Goal: Task Accomplishment & Management: Manage account settings

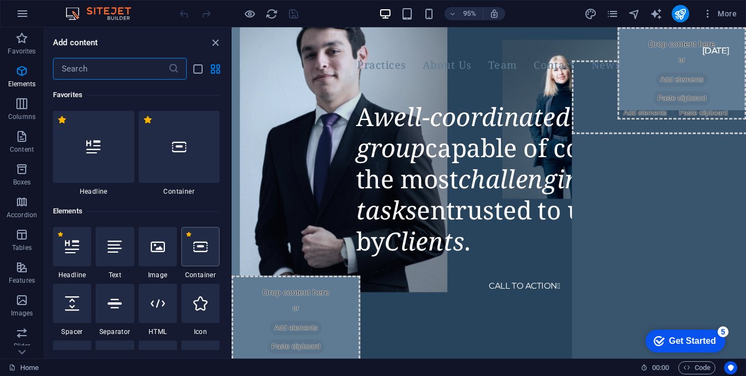
scroll to position [116, 0]
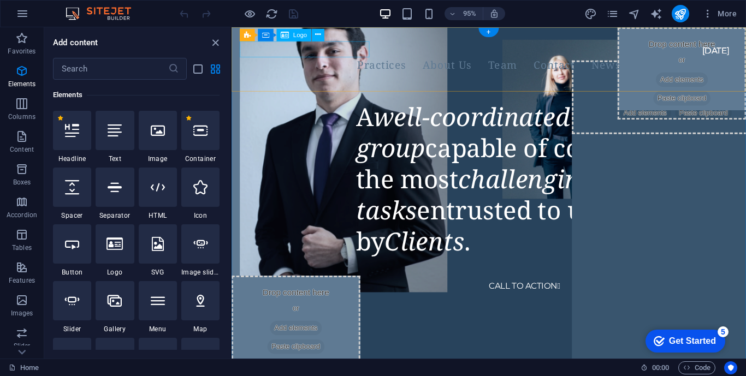
click at [284, 53] on div at bounding box center [489, 44] width 498 height 17
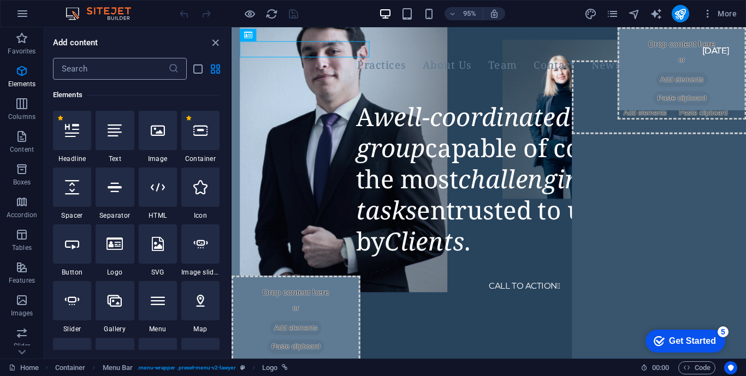
click at [141, 74] on input "text" at bounding box center [110, 69] width 115 height 22
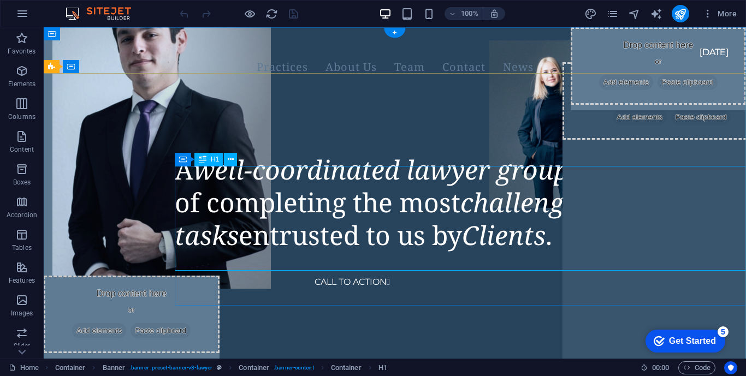
click at [522, 252] on div "A well-coordinated lawyer group capable of completing the most challenging task…" at bounding box center [460, 203] width 571 height 98
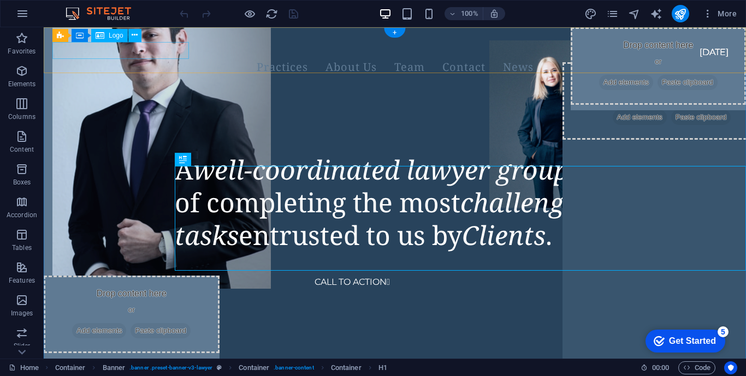
click at [171, 53] on div at bounding box center [381, 44] width 659 height 17
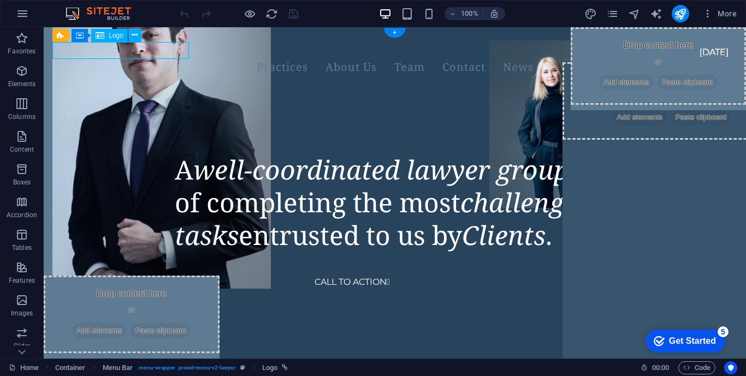
click at [171, 53] on div at bounding box center [381, 44] width 659 height 17
select select "px"
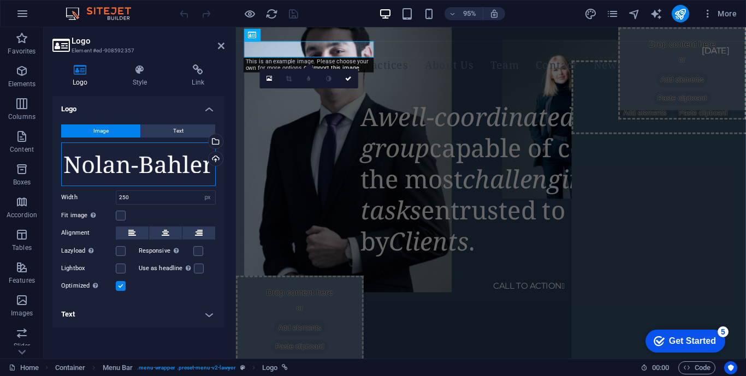
click at [190, 155] on div "Drag files here, click to choose files or select files from Files or our free s…" at bounding box center [138, 165] width 155 height 44
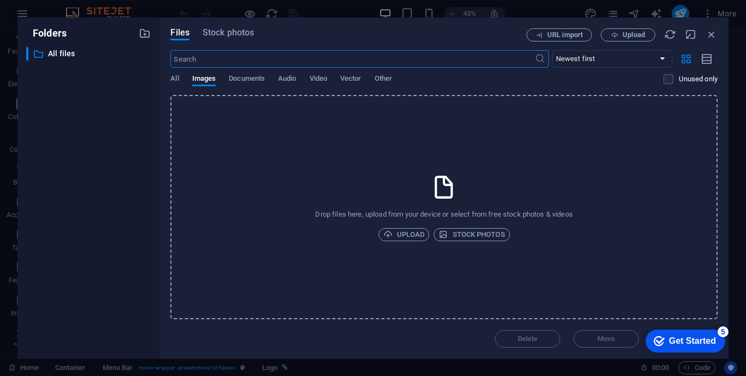
click at [515, 66] on input "text" at bounding box center [352, 58] width 364 height 17
type input "R"
type input "A & R"
click at [561, 63] on select "Newest first Oldest first Name (A-Z) Name (Z-A) Size (0-9) Size (9-0) Resolutio…" at bounding box center [612, 58] width 120 height 17
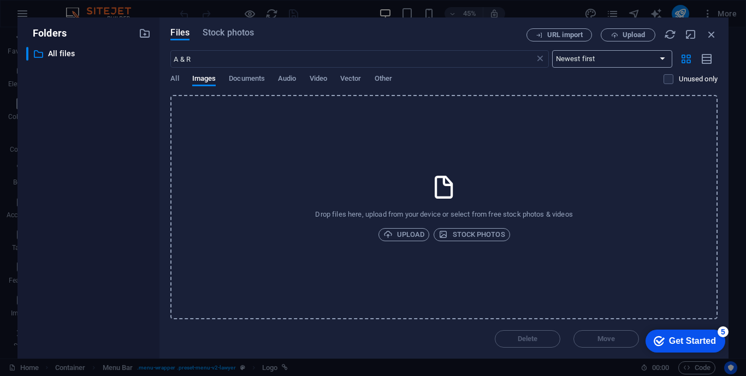
select select "name_asc"
click at [265, 60] on input "A & R" at bounding box center [352, 58] width 364 height 17
click at [467, 234] on span "Stock photos" at bounding box center [472, 234] width 66 height 13
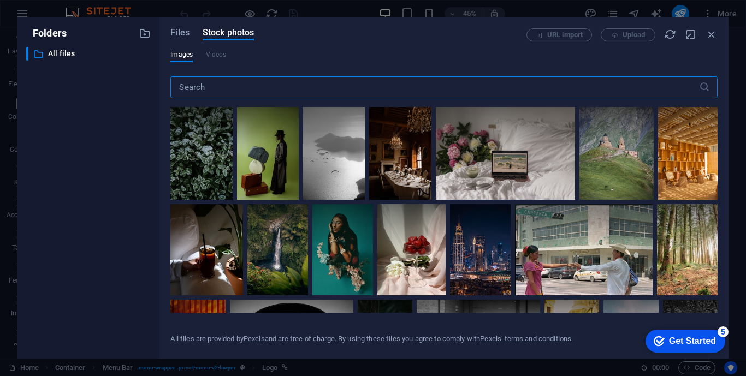
click at [331, 76] on input "text" at bounding box center [434, 87] width 528 height 22
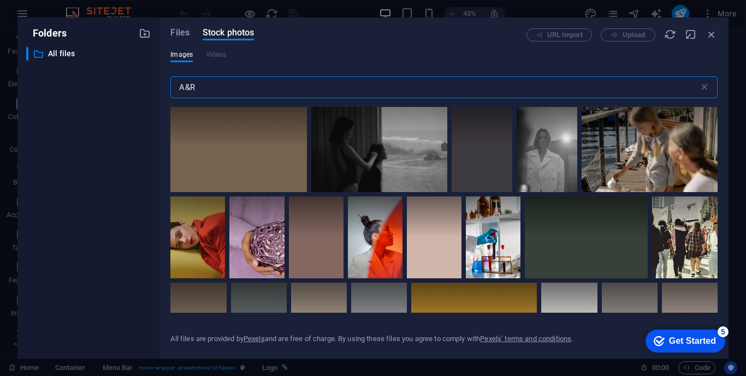
scroll to position [1279, 0]
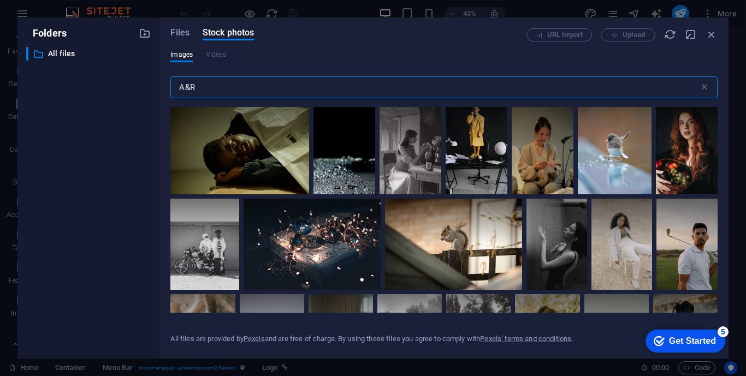
click at [308, 79] on input "A&R" at bounding box center [434, 87] width 528 height 22
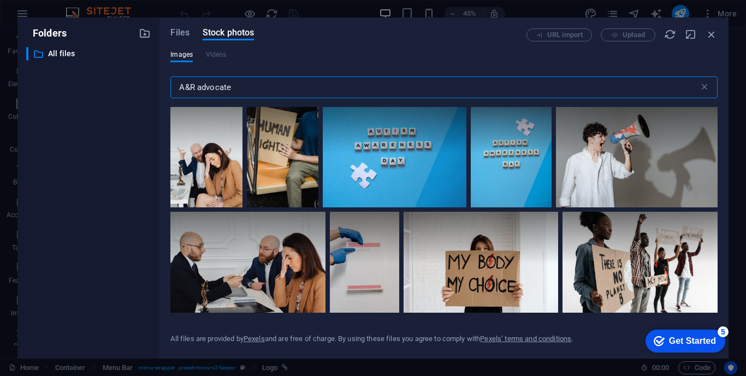
scroll to position [0, 0]
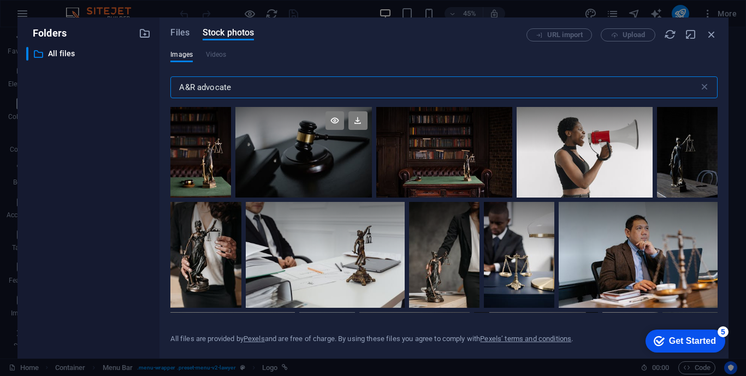
type input "A&R advocate"
click at [322, 153] on div at bounding box center [303, 152] width 136 height 91
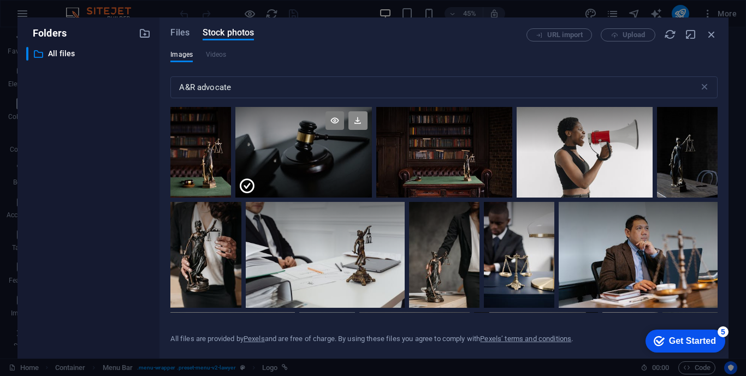
click at [358, 117] on icon at bounding box center [358, 120] width 19 height 19
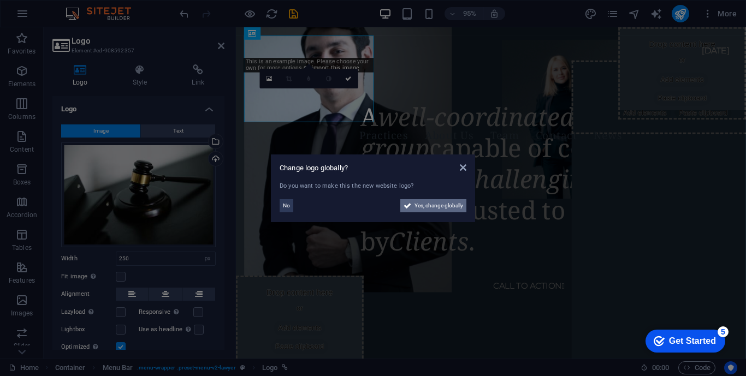
click at [420, 204] on span "Yes, change globally" at bounding box center [439, 205] width 49 height 13
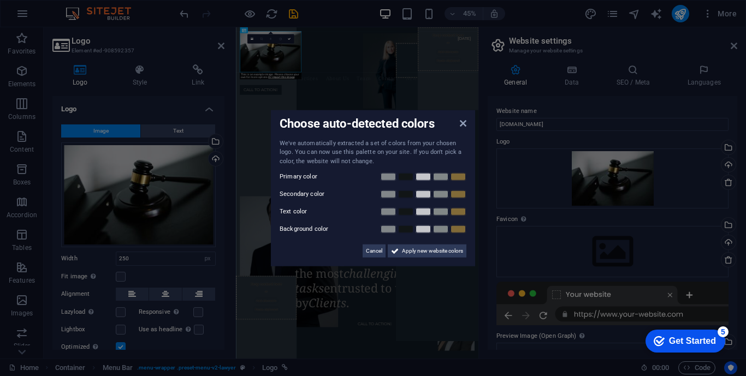
click at [288, 68] on aside "Choose auto-detected colors We've automatically extracted a set of colors from …" at bounding box center [373, 188] width 746 height 376
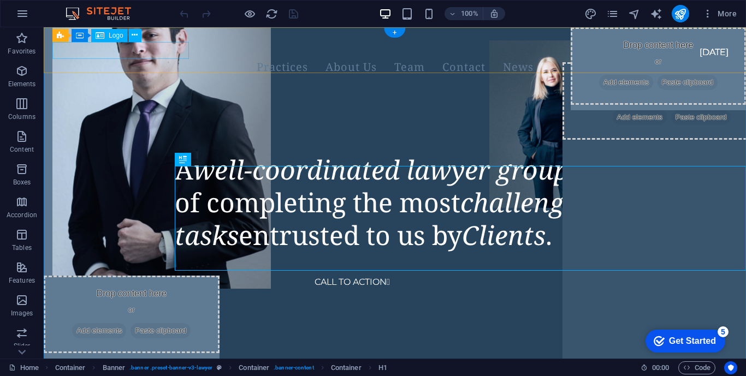
click at [89, 52] on div at bounding box center [381, 44] width 659 height 17
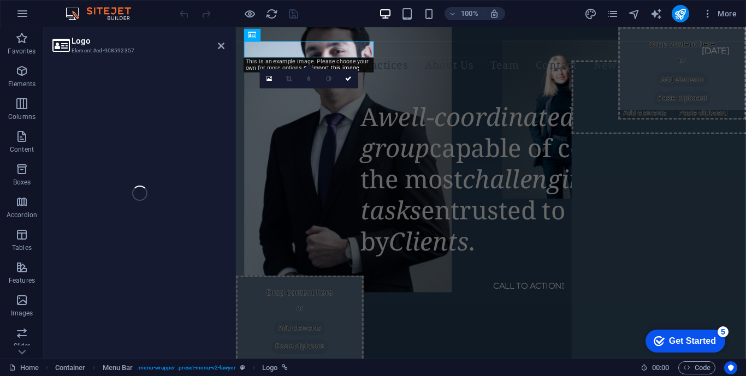
select select "px"
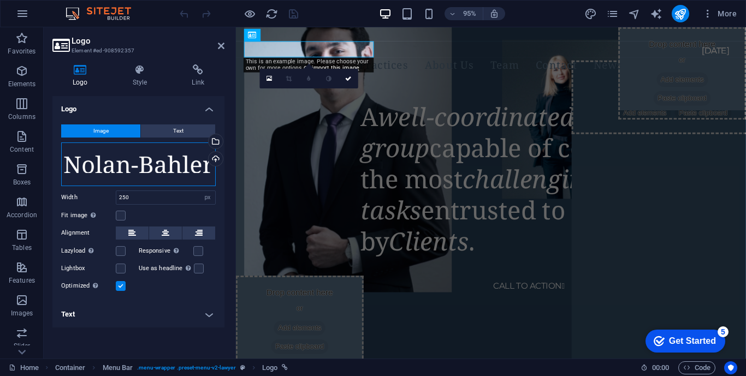
click at [126, 169] on div "Drag files here, click to choose files or select files from Files or our free s…" at bounding box center [138, 165] width 155 height 44
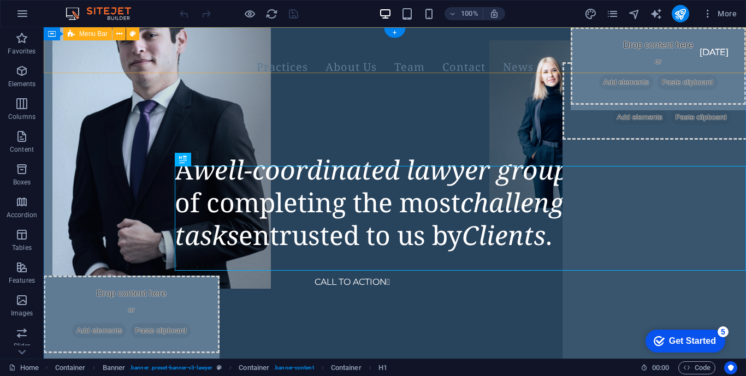
click at [198, 59] on div "Practices About Us Team Contact News CALL TO ACTION " at bounding box center [395, 69] width 703 height 85
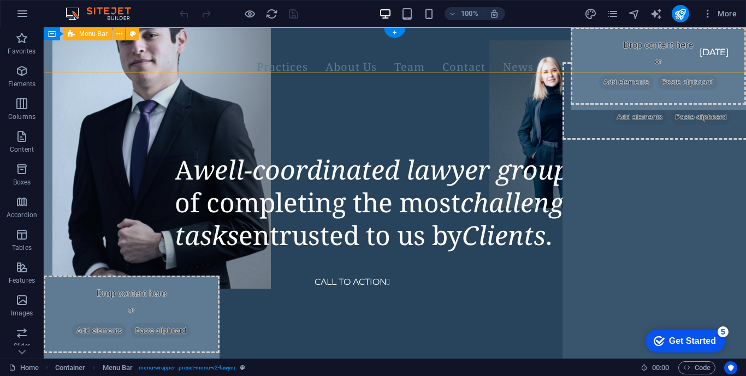
click at [198, 59] on div "Practices About Us Team Contact News CALL TO ACTION " at bounding box center [395, 69] width 703 height 85
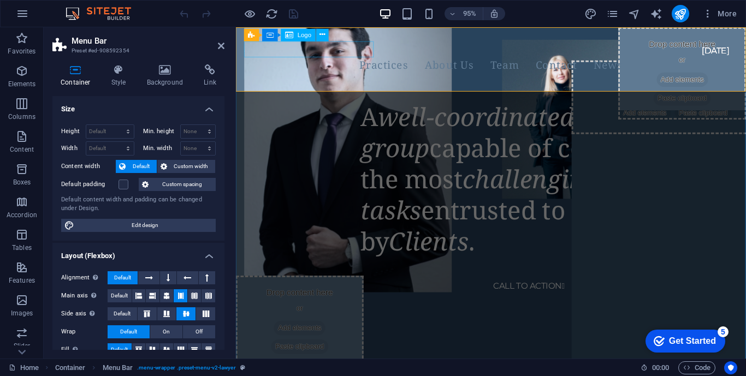
click at [322, 53] on div at bounding box center [491, 44] width 493 height 17
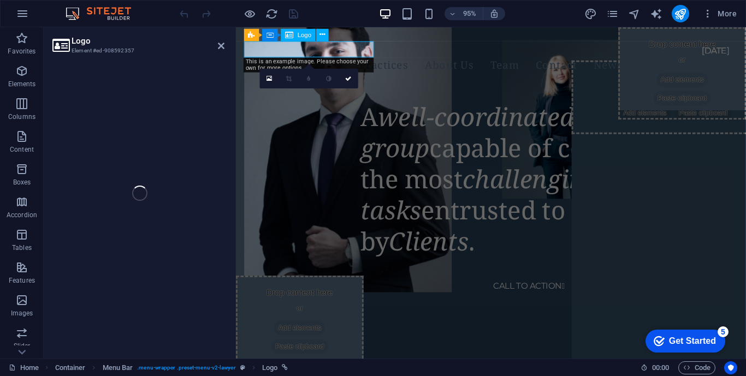
select select "px"
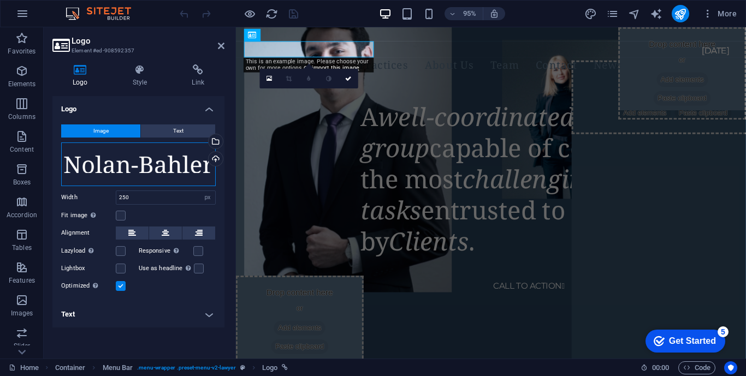
click at [191, 171] on div "Drag files here, click to choose files or select files from Files or our free s…" at bounding box center [138, 165] width 155 height 44
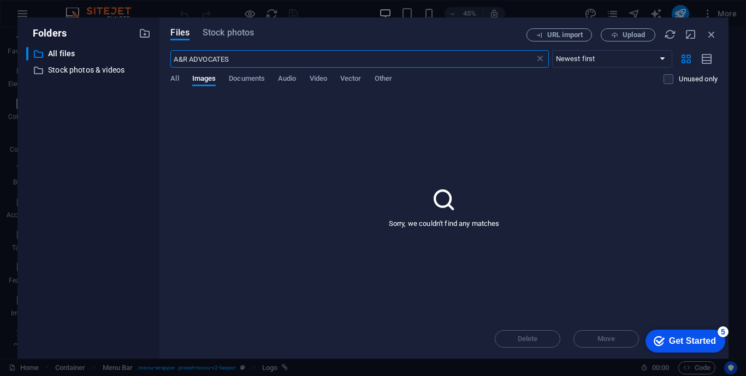
type input "A&R ADVOCATES"
click at [446, 198] on icon at bounding box center [443, 199] width 27 height 27
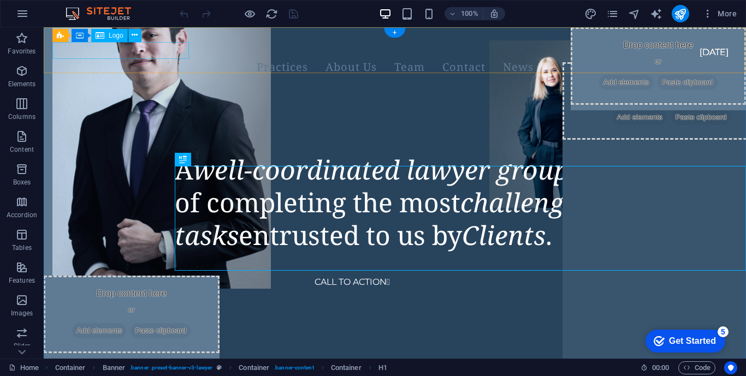
click at [185, 52] on div at bounding box center [381, 44] width 659 height 17
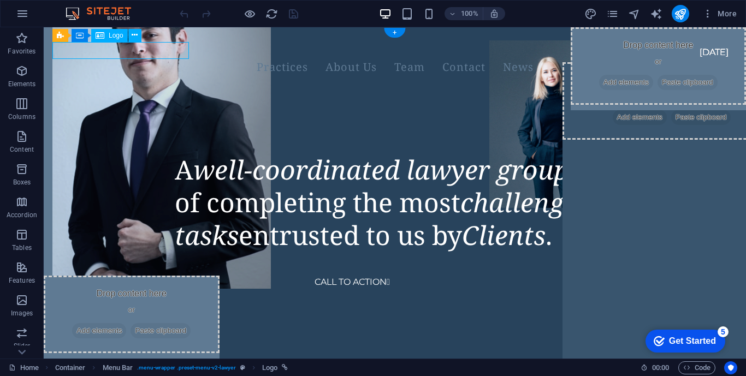
click at [185, 52] on div at bounding box center [381, 44] width 659 height 17
select select "px"
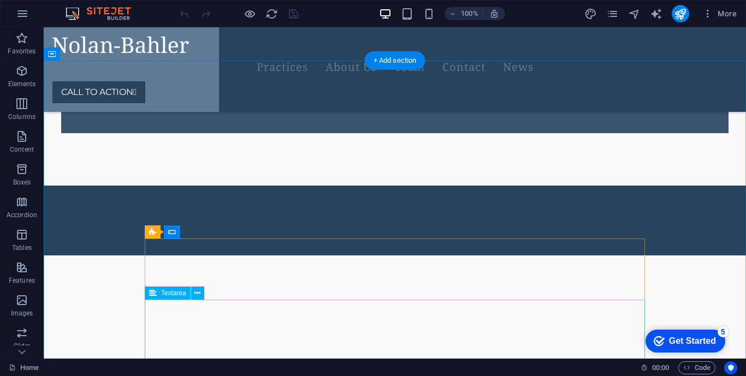
scroll to position [2890, 0]
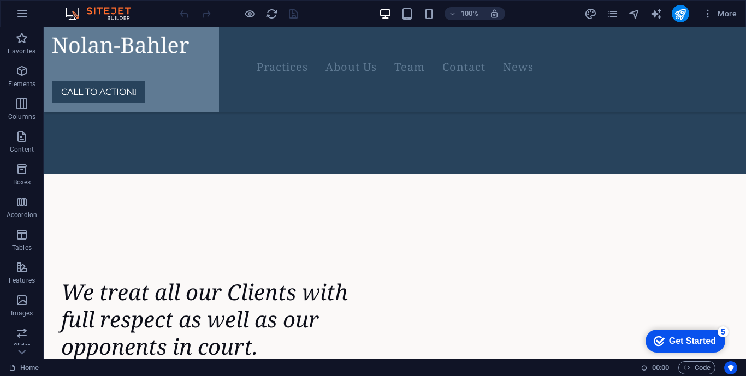
click at [676, 337] on div "Get Started" at bounding box center [692, 342] width 47 height 10
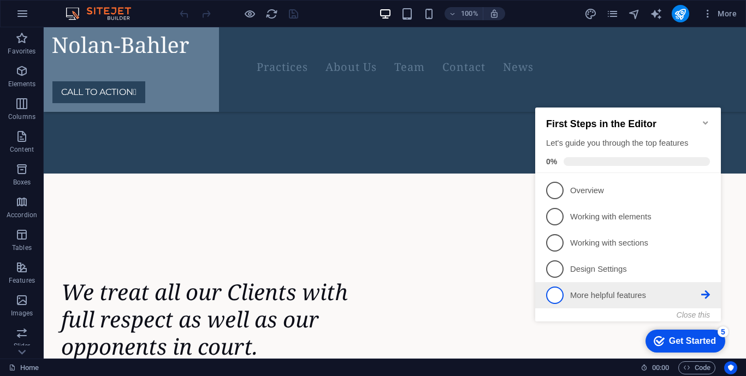
click at [619, 291] on p "More helpful features - incomplete" at bounding box center [635, 295] width 131 height 11
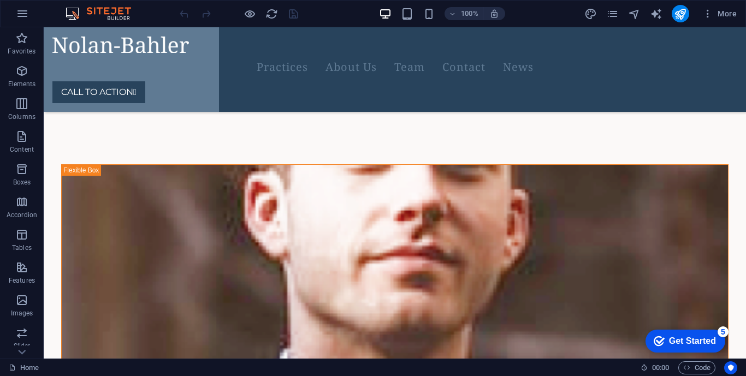
scroll to position [0, 0]
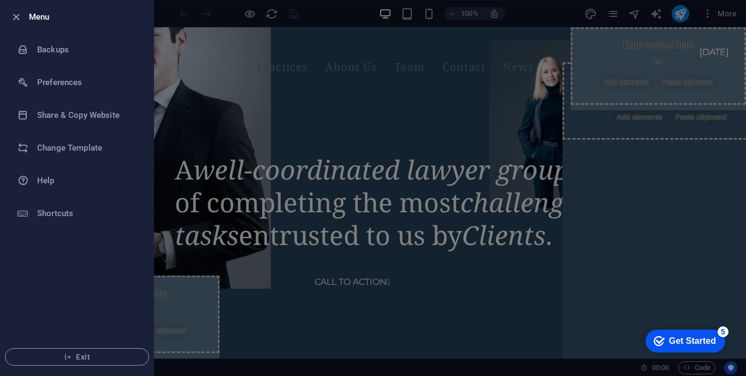
click at [344, 109] on div at bounding box center [373, 188] width 746 height 376
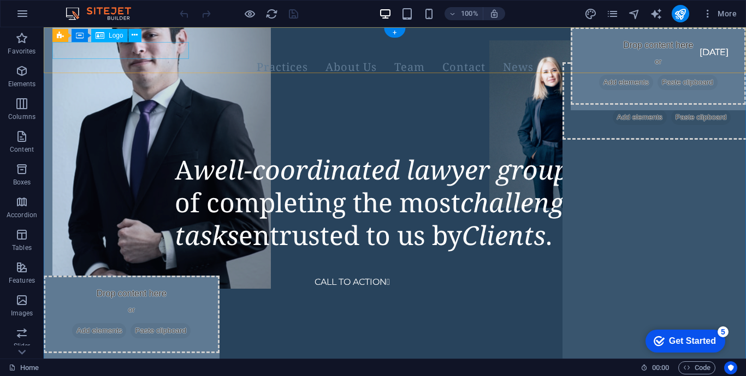
click at [142, 53] on div at bounding box center [381, 44] width 659 height 17
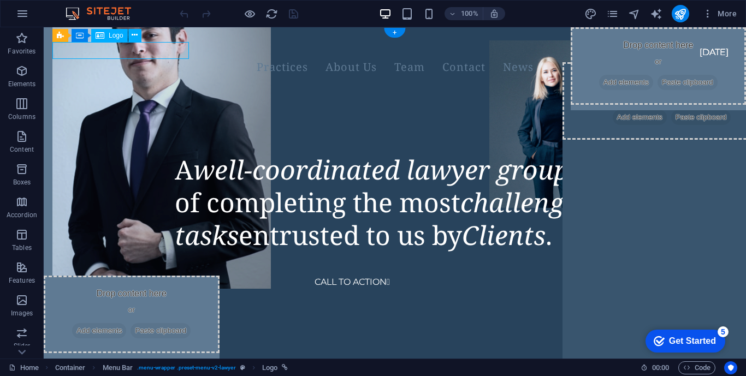
click at [142, 53] on div at bounding box center [381, 44] width 659 height 17
select select "px"
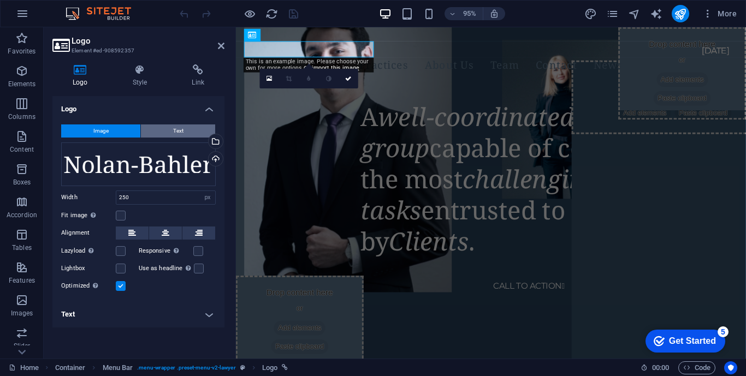
click at [183, 129] on button "Text" at bounding box center [178, 131] width 74 height 13
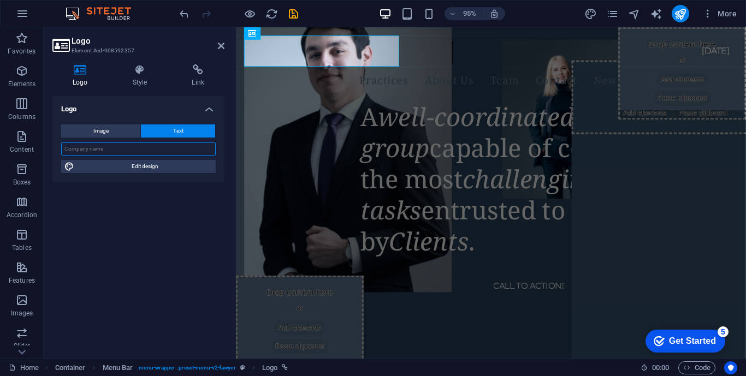
click at [109, 150] on input "text" at bounding box center [138, 149] width 155 height 13
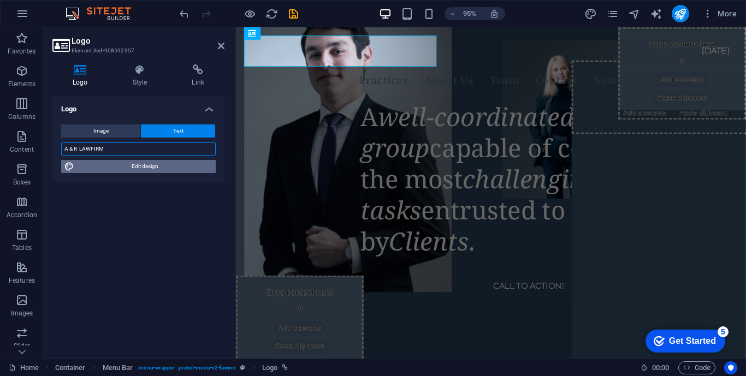
type input "A & R LAWFIRM"
click at [176, 167] on span "Edit design" at bounding box center [145, 166] width 135 height 13
select select "px"
select select "400"
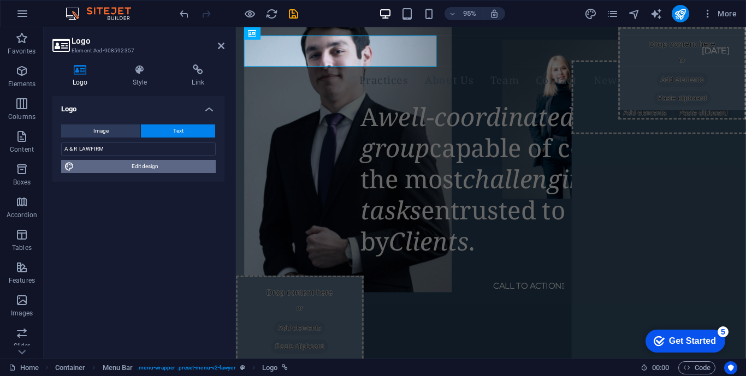
select select "px"
select select "rem"
select select "400"
select select "px"
select select "rem"
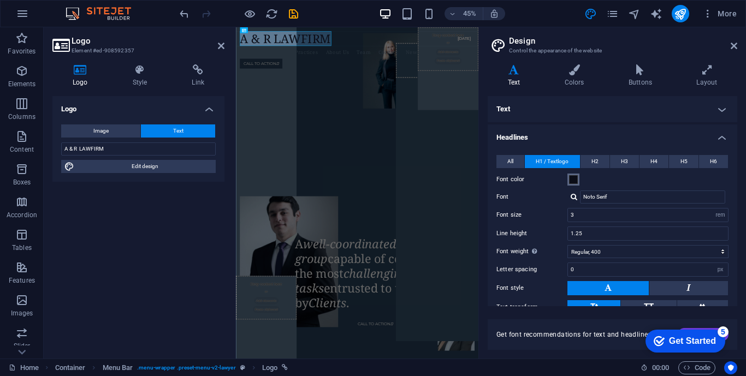
click at [573, 181] on span at bounding box center [573, 179] width 9 height 9
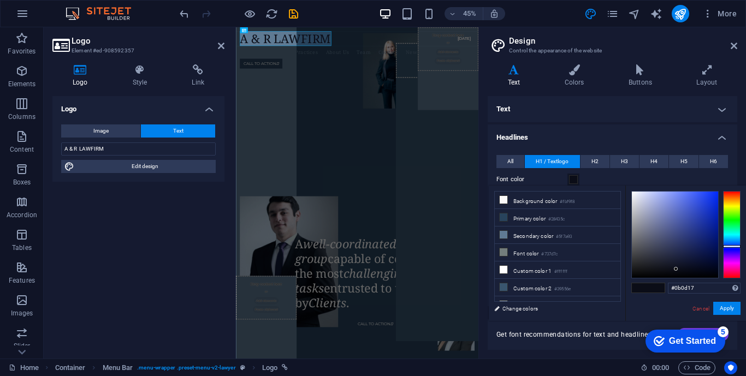
click at [694, 209] on div at bounding box center [675, 235] width 86 height 86
click at [691, 225] on div at bounding box center [675, 235] width 86 height 86
click at [695, 228] on div at bounding box center [675, 235] width 86 height 86
click at [590, 164] on button "H2" at bounding box center [595, 161] width 29 height 13
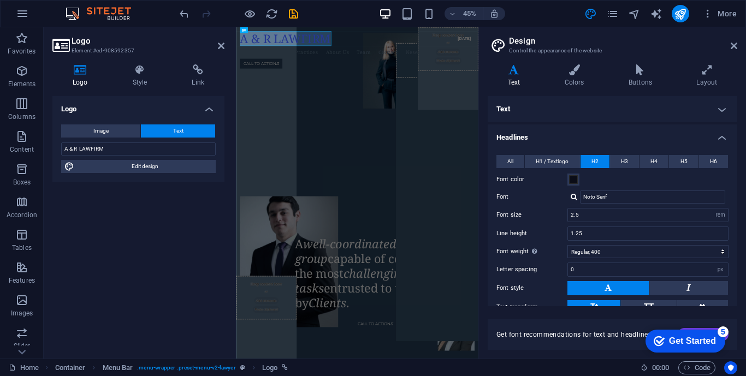
click at [592, 166] on span "H2" at bounding box center [595, 161] width 7 height 13
click at [616, 159] on button "H3" at bounding box center [624, 161] width 29 height 13
click at [572, 163] on button "H1 / Textlogo" at bounding box center [552, 161] width 55 height 13
click at [219, 46] on icon at bounding box center [221, 46] width 7 height 9
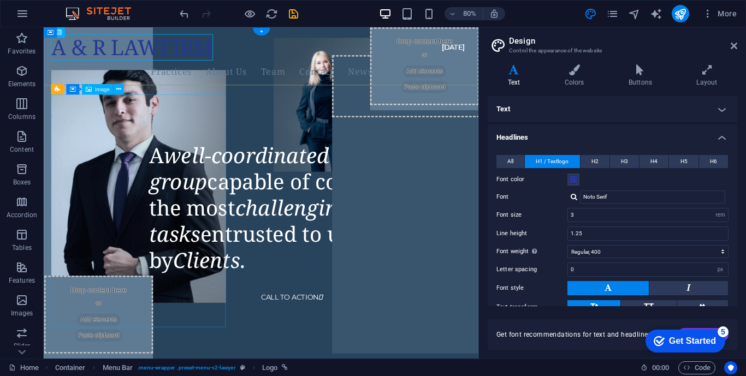
click at [198, 167] on figure at bounding box center [161, 226] width 219 height 291
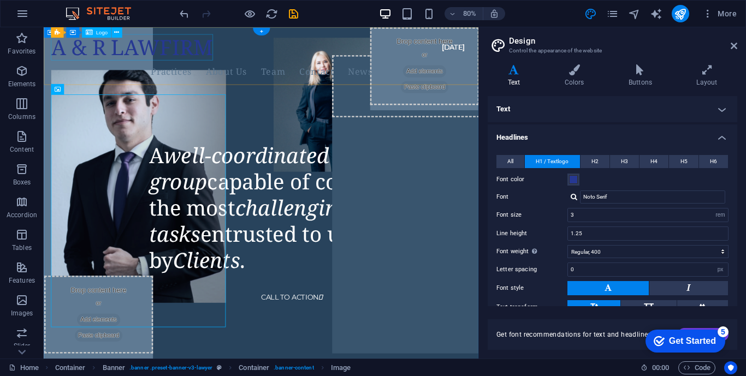
click at [102, 48] on div "A & R LAWFIRM" at bounding box center [302, 52] width 500 height 33
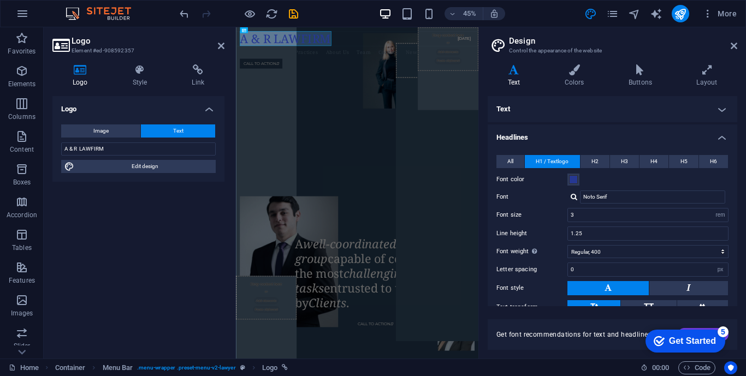
click at [576, 187] on div "All H1 / Textlogo H2 H3 H4 H5 H6 Font color Font Noto Serif Line height 1.5 Fon…" at bounding box center [613, 263] width 254 height 239
click at [575, 178] on span at bounding box center [573, 179] width 9 height 9
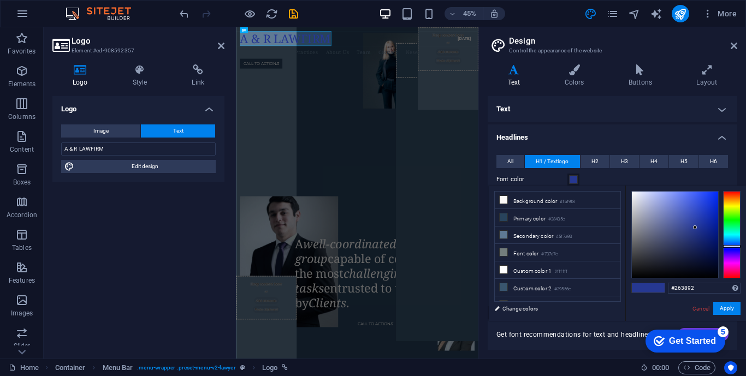
click at [575, 178] on span at bounding box center [573, 179] width 9 height 9
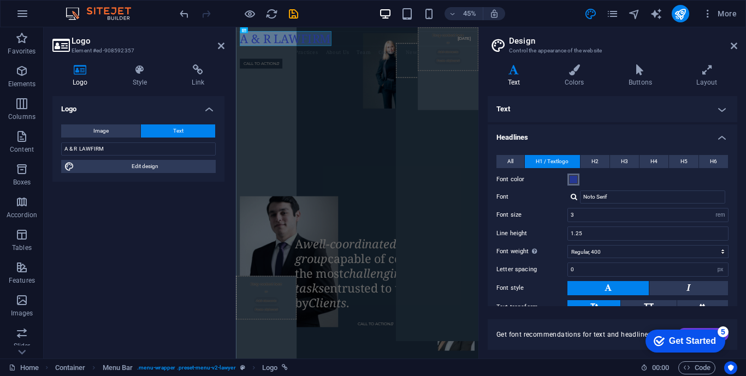
click at [575, 178] on span at bounding box center [573, 179] width 9 height 9
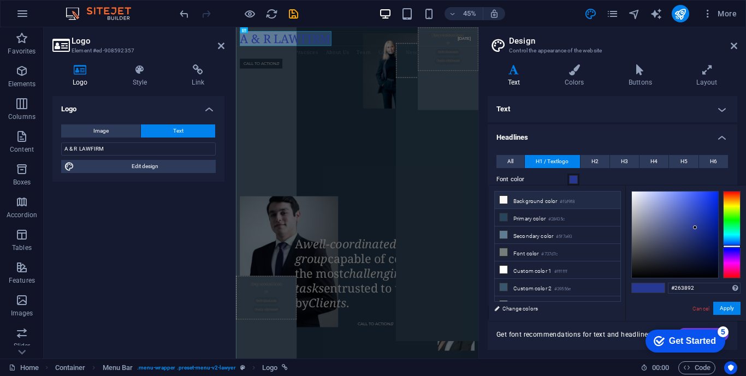
click at [500, 200] on icon at bounding box center [504, 200] width 8 height 8
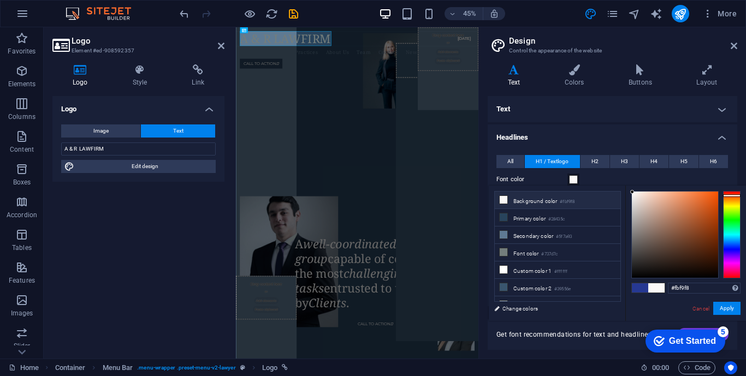
click at [504, 197] on icon at bounding box center [504, 200] width 8 height 8
click at [637, 194] on div at bounding box center [675, 235] width 86 height 86
click at [221, 49] on icon at bounding box center [221, 46] width 7 height 9
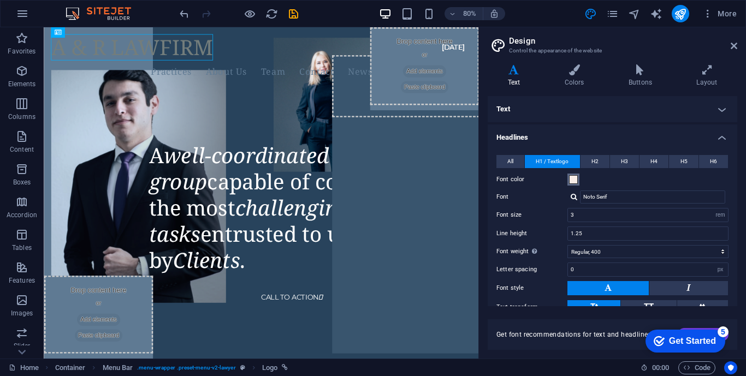
click at [574, 179] on span at bounding box center [573, 179] width 9 height 9
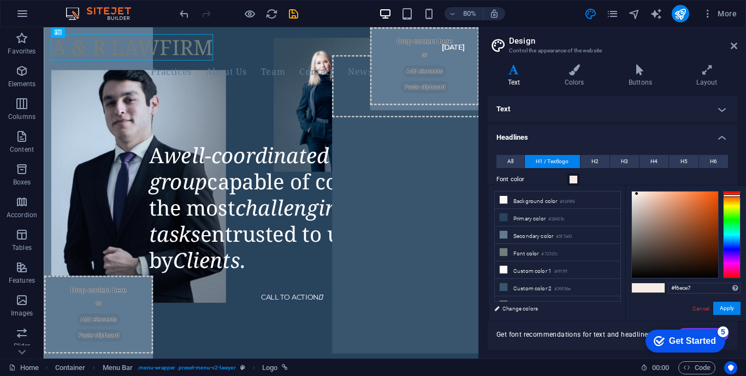
click at [646, 291] on span at bounding box center [640, 288] width 16 height 9
click at [711, 222] on div at bounding box center [675, 235] width 86 height 86
type input "#a43f0c"
click at [711, 222] on div at bounding box center [711, 222] width 4 height 4
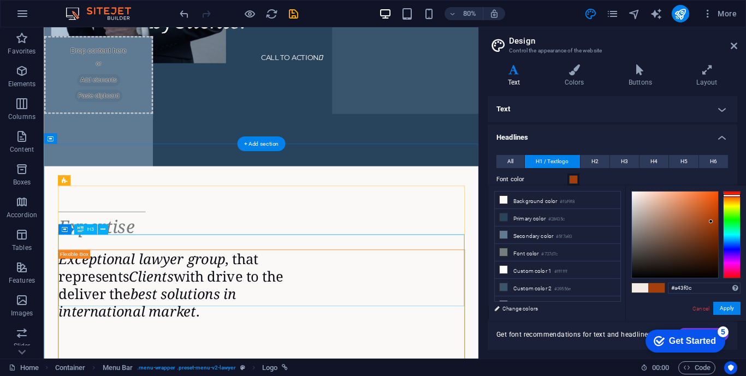
scroll to position [343, 0]
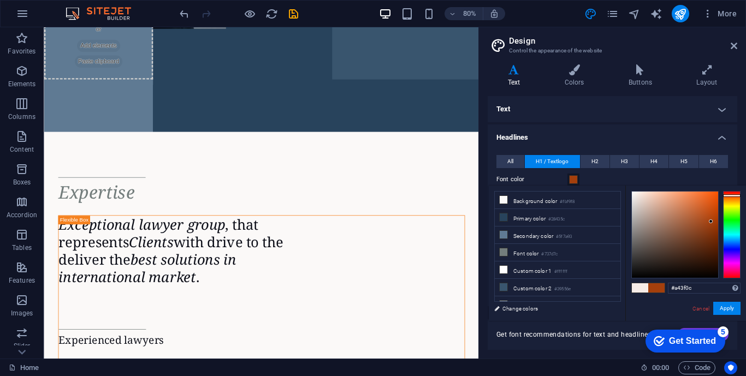
click at [738, 45] on aside "Design Control the appearance of the website Variants Text Colors Buttons Layou…" at bounding box center [613, 193] width 268 height 332
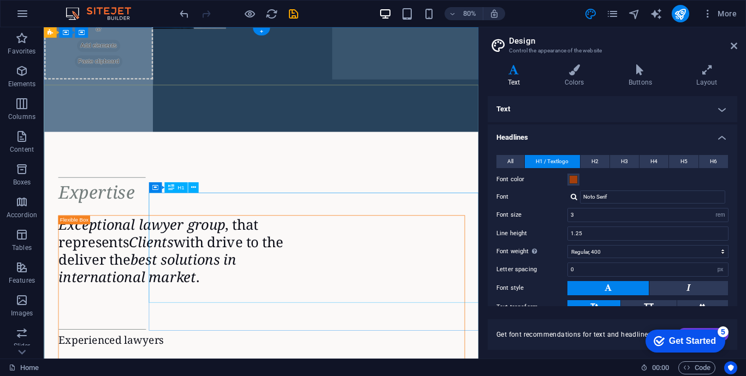
scroll to position [0, 0]
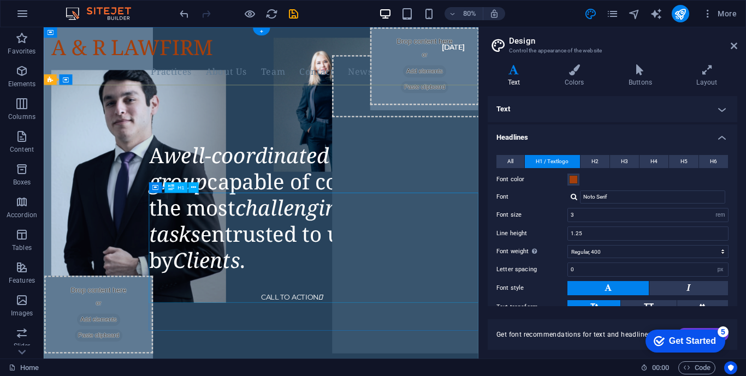
click at [246, 261] on div "A well-coordinated lawyer group capable of completing the most challenging task…" at bounding box center [381, 253] width 412 height 164
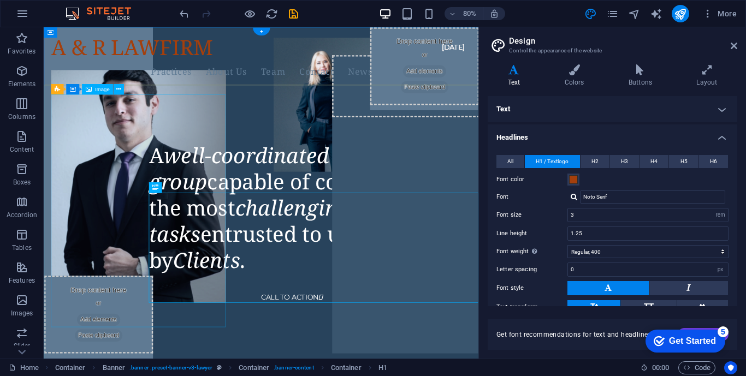
click at [103, 274] on figure at bounding box center [161, 226] width 219 height 291
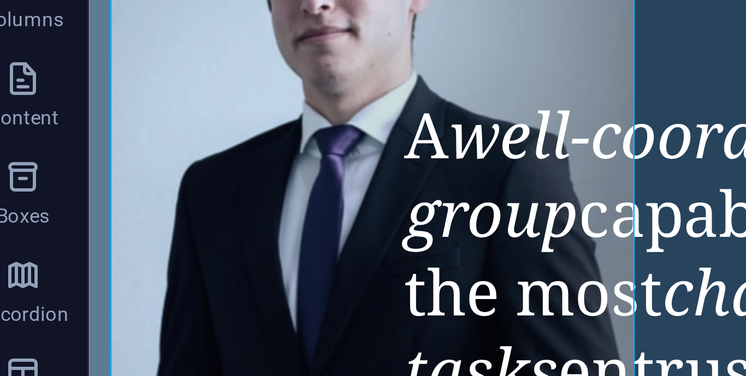
scroll to position [110, 14]
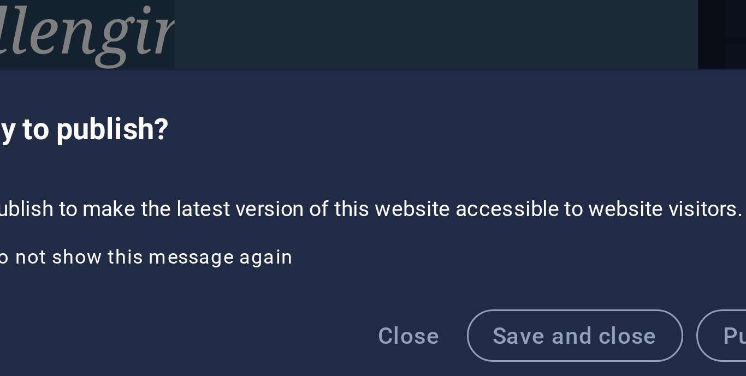
scroll to position [0, 0]
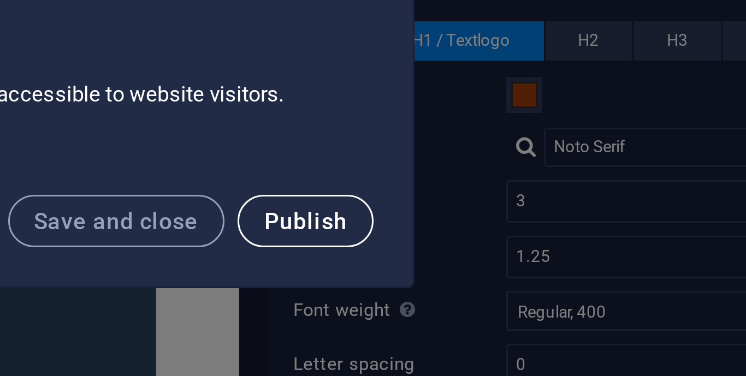
click at [503, 225] on span "Publish" at bounding box center [501, 221] width 28 height 9
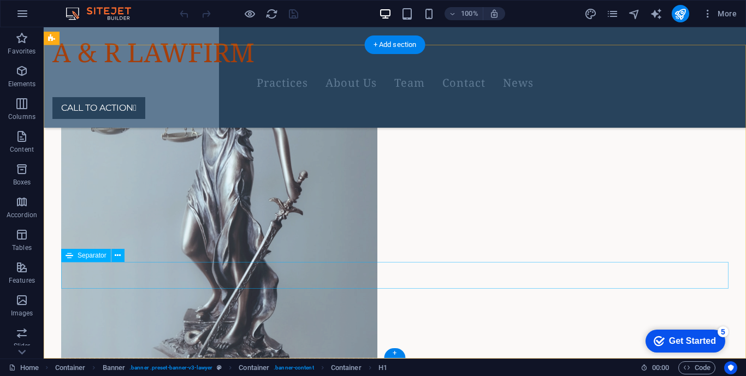
scroll to position [3999, 0]
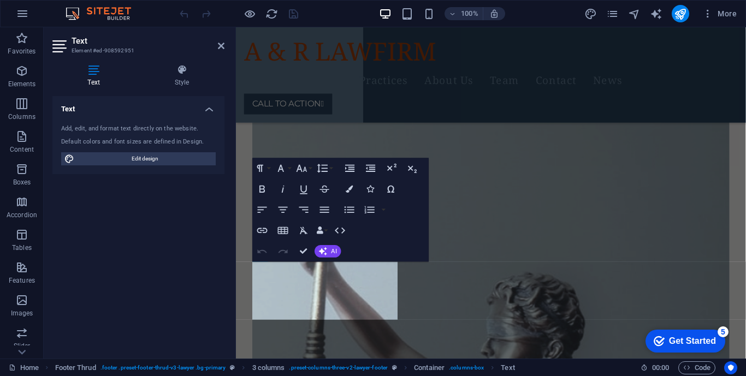
scroll to position [4410, 0]
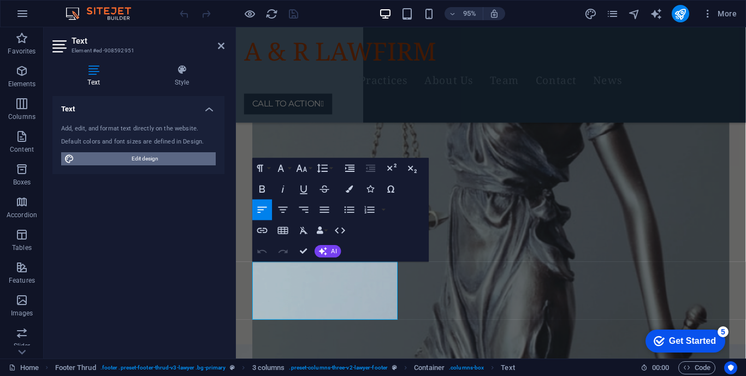
click at [151, 158] on span "Edit design" at bounding box center [145, 158] width 135 height 13
select select "px"
select select "400"
select select "px"
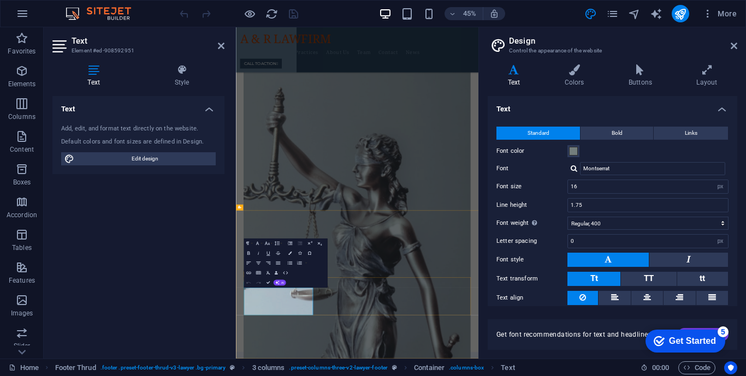
scroll to position [4587, 0]
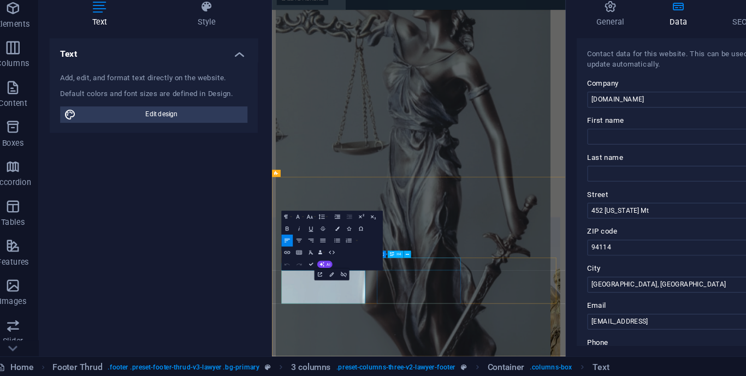
scroll to position [4651, 11]
click at [547, 240] on input "452 Kentucky Mt" at bounding box center [613, 238] width 232 height 13
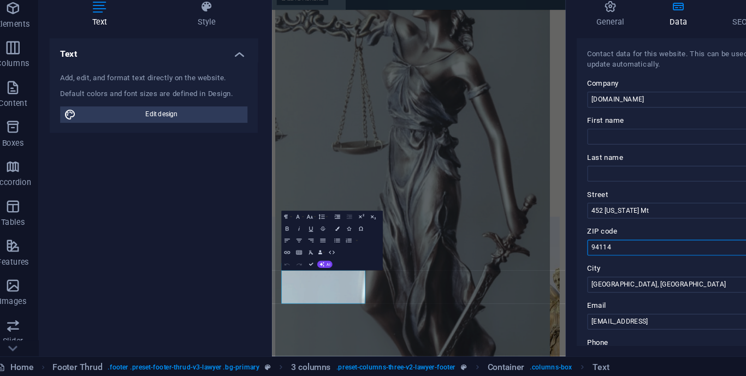
click at [544, 266] on input "94114" at bounding box center [613, 269] width 232 height 13
type input "9"
type input "10350"
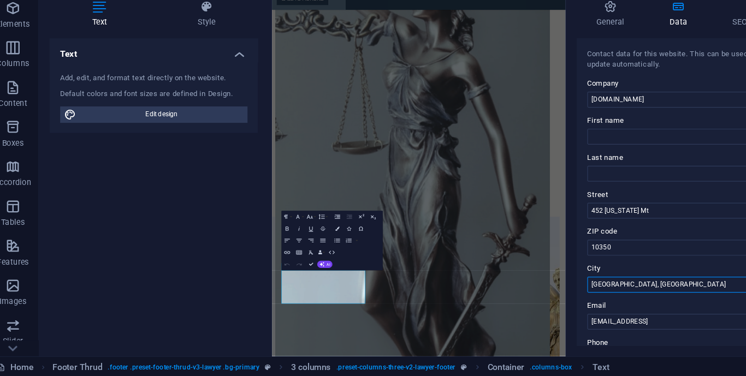
click at [548, 293] on input "Los Angeles, CA" at bounding box center [613, 299] width 232 height 13
type input "L"
type input "j"
type input "[GEOGRAPHIC_DATA] , [GEOGRAPHIC_DATA]"
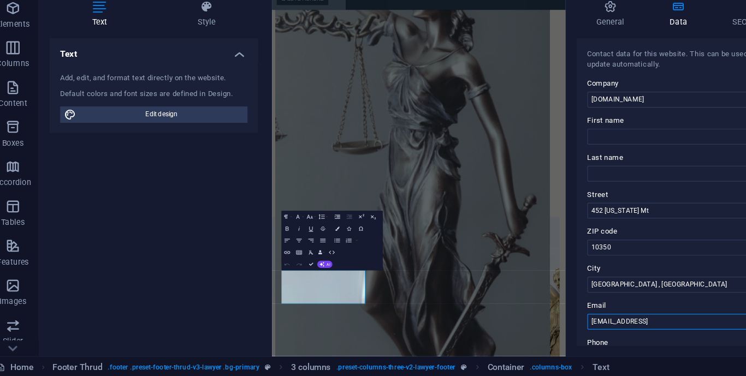
click at [557, 329] on input "593aa97a8e3b793279ce160a408538@cpanel.local" at bounding box center [613, 330] width 232 height 13
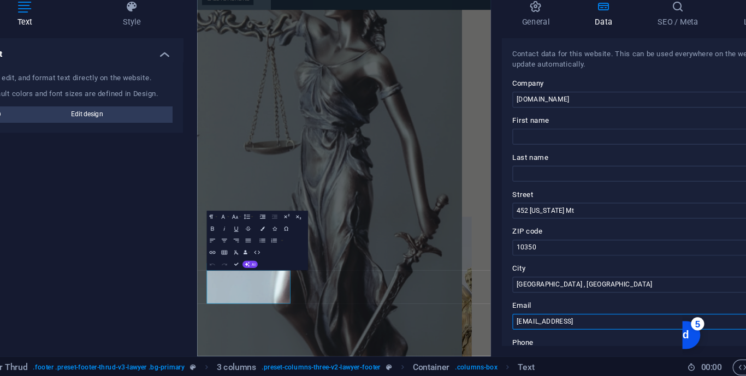
scroll to position [4651, 74]
click at [632, 330] on input "593aa97a8e3b793279ce160a408538@cpanel.local" at bounding box center [613, 330] width 232 height 13
type input "5"
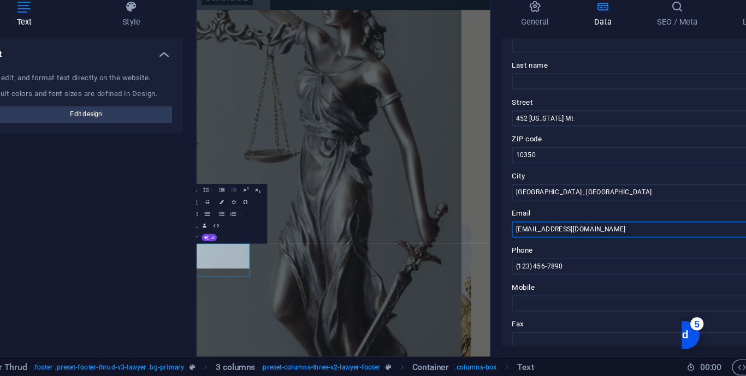
scroll to position [79, 0]
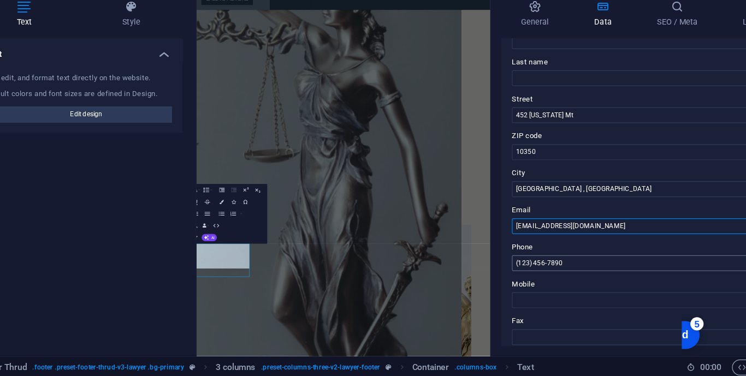
type input "[EMAIL_ADDRESS][DOMAIN_NAME]"
click at [595, 281] on input "(123) 456-7890" at bounding box center [613, 281] width 232 height 13
type input "("
type input "[PHONE_NUMBER]"
click at [573, 311] on input "Mobile" at bounding box center [613, 312] width 232 height 13
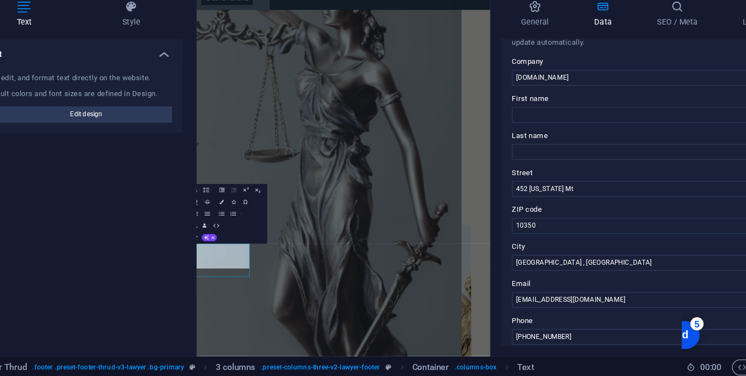
scroll to position [15, 0]
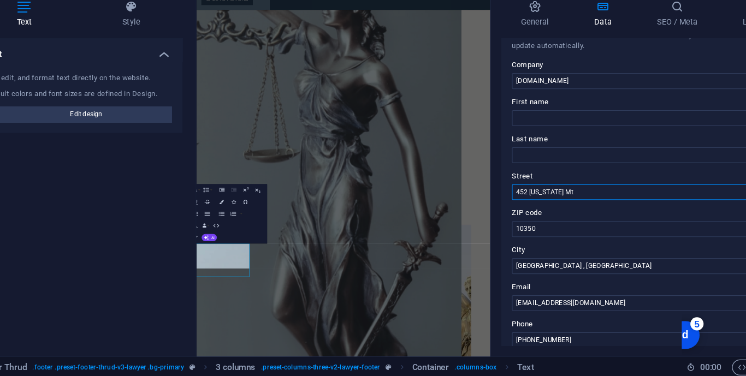
click at [563, 227] on input "452 Kentucky Mt" at bounding box center [613, 223] width 232 height 13
type input "4"
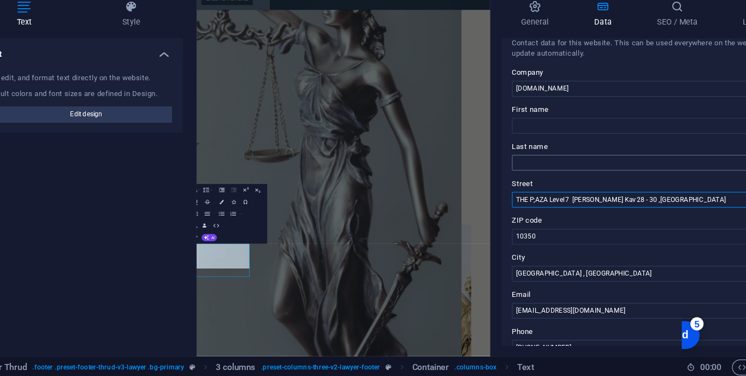
scroll to position [7, 0]
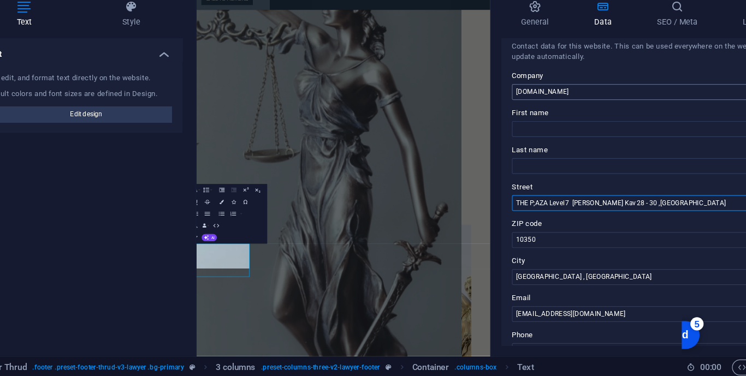
type input "THE P;AZA Level 7 M.H Thamrin Kav 28 - 30 ,Gondangdia"
click at [539, 138] on input "anrlaw.cloud" at bounding box center [613, 140] width 232 height 13
type input "a"
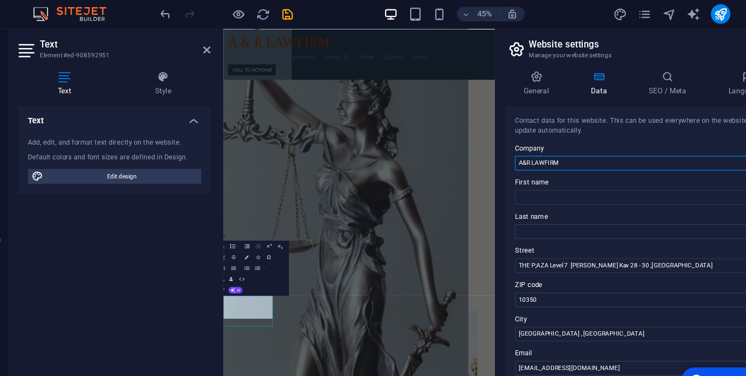
scroll to position [4571, 0]
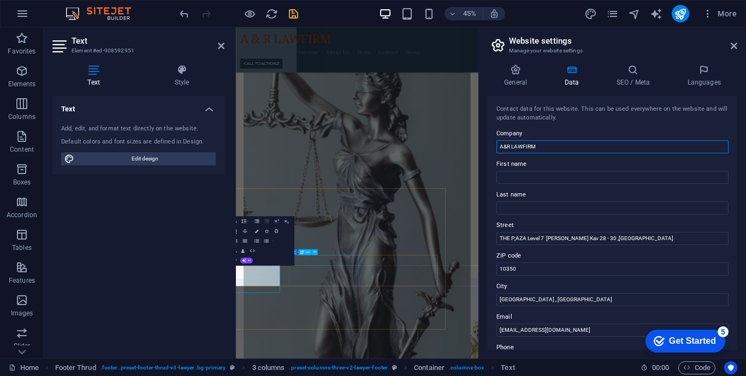
type input "A&R LAWFIRM"
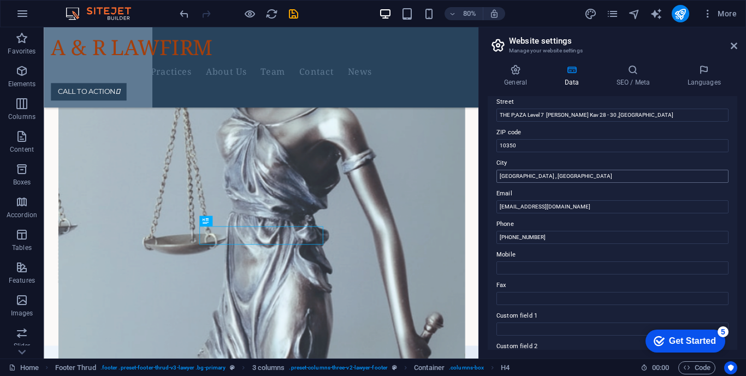
scroll to position [122, 0]
click at [522, 208] on input "[EMAIL_ADDRESS][DOMAIN_NAME]" at bounding box center [613, 208] width 232 height 13
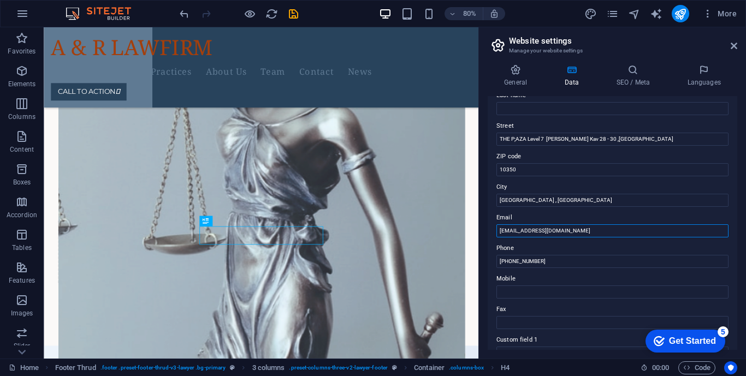
scroll to position [92, 0]
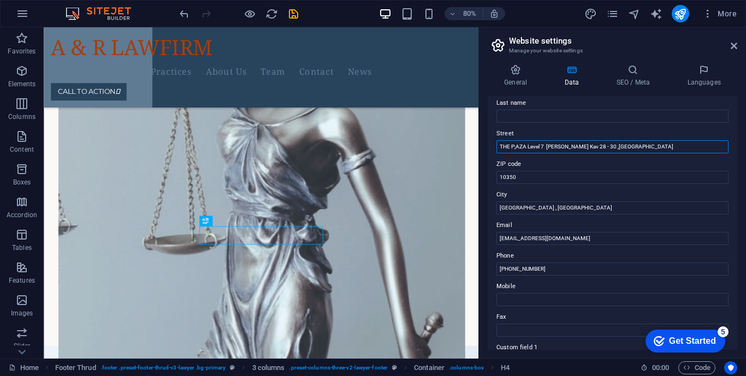
click at [547, 147] on input "THE P;AZA Level 7 M.H Thamrin Kav 28 - 30 ,Gondangdia" at bounding box center [613, 146] width 232 height 13
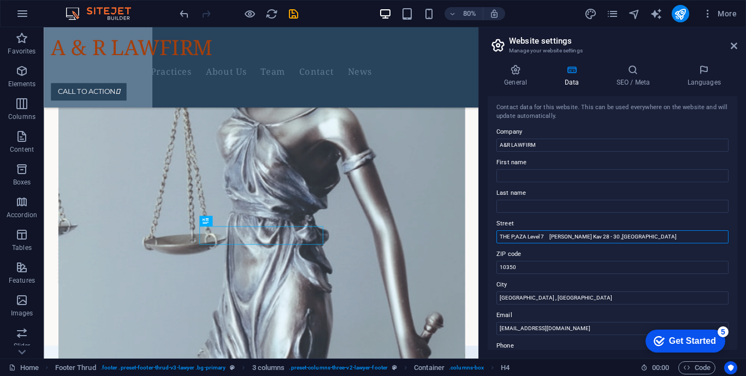
scroll to position [0, 0]
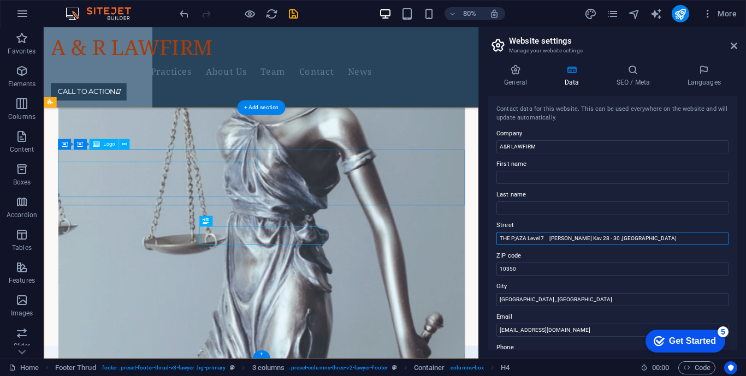
type input "THE P;AZA Level 7 [PERSON_NAME] Kav 28 - 30 ,[GEOGRAPHIC_DATA]"
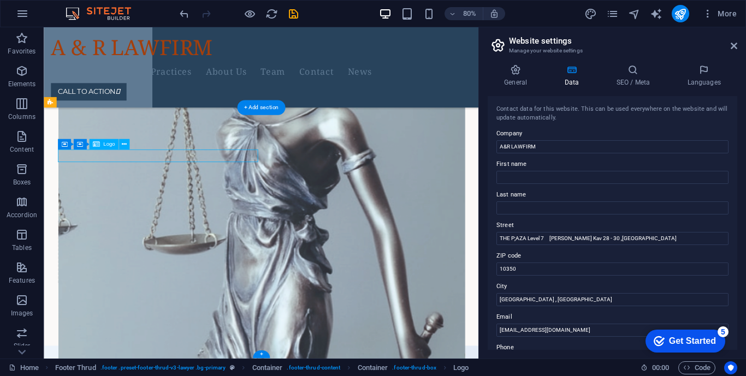
select select "px"
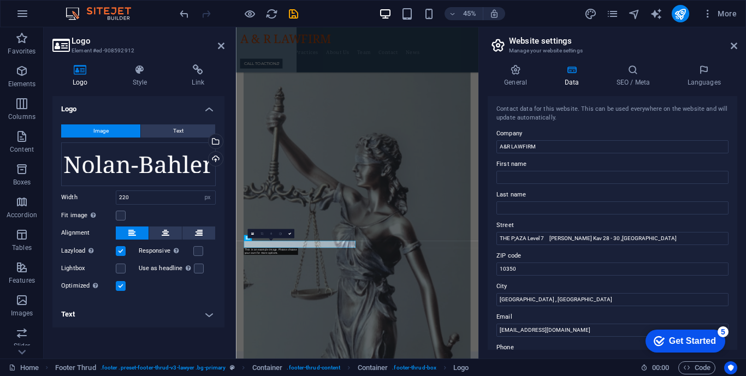
scroll to position [4571, 0]
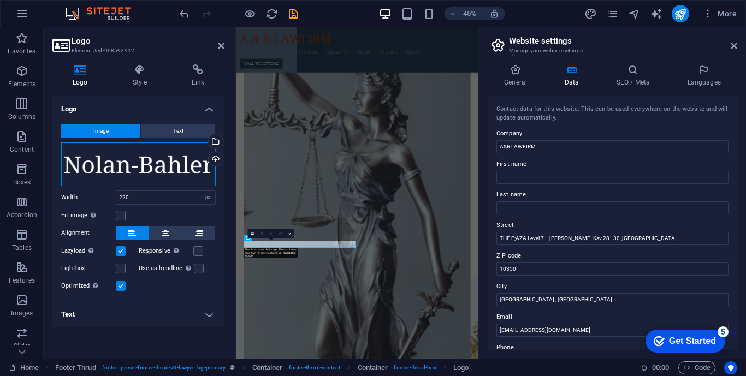
click at [186, 163] on div "Drag files here, click to choose files or select files from Files or our free s…" at bounding box center [138, 165] width 155 height 44
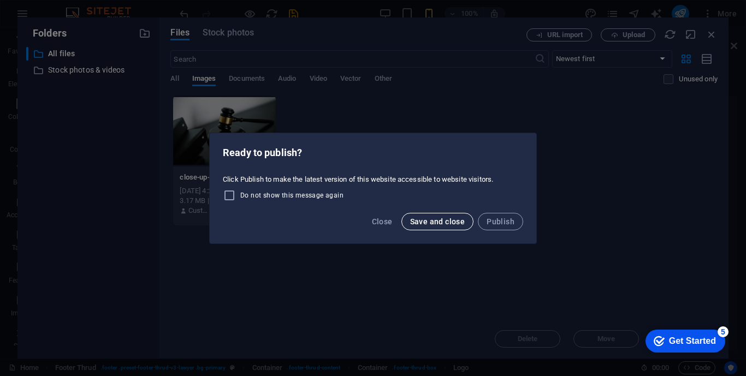
click at [429, 219] on span "Save and close" at bounding box center [437, 221] width 55 height 9
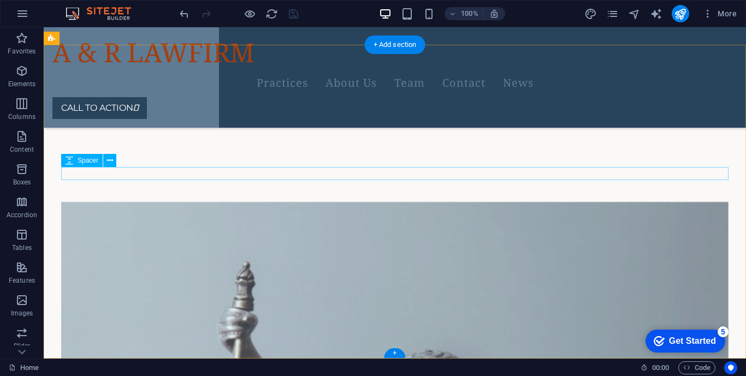
scroll to position [3999, 0]
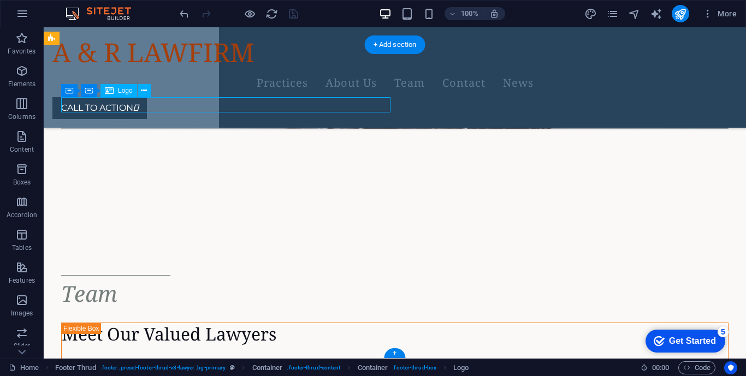
select select "px"
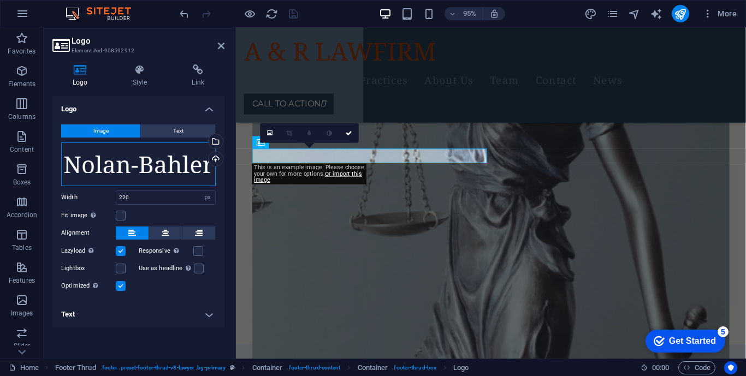
click at [202, 164] on div "Drag files here, click to choose files or select files from Files or our free s…" at bounding box center [138, 165] width 155 height 44
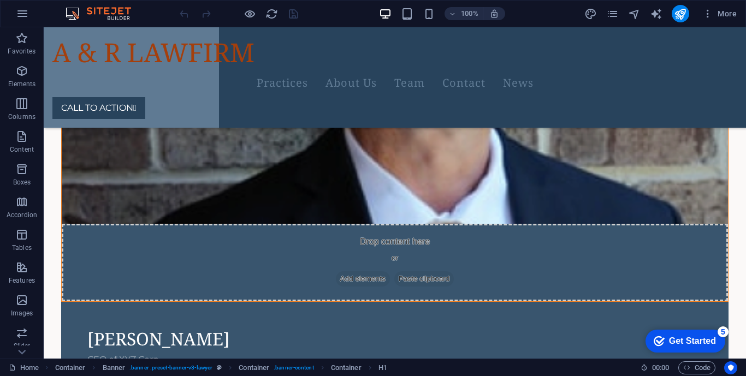
scroll to position [3999, 0]
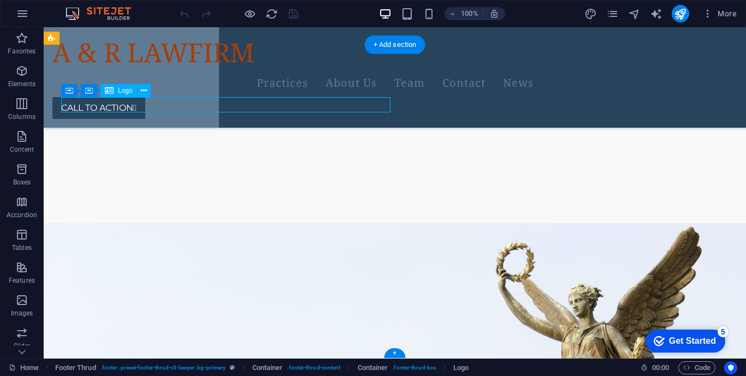
select select "px"
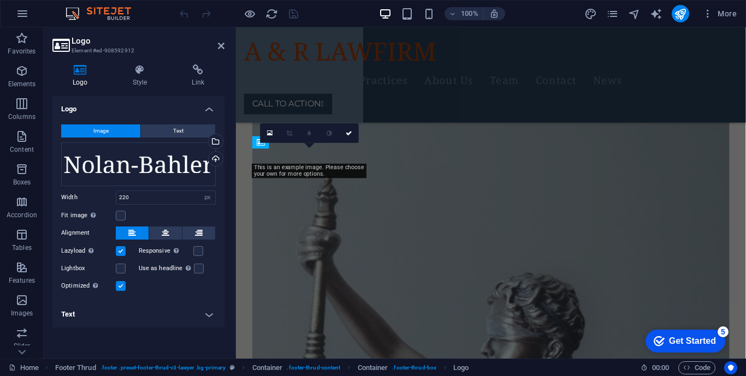
scroll to position [4410, 0]
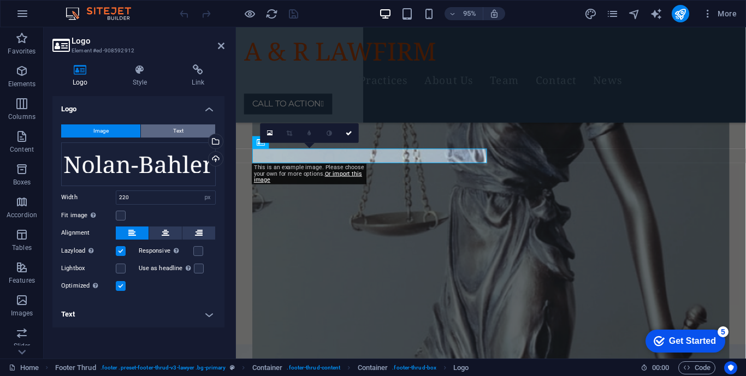
click at [177, 127] on span "Text" at bounding box center [178, 131] width 10 height 13
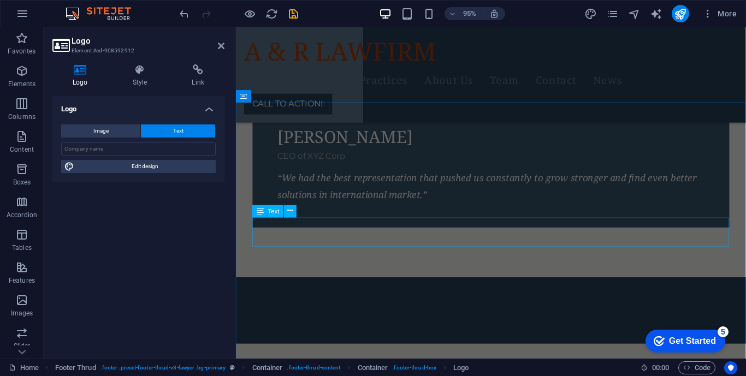
scroll to position [3163, 0]
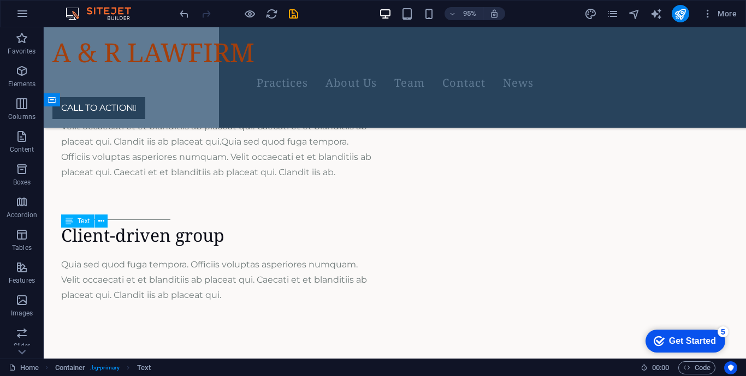
scroll to position [2752, 0]
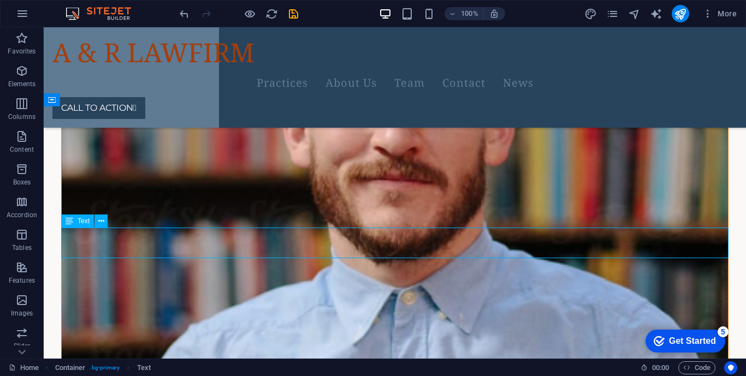
scroll to position [3163, 0]
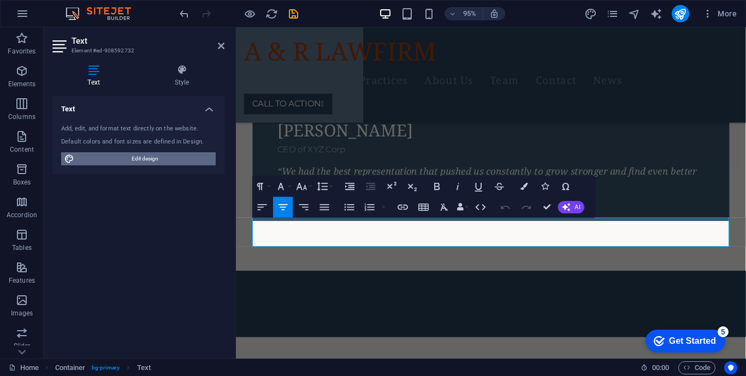
click at [194, 162] on span "Edit design" at bounding box center [145, 158] width 135 height 13
select select "px"
select select "400"
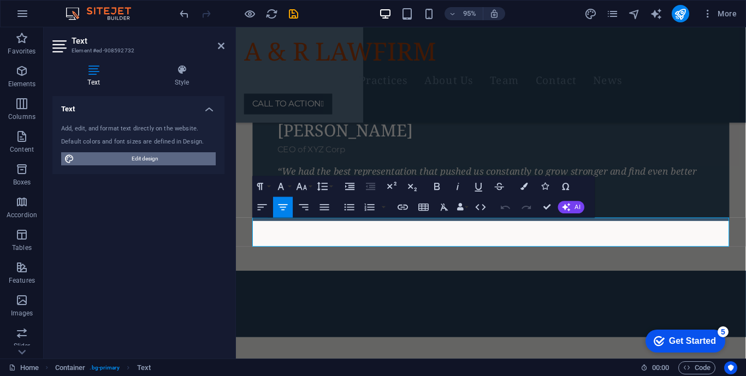
select select "px"
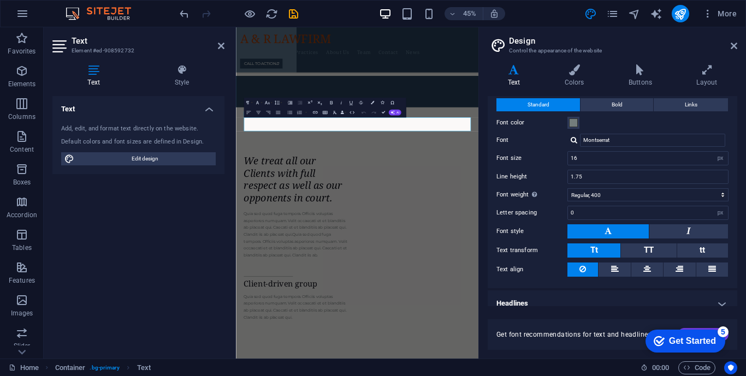
scroll to position [39, 0]
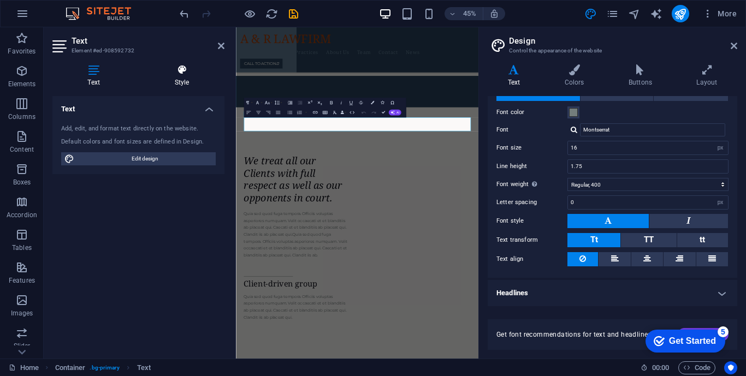
click at [184, 75] on h4 "Style" at bounding box center [181, 75] width 85 height 23
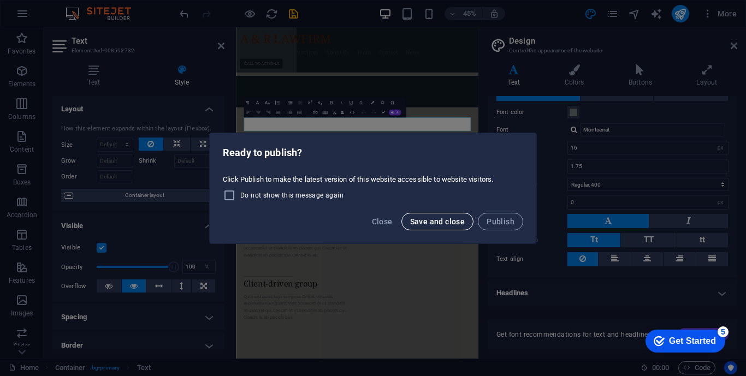
click at [434, 222] on span "Save and close" at bounding box center [437, 221] width 55 height 9
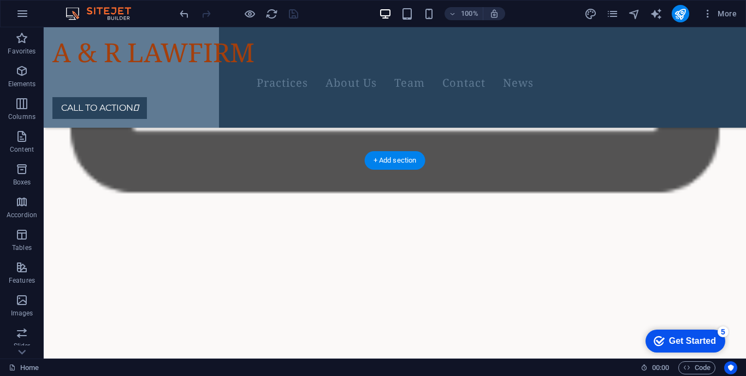
scroll to position [599, 0]
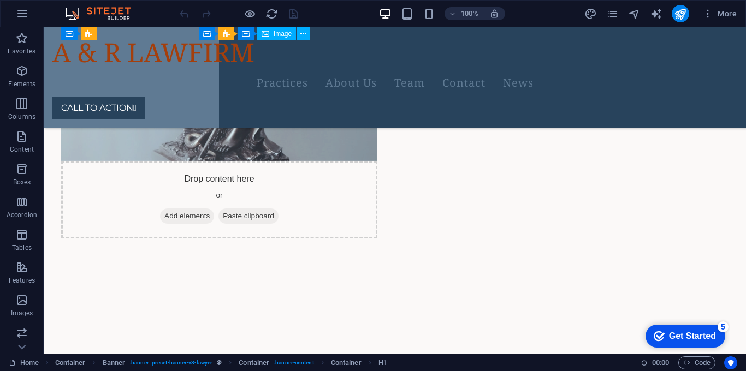
scroll to position [4012, 0]
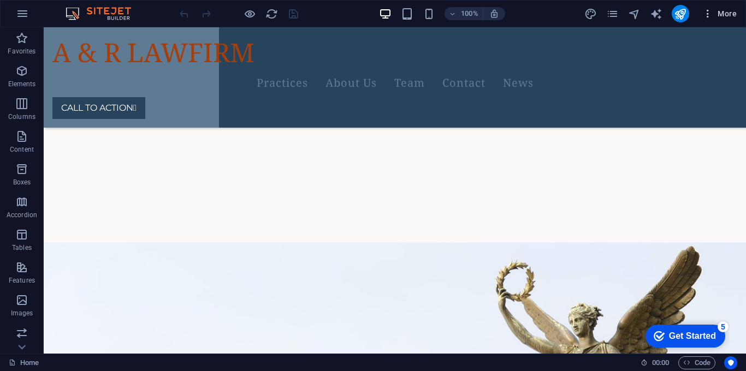
click at [731, 11] on span "More" at bounding box center [720, 13] width 34 height 11
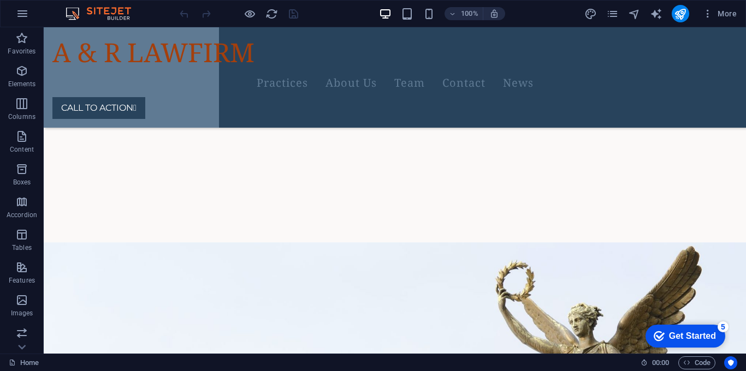
click at [17, 15] on icon "button" at bounding box center [22, 13] width 13 height 13
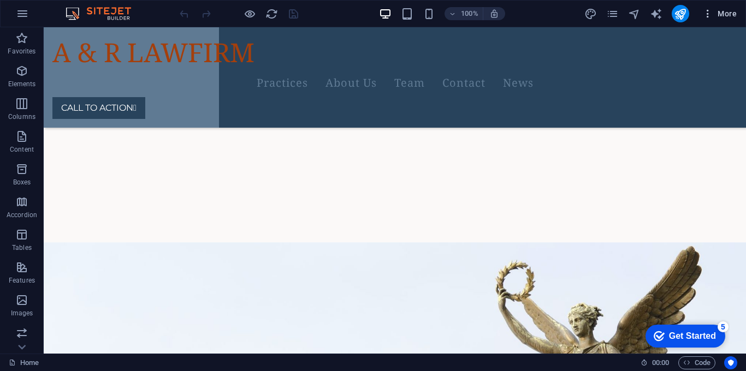
click at [733, 14] on span "More" at bounding box center [720, 13] width 34 height 11
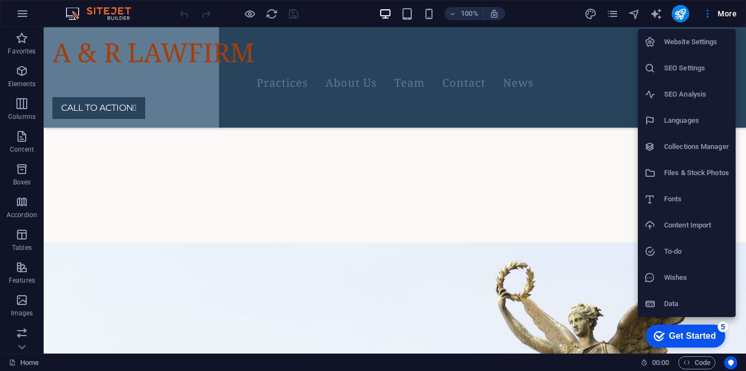
click at [0, 0] on div at bounding box center [0, 0] width 0 height 0
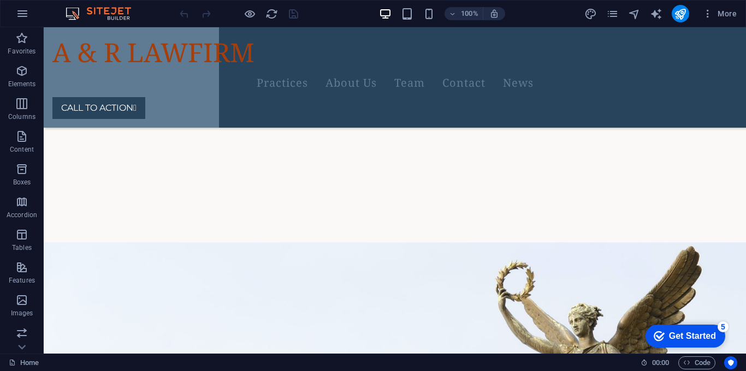
click at [706, 15] on icon "button" at bounding box center [708, 13] width 11 height 11
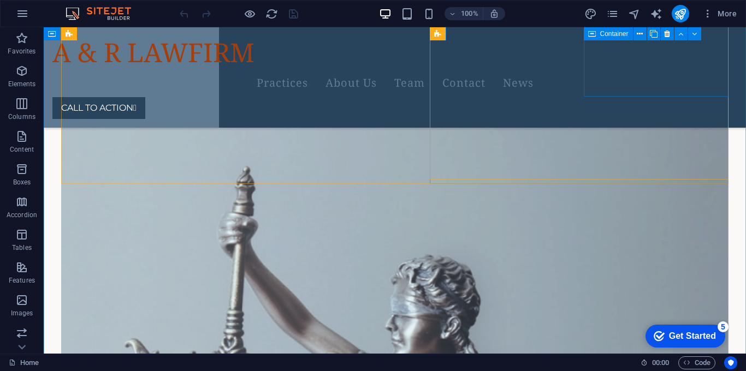
scroll to position [3297, 0]
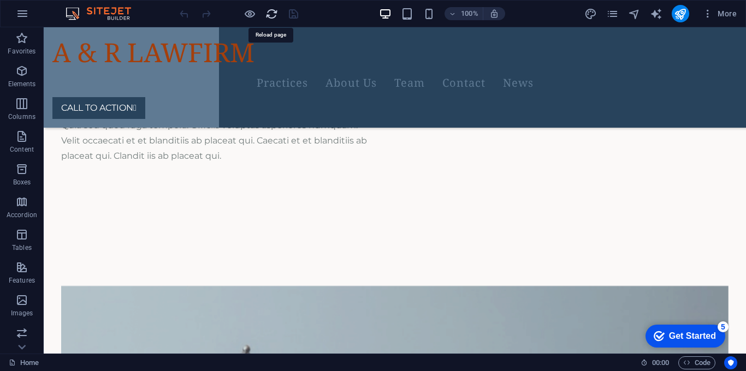
click at [0, 0] on icon "reload" at bounding box center [0, 0] width 0 height 0
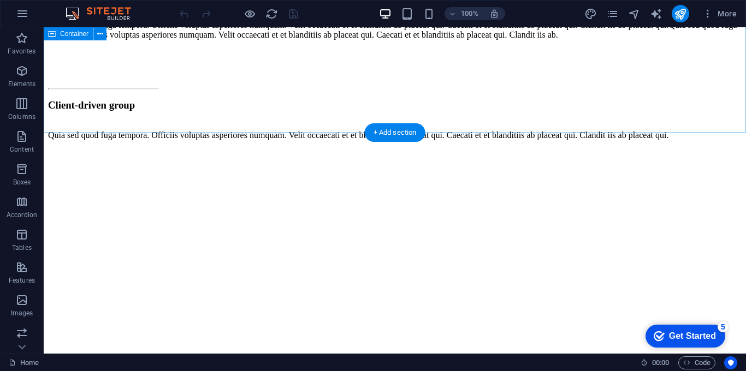
scroll to position [4012, 0]
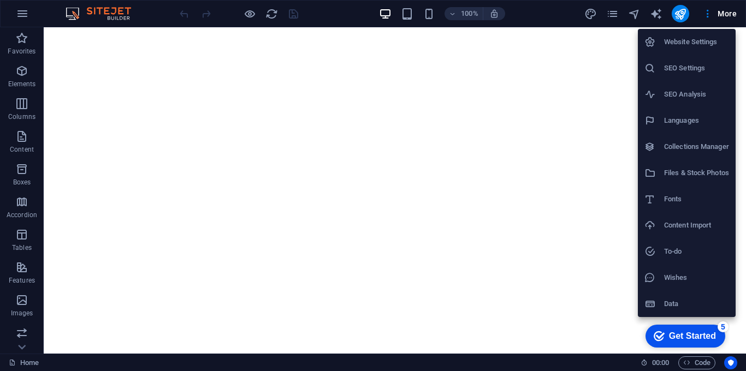
click at [707, 39] on h6 "Website Settings" at bounding box center [696, 42] width 65 height 13
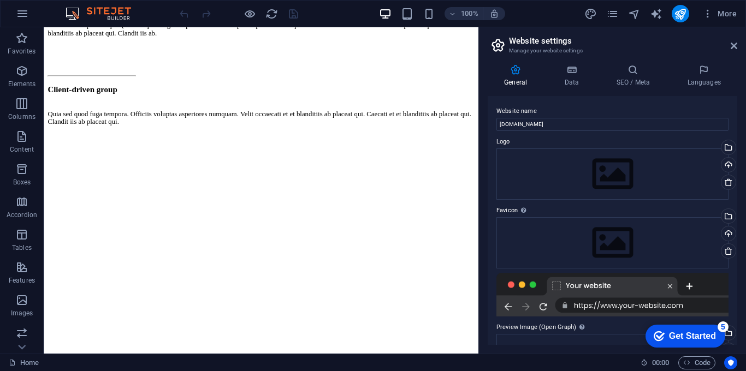
scroll to position [4423, 0]
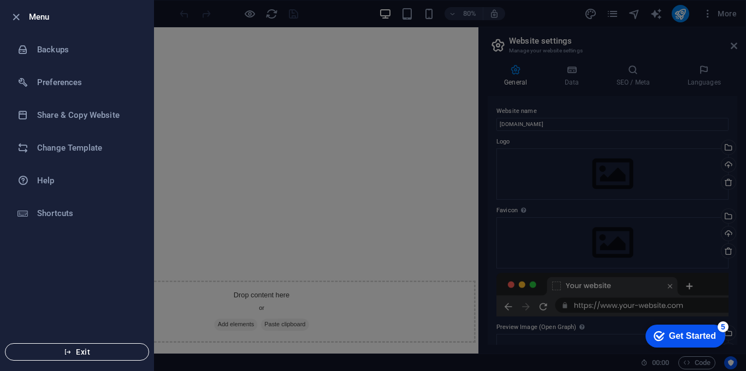
click at [61, 351] on span "Exit" at bounding box center [77, 352] width 126 height 9
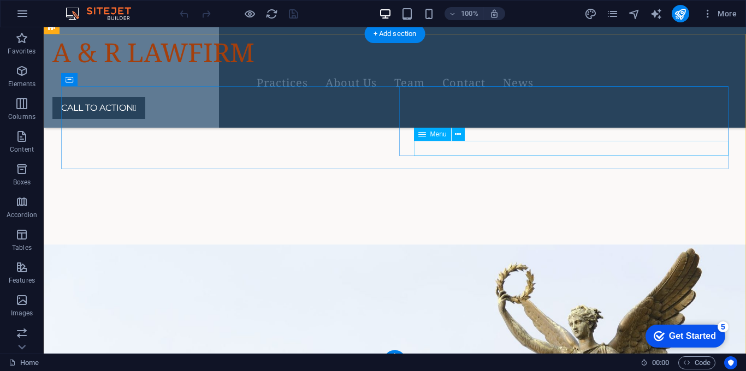
scroll to position [4012, 0]
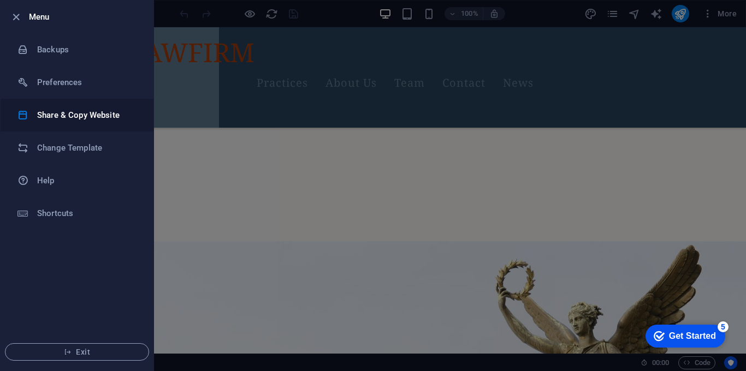
click at [54, 105] on li "Share & Copy Website" at bounding box center [77, 115] width 153 height 33
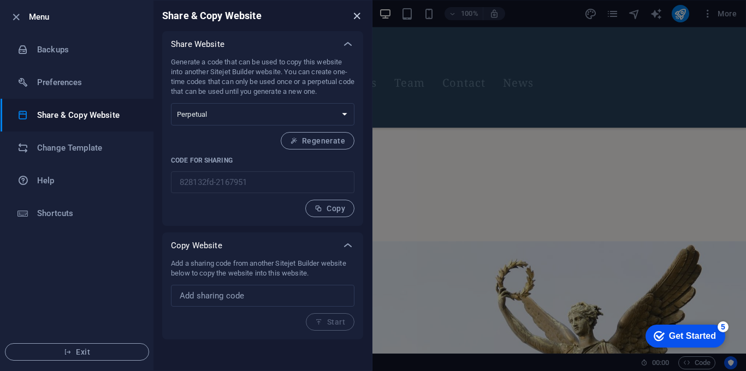
click at [359, 17] on icon "close" at bounding box center [357, 16] width 13 height 13
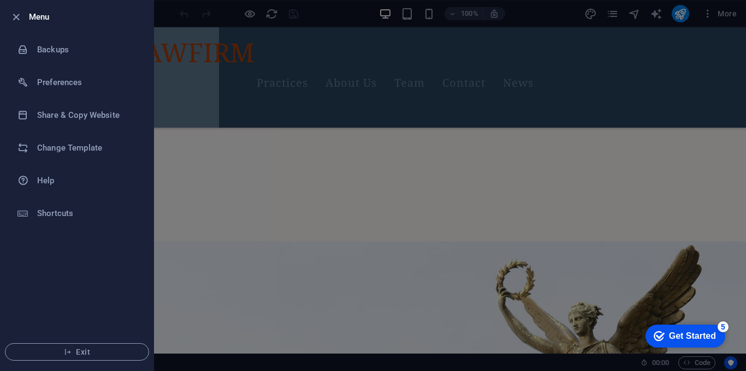
click at [308, 132] on div at bounding box center [373, 185] width 746 height 371
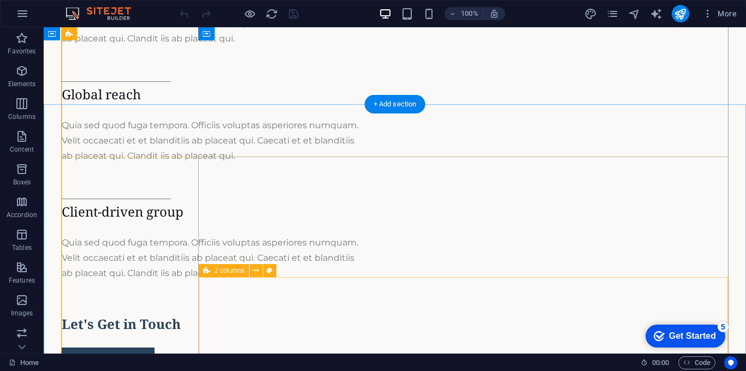
scroll to position [0, 0]
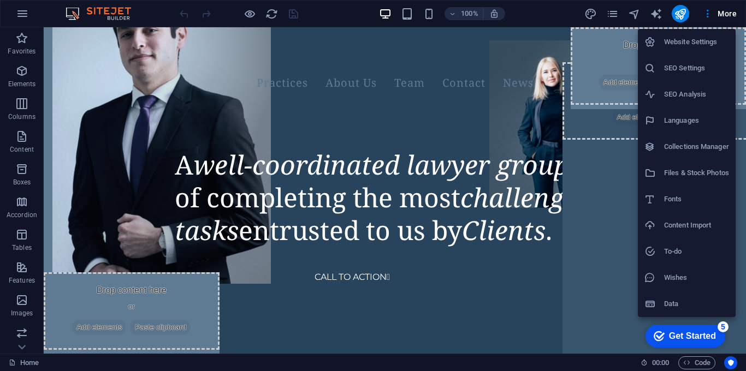
click at [716, 38] on h6 "Website Settings" at bounding box center [696, 42] width 65 height 13
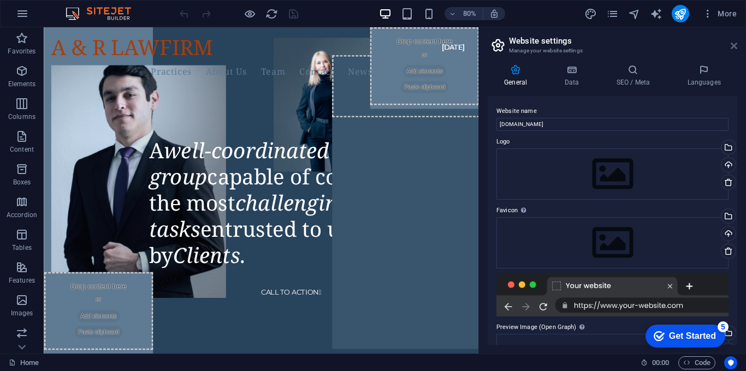
click at [733, 42] on icon at bounding box center [734, 46] width 7 height 9
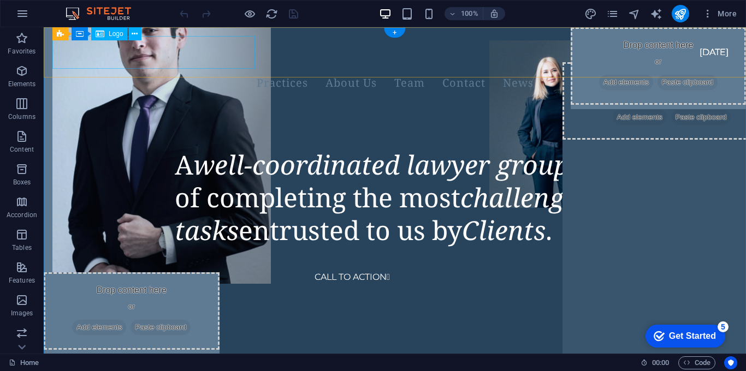
click at [211, 61] on div "A & R LAWFIRM" at bounding box center [381, 52] width 659 height 33
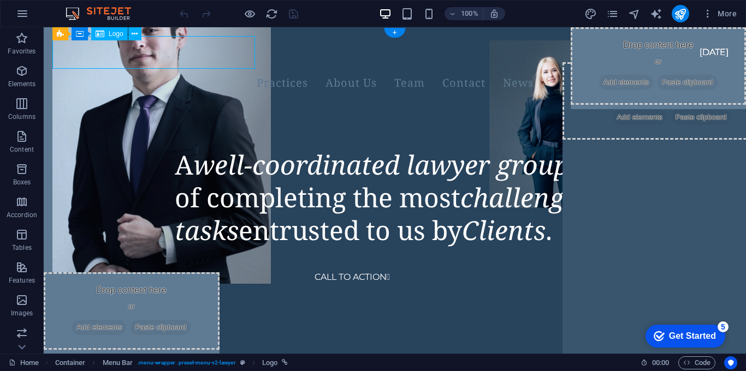
click at [211, 61] on div "A & R LAWFIRM" at bounding box center [381, 52] width 659 height 33
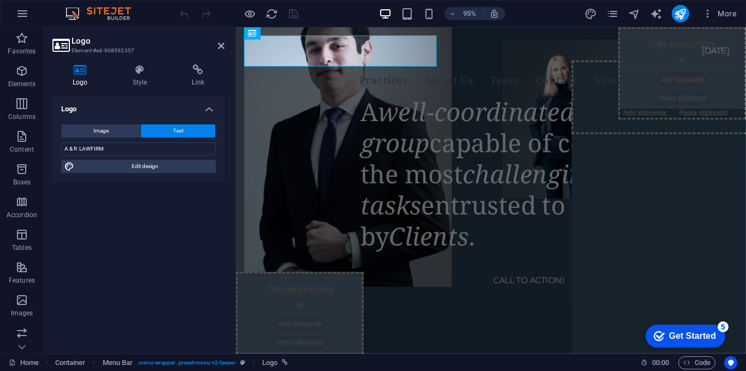
click at [181, 129] on span "Text" at bounding box center [178, 131] width 10 height 13
click at [144, 76] on h4 "Style" at bounding box center [143, 75] width 60 height 23
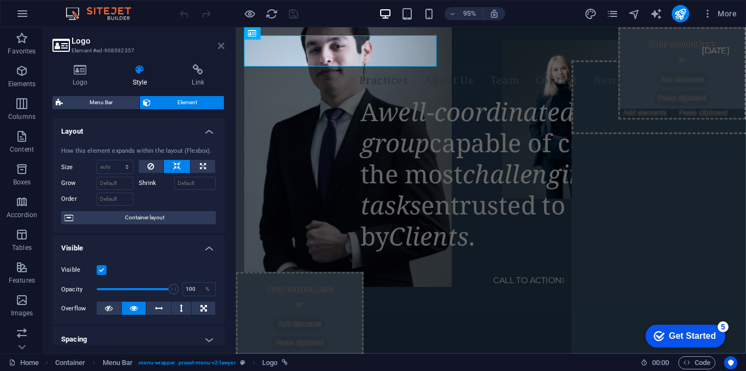
click at [221, 44] on icon at bounding box center [221, 46] width 7 height 9
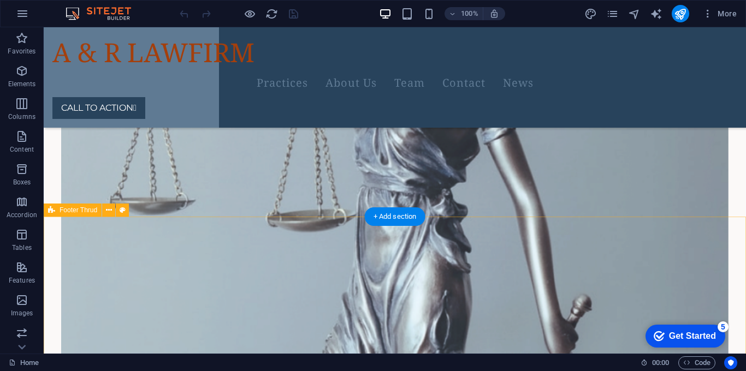
scroll to position [4012, 0]
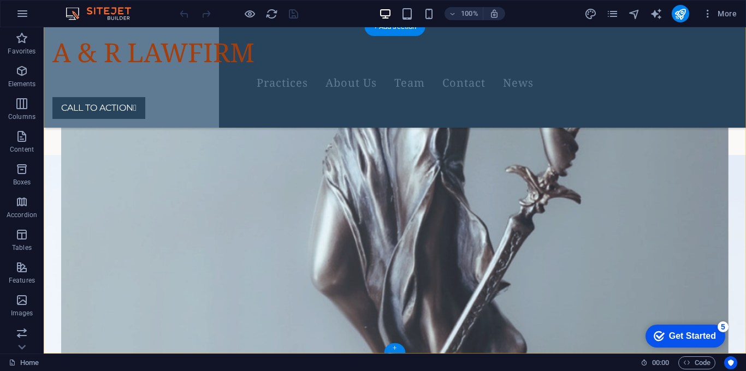
click at [398, 347] on div "+" at bounding box center [394, 349] width 21 height 10
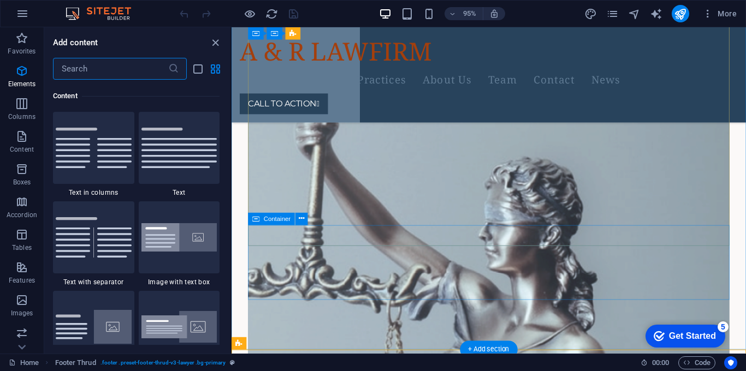
scroll to position [1912, 0]
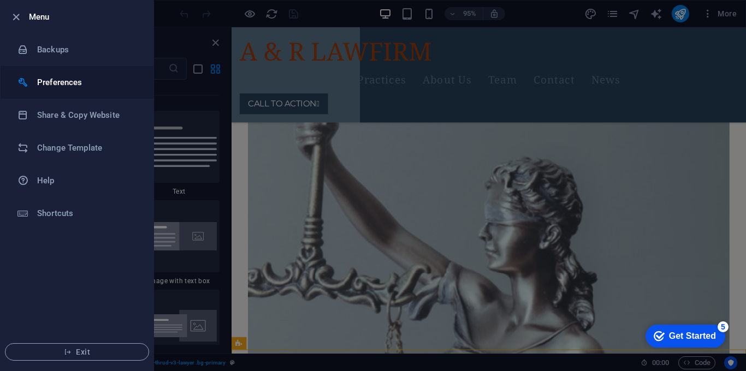
click at [57, 78] on h6 "Preferences" at bounding box center [87, 82] width 101 height 13
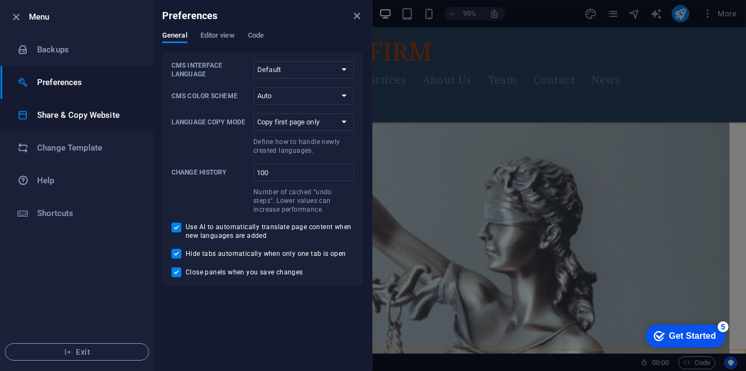
click at [53, 111] on h6 "Share & Copy Website" at bounding box center [87, 115] width 101 height 13
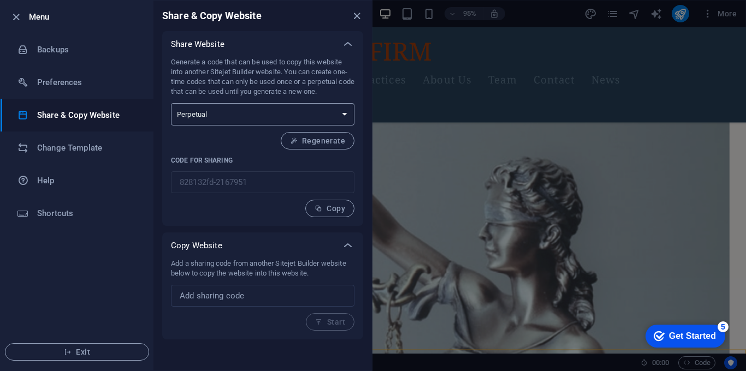
click at [326, 112] on select "One-time Perpetual" at bounding box center [263, 114] width 184 height 22
click at [171, 103] on select "One-time Perpetual" at bounding box center [263, 114] width 184 height 22
click at [326, 112] on select "One-time Perpetual" at bounding box center [263, 114] width 184 height 22
click at [171, 103] on select "One-time Perpetual" at bounding box center [263, 114] width 184 height 22
click at [71, 149] on h6 "Change Template" at bounding box center [87, 147] width 101 height 13
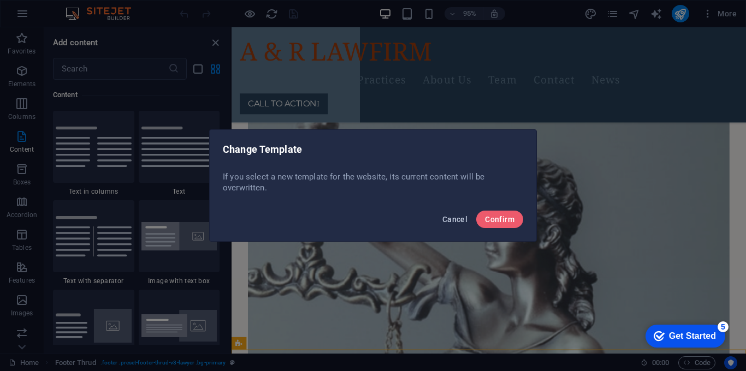
click at [451, 217] on span "Cancel" at bounding box center [455, 219] width 25 height 9
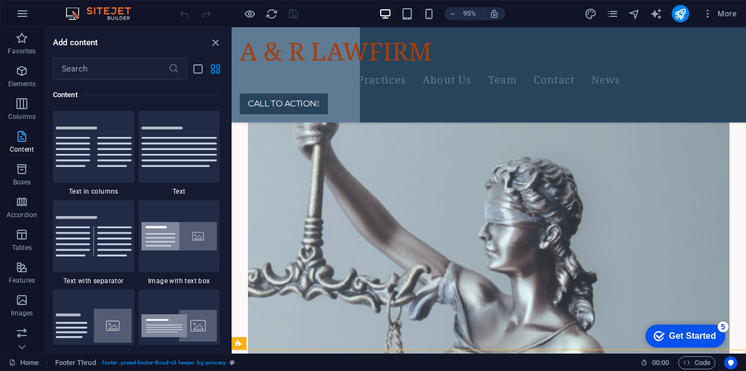
click at [30, 143] on span "Content" at bounding box center [22, 143] width 44 height 26
click at [18, 138] on icon "button" at bounding box center [21, 136] width 13 height 13
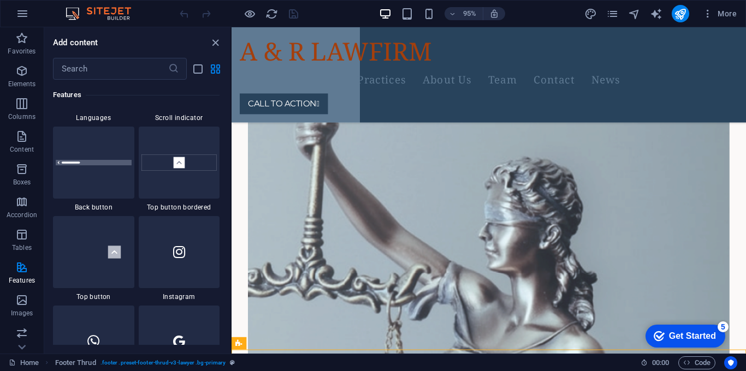
scroll to position [5186, 0]
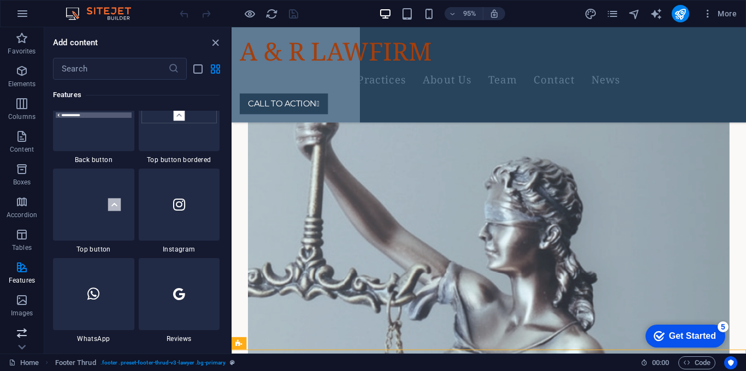
click at [25, 335] on icon "button" at bounding box center [21, 333] width 13 height 13
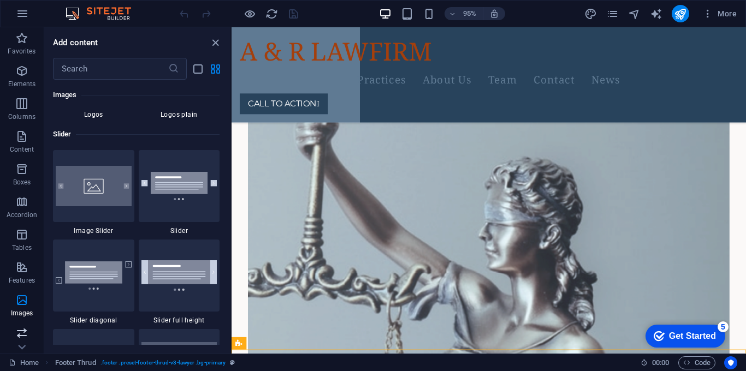
scroll to position [6193, 0]
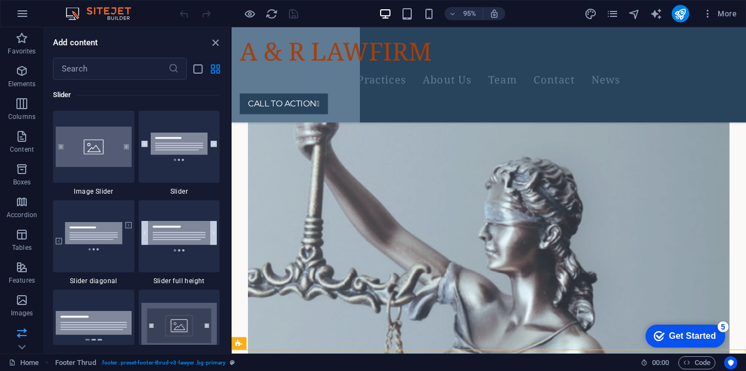
click at [25, 335] on icon "button" at bounding box center [21, 333] width 13 height 13
click at [217, 45] on icon "close panel" at bounding box center [215, 43] width 13 height 13
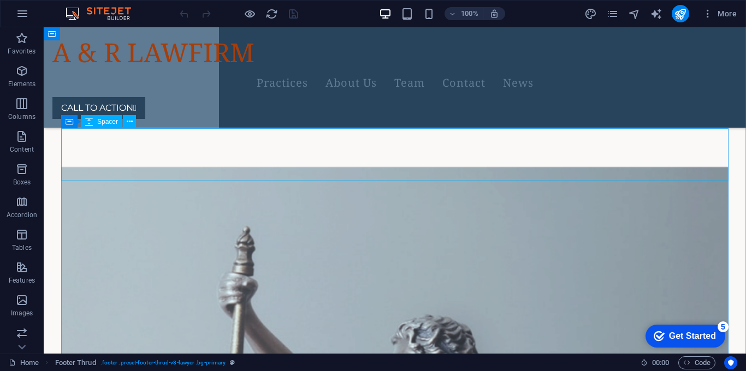
scroll to position [3414, 0]
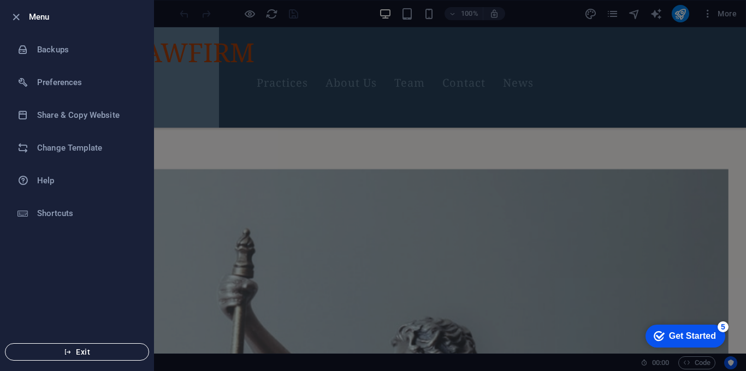
click at [79, 350] on span "Exit" at bounding box center [77, 352] width 126 height 9
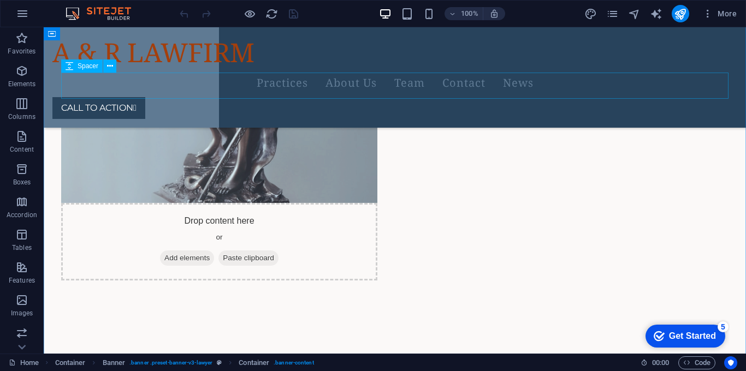
scroll to position [4012, 0]
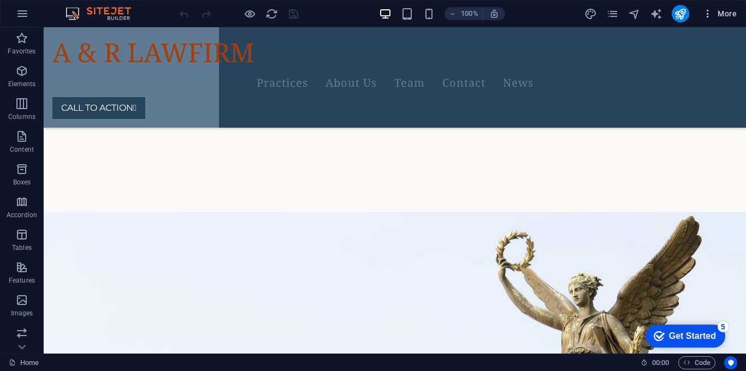
click at [717, 7] on button "More" at bounding box center [719, 13] width 43 height 17
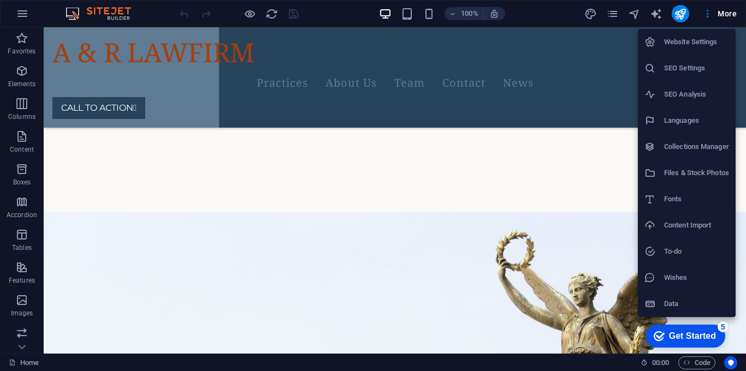
click at [703, 71] on h6 "SEO Settings" at bounding box center [696, 68] width 65 height 13
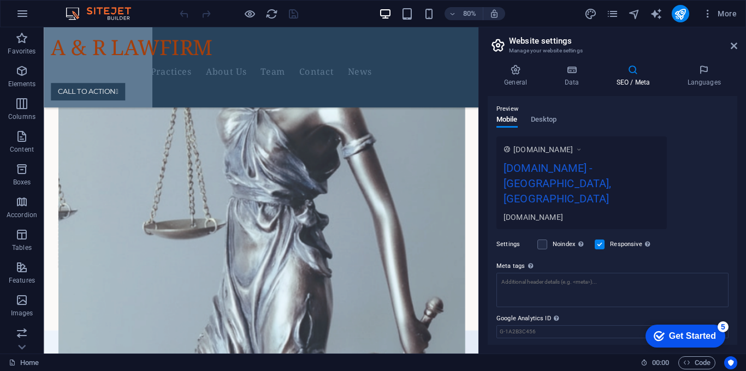
scroll to position [153, 0]
click at [520, 70] on icon at bounding box center [516, 69] width 56 height 11
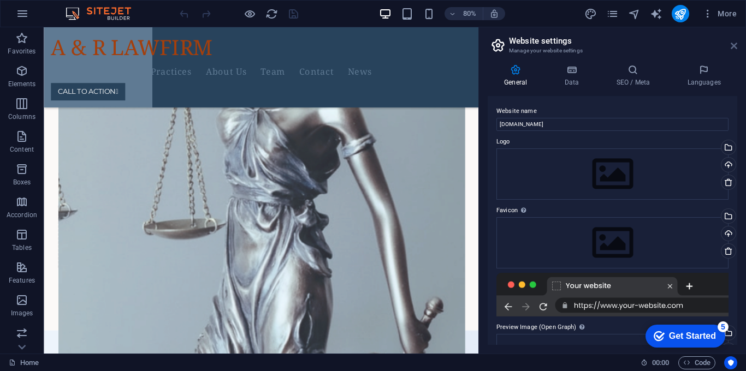
click at [735, 48] on icon at bounding box center [734, 46] width 7 height 9
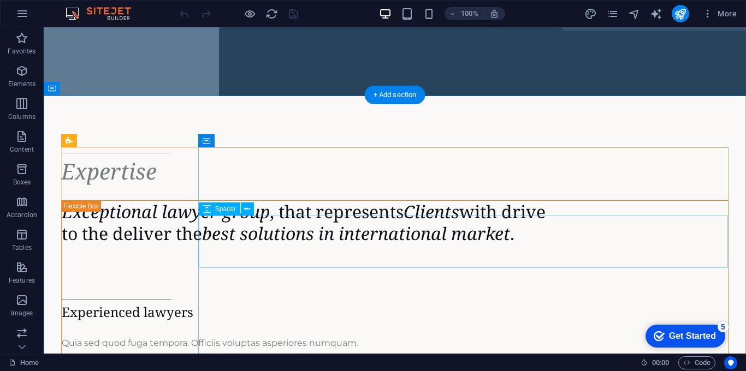
scroll to position [0, 0]
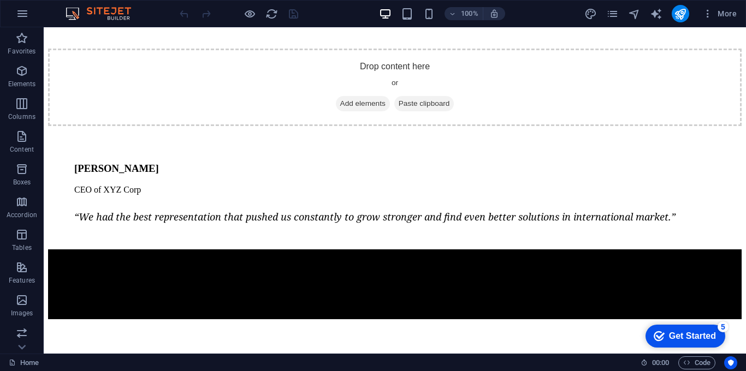
scroll to position [4012, 0]
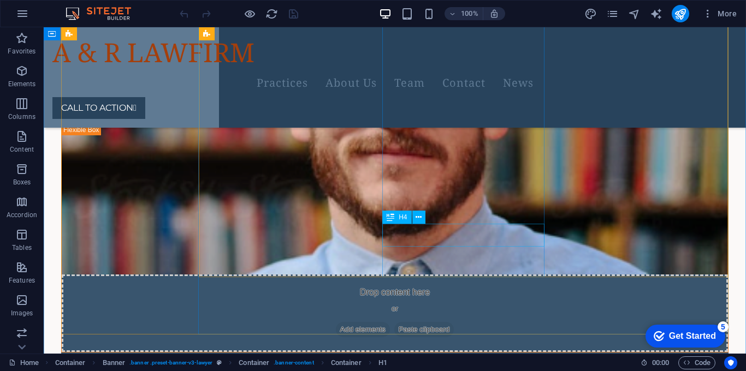
scroll to position [2466, 0]
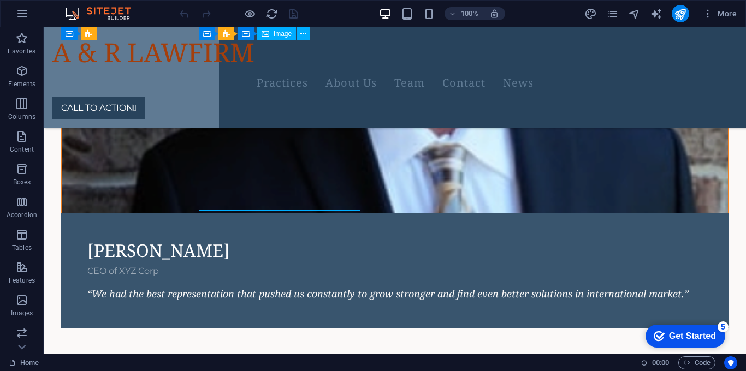
select select "%"
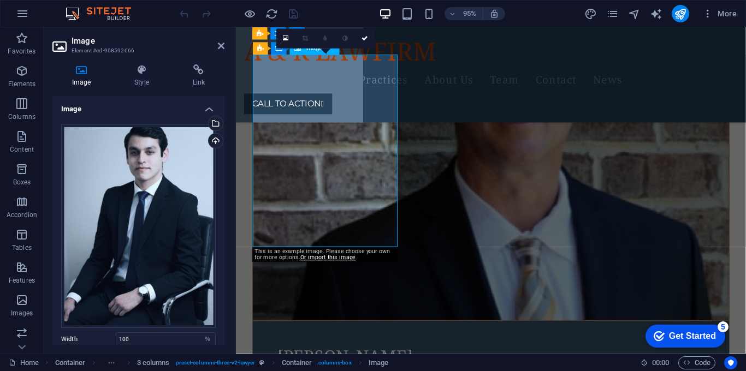
scroll to position [2813, 0]
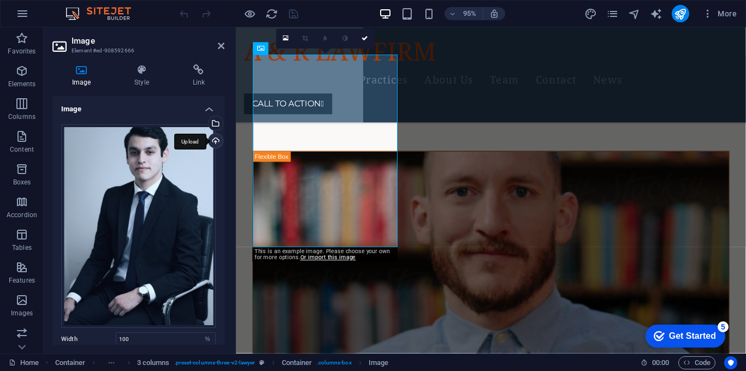
click at [215, 143] on div "Upload" at bounding box center [215, 142] width 16 height 16
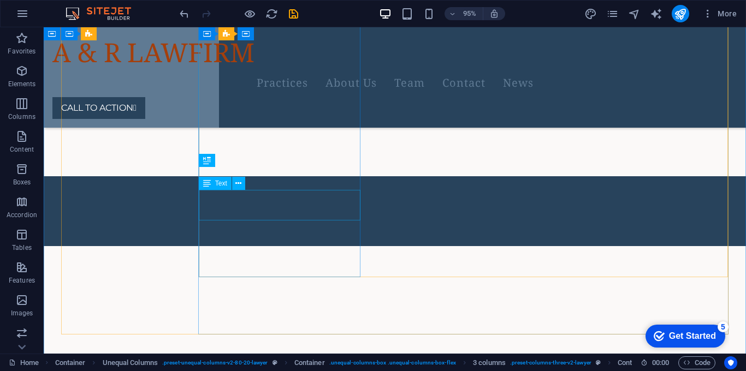
scroll to position [2466, 0]
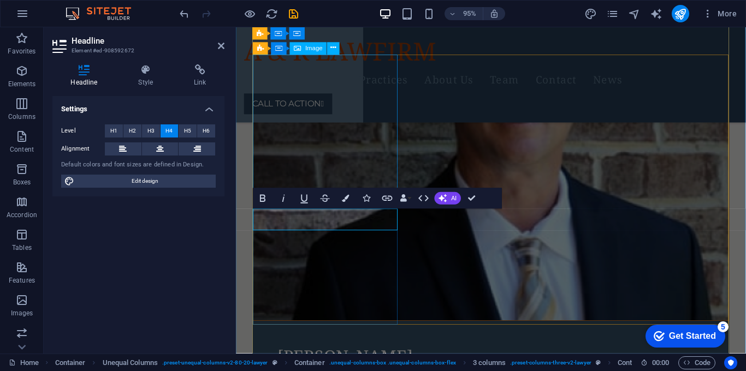
scroll to position [2813, 0]
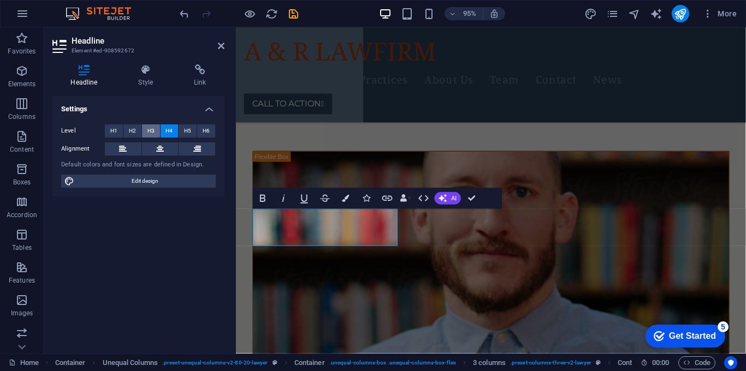
click at [153, 131] on span "H3" at bounding box center [151, 131] width 7 height 13
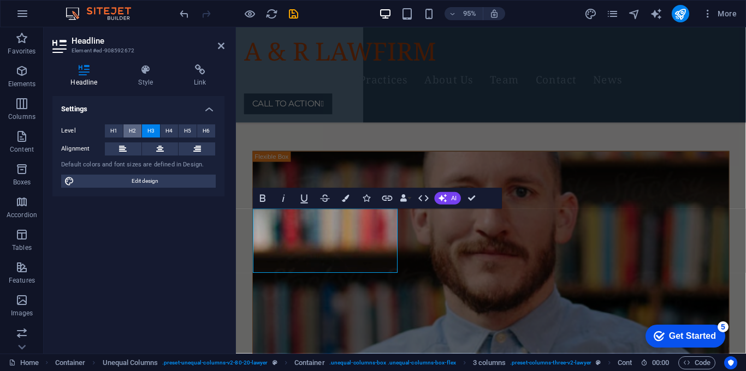
click at [135, 129] on span "H2" at bounding box center [132, 131] width 7 height 13
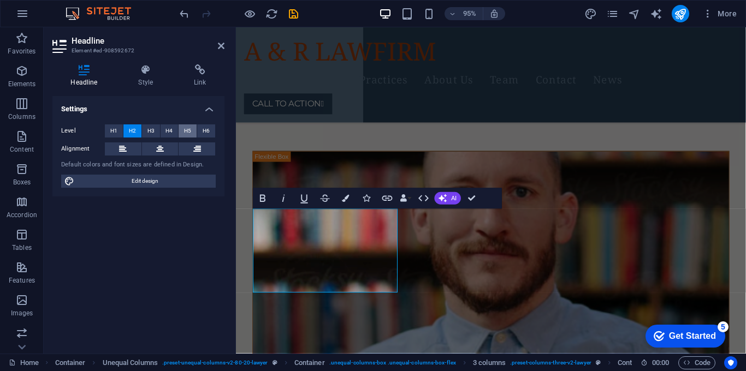
click at [186, 131] on span "H5" at bounding box center [187, 131] width 7 height 13
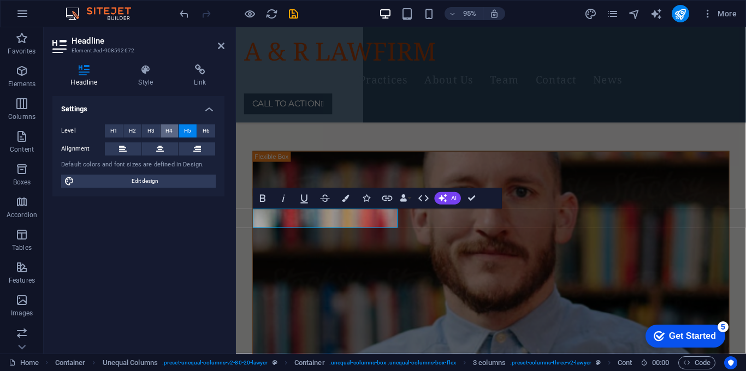
click at [172, 130] on span "H4" at bounding box center [169, 131] width 7 height 13
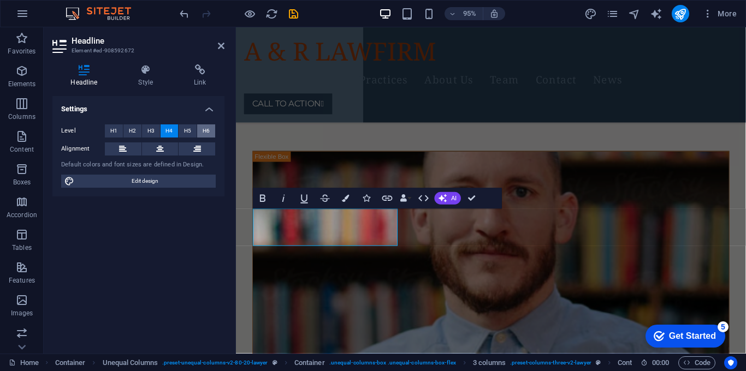
click at [209, 132] on span "H6" at bounding box center [206, 131] width 7 height 13
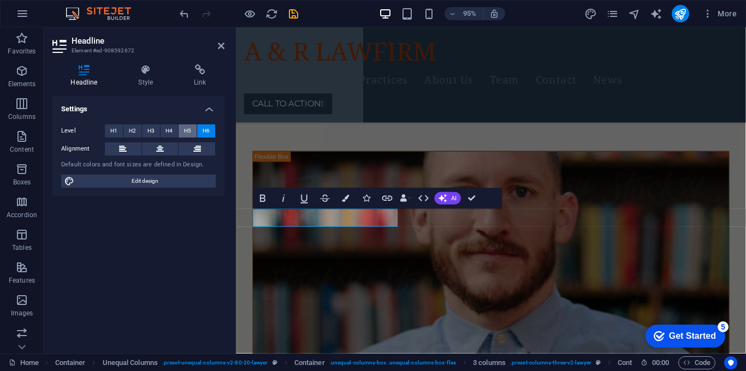
click at [191, 132] on button "H5" at bounding box center [188, 131] width 18 height 13
click at [173, 130] on button "H4" at bounding box center [170, 131] width 18 height 13
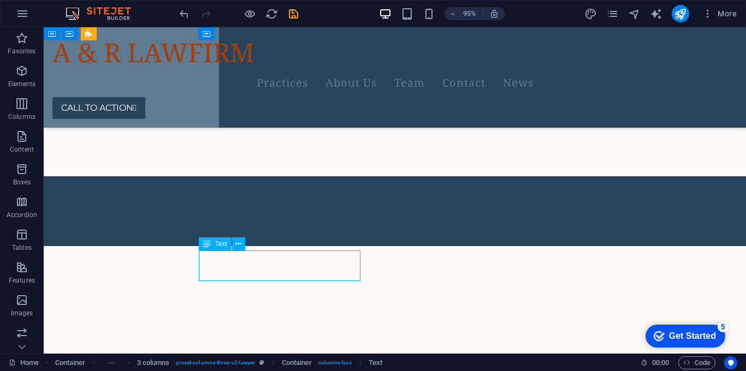
scroll to position [2405, 0]
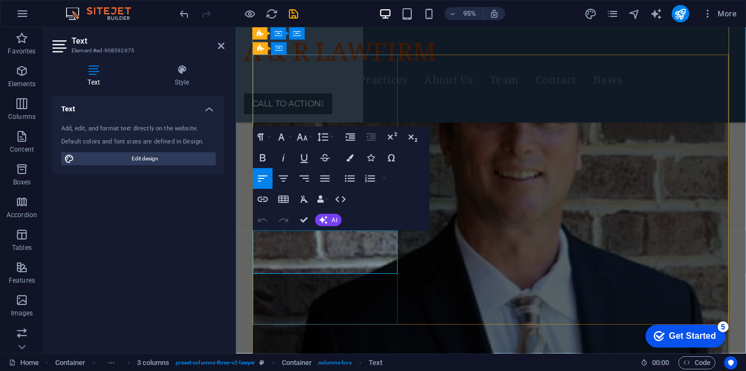
scroll to position [2813, 0]
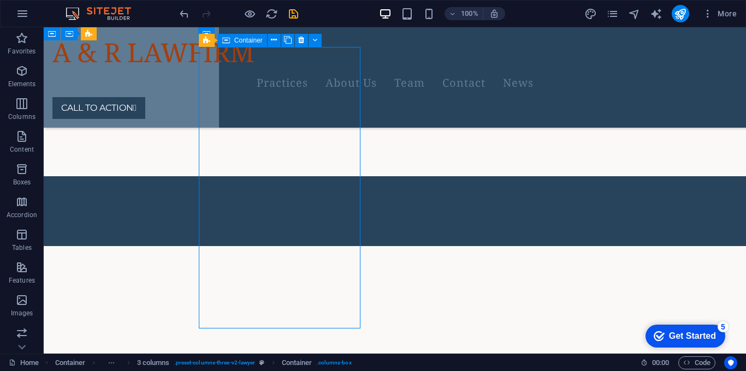
scroll to position [2415, 0]
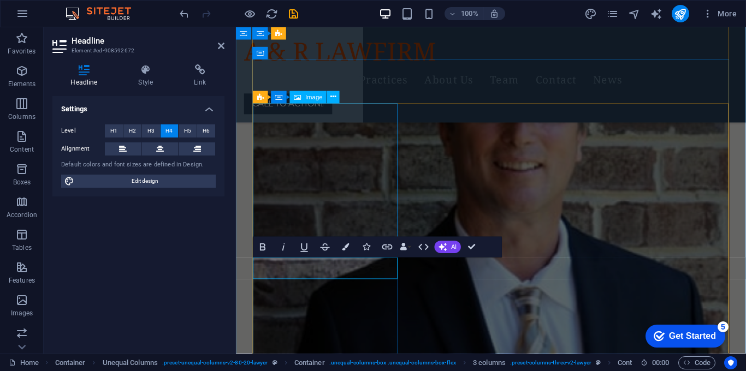
scroll to position [2762, 0]
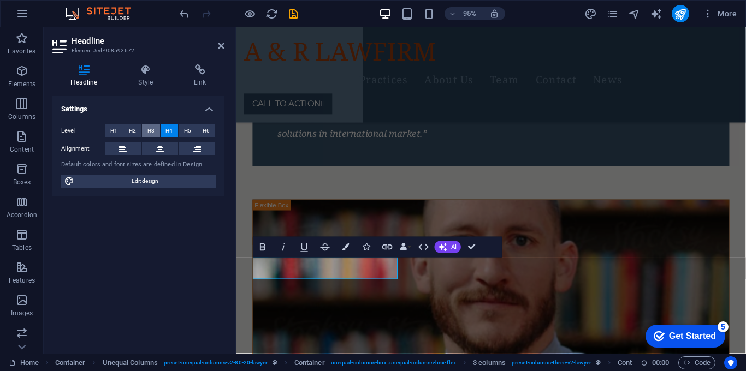
click at [156, 130] on button "H3" at bounding box center [151, 131] width 18 height 13
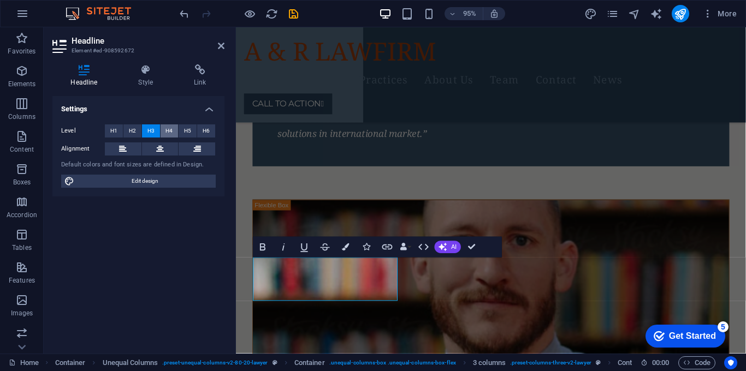
click at [171, 131] on span "H4" at bounding box center [169, 131] width 7 height 13
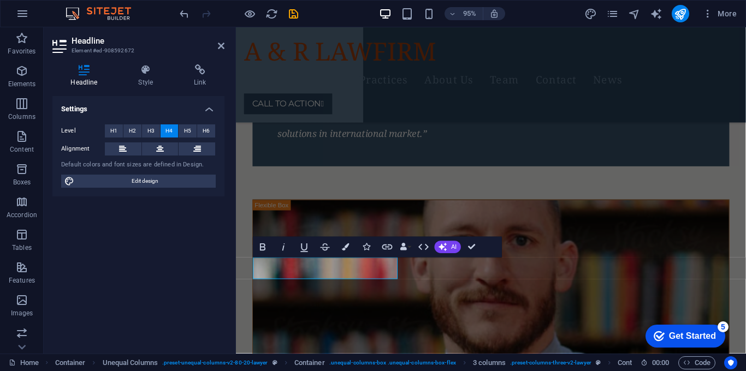
click at [231, 308] on div "Headline Style Link Settings Level H1 H2 H3 H4 H5 H6 Alignment Default colors a…" at bounding box center [139, 205] width 190 height 298
click at [185, 304] on div "Settings Level H1 H2 H3 H4 H5 H6 Alignment Default colors and font sizes are de…" at bounding box center [138, 220] width 172 height 249
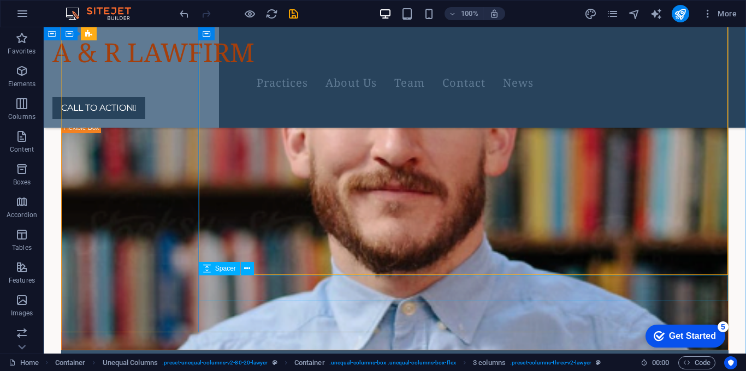
scroll to position [2472, 0]
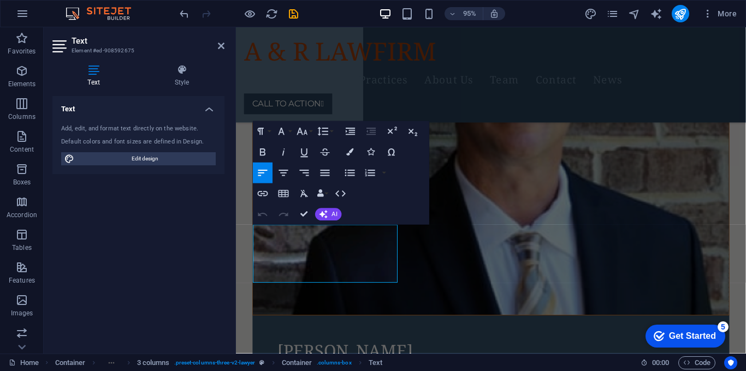
scroll to position [2819, 0]
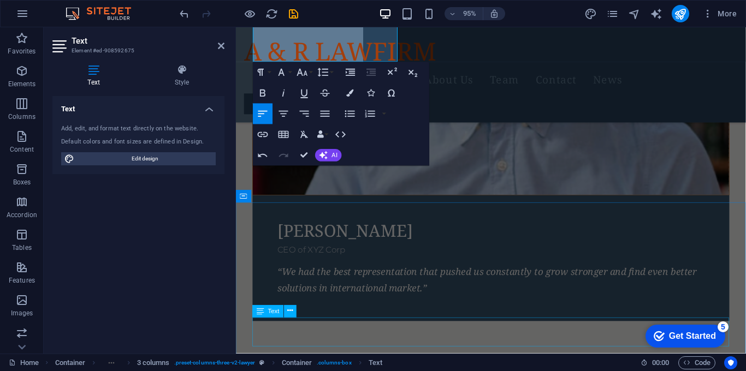
scroll to position [3067, 0]
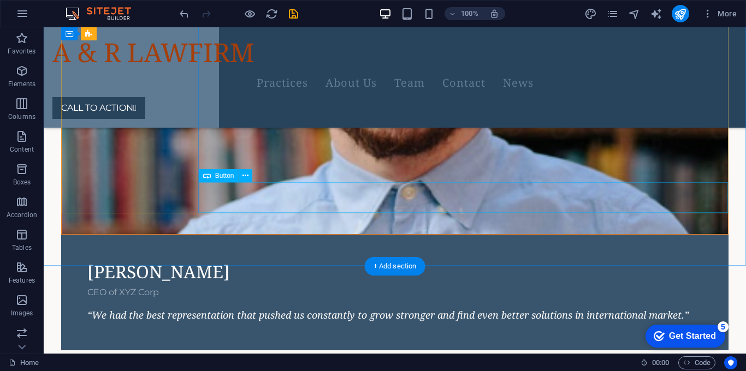
scroll to position [2587, 0]
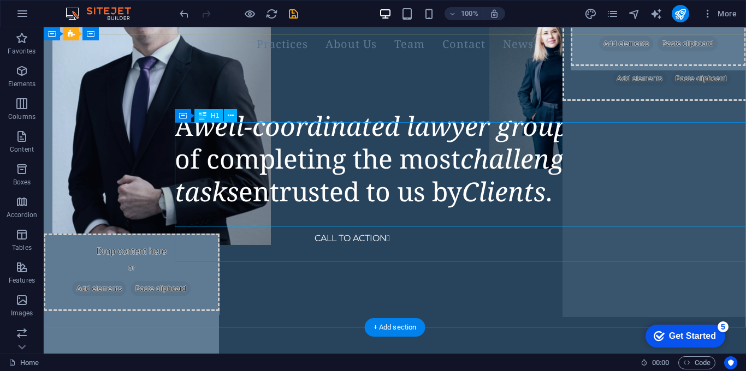
scroll to position [0, 0]
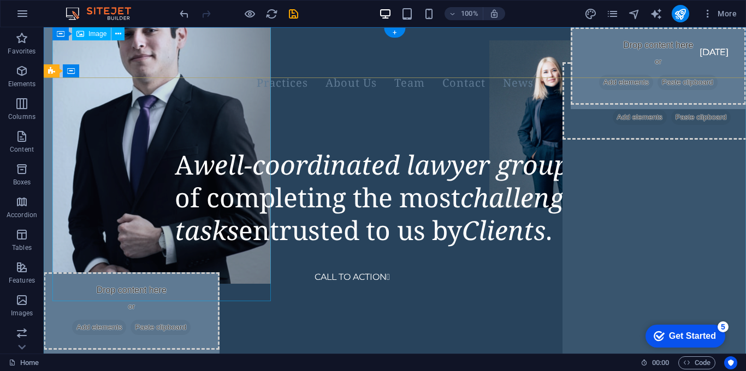
click at [244, 130] on figure at bounding box center [161, 138] width 219 height 291
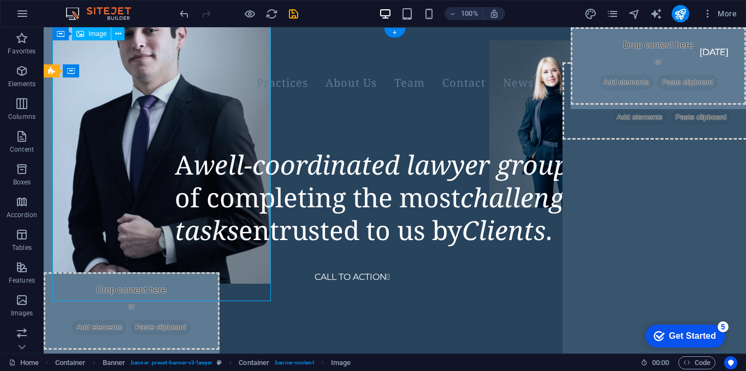
click at [244, 130] on figure at bounding box center [161, 138] width 219 height 291
select select "px"
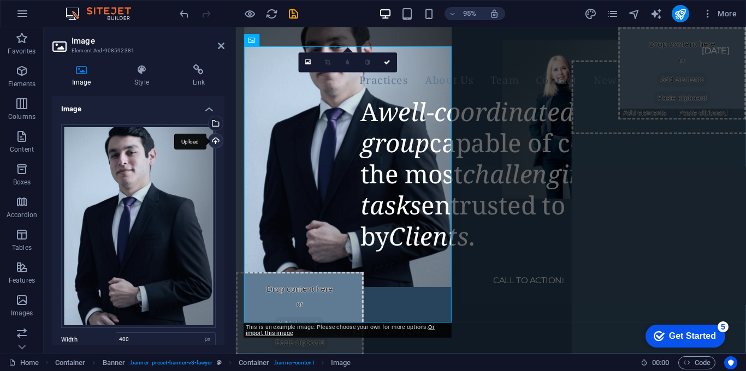
click at [215, 139] on div "Upload" at bounding box center [215, 142] width 16 height 16
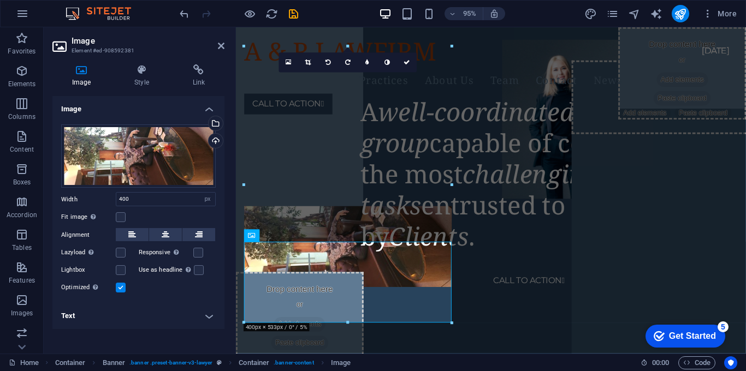
click at [86, 239] on label "Alignment" at bounding box center [88, 235] width 55 height 13
click at [215, 121] on div "Select files from the file manager, stock photos, or upload file(s)" at bounding box center [215, 124] width 16 height 16
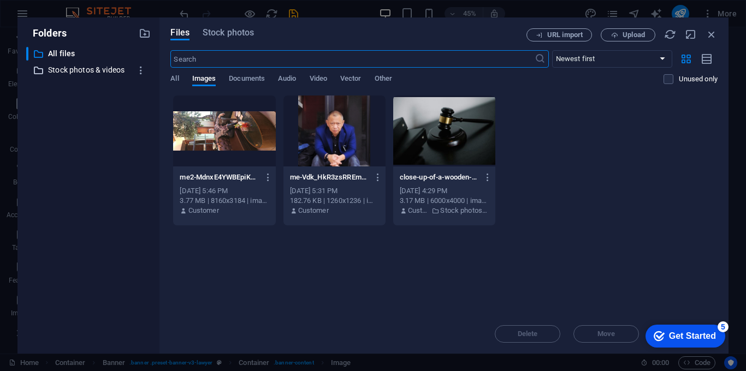
click at [112, 73] on p "Stock photos & videos" at bounding box center [89, 70] width 83 height 13
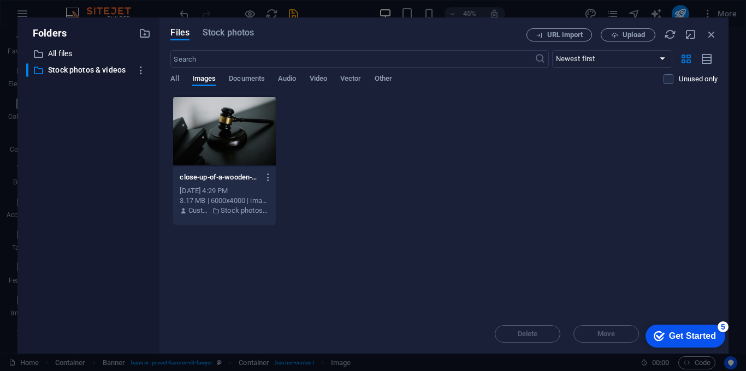
click at [180, 80] on div "All Images Documents Audio Video Vector Other" at bounding box center [416, 84] width 493 height 21
click at [174, 81] on span "All" at bounding box center [174, 79] width 8 height 15
click at [69, 56] on p "All files" at bounding box center [89, 54] width 83 height 13
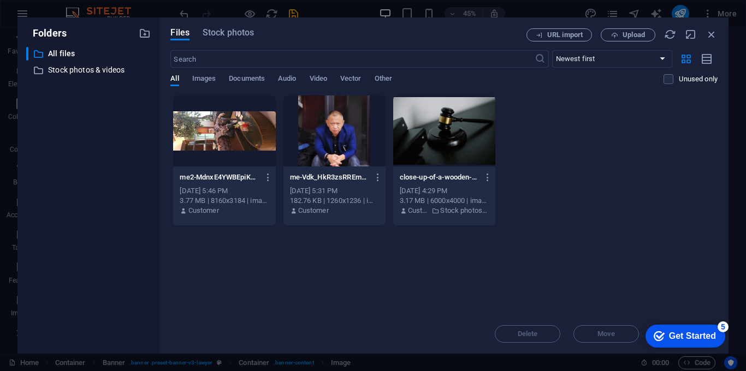
click at [216, 143] on div at bounding box center [224, 131] width 102 height 71
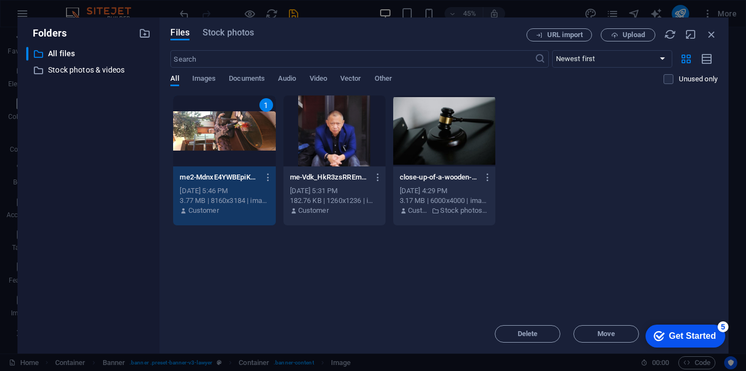
click at [216, 143] on div "1" at bounding box center [224, 131] width 102 height 71
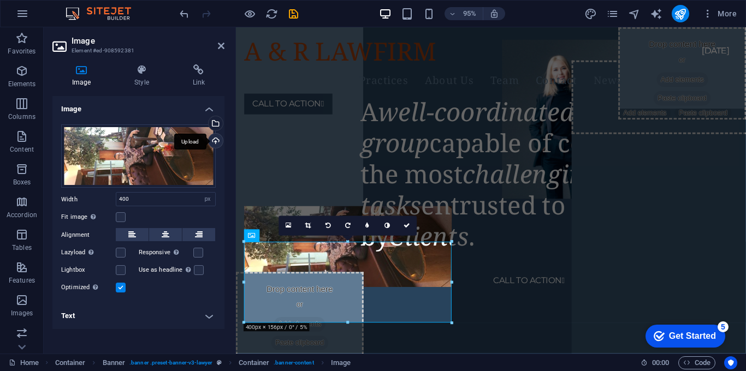
click at [216, 140] on div "Upload" at bounding box center [215, 142] width 16 height 16
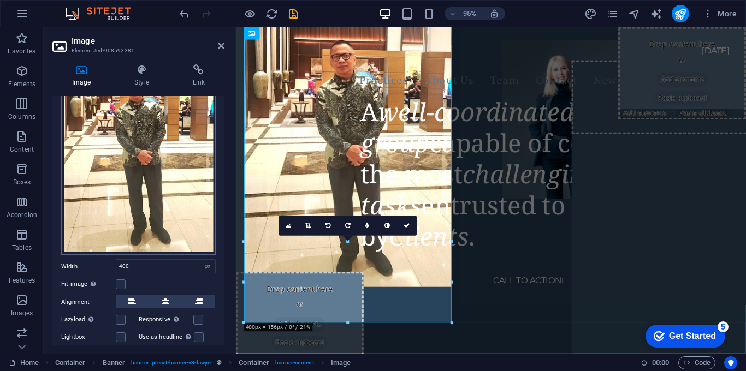
scroll to position [169, 0]
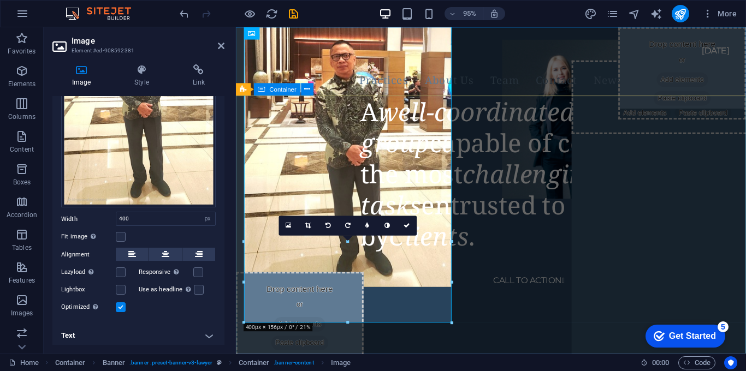
click at [436, 233] on div "A well-coordinated lawyer group capable of completing the most challenging task…" at bounding box center [504, 180] width 537 height 105
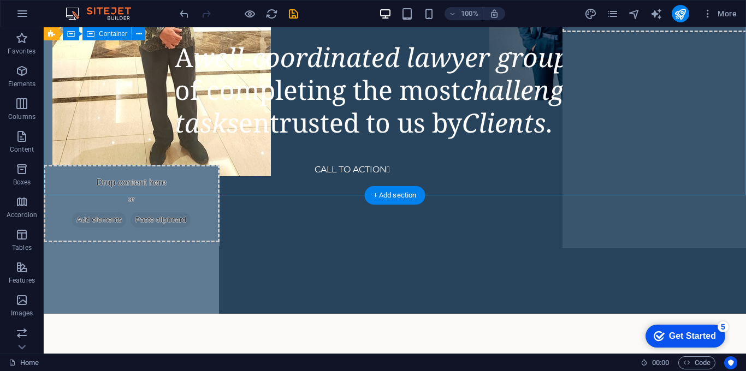
scroll to position [0, 0]
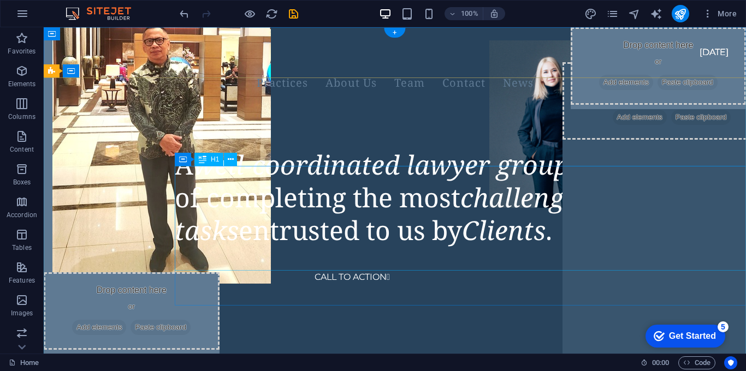
click at [373, 169] on div "A well-coordinated lawyer group capable of completing the most challenging task…" at bounding box center [460, 198] width 571 height 98
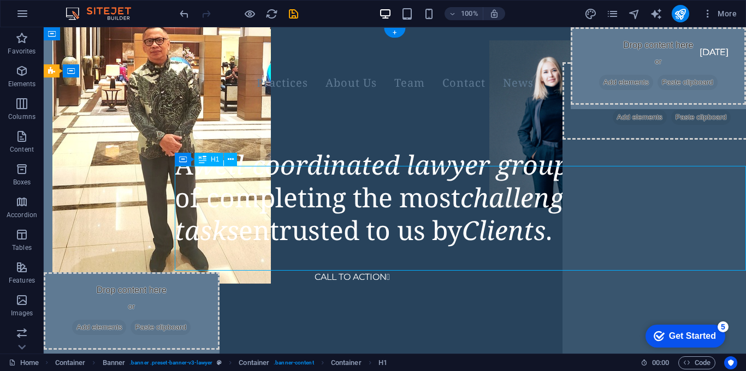
click at [373, 169] on div "A well-coordinated lawyer group capable of completing the most challenging task…" at bounding box center [460, 198] width 571 height 98
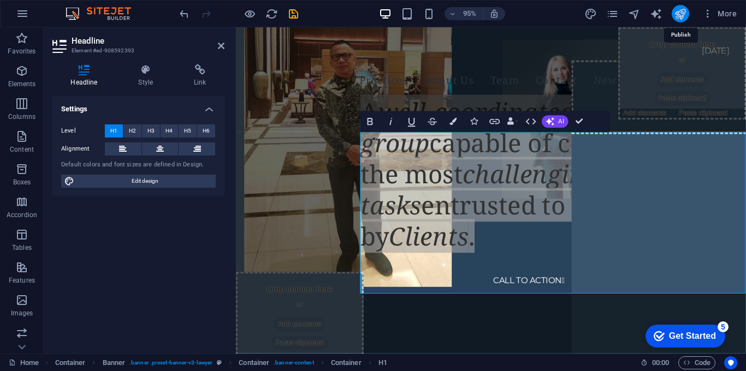
click at [0, 0] on icon "publish" at bounding box center [0, 0] width 0 height 0
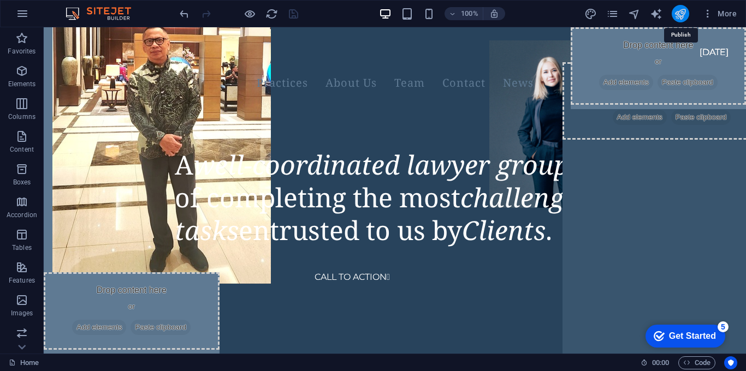
click at [0, 0] on icon "publish" at bounding box center [0, 0] width 0 height 0
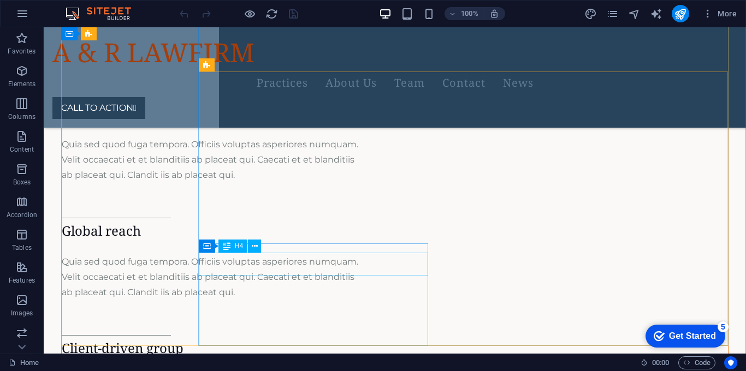
scroll to position [459, 0]
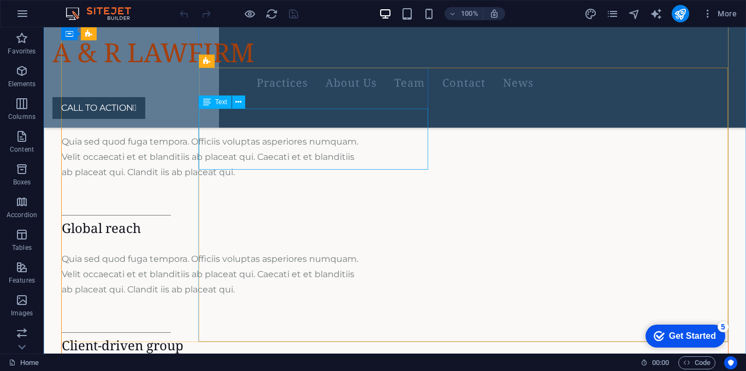
click at [314, 160] on div "Quia sed quod fuga tempora. Officiis voluptas asperiores numquam. Velit occaeca…" at bounding box center [211, 157] width 298 height 46
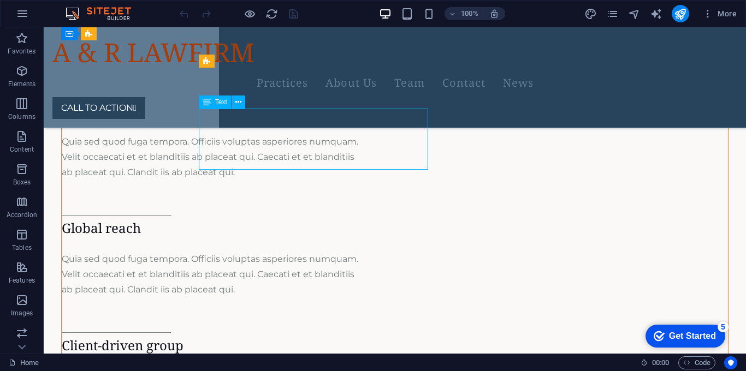
click at [314, 160] on div "Quia sed quod fuga tempora. Officiis voluptas asperiores numquam. Velit occaeca…" at bounding box center [211, 157] width 298 height 46
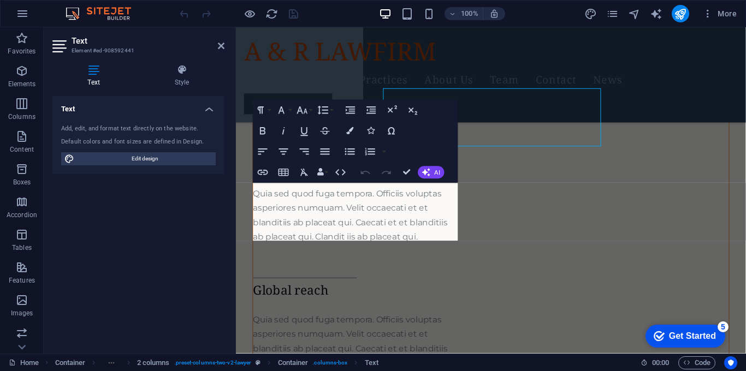
scroll to position [476, 0]
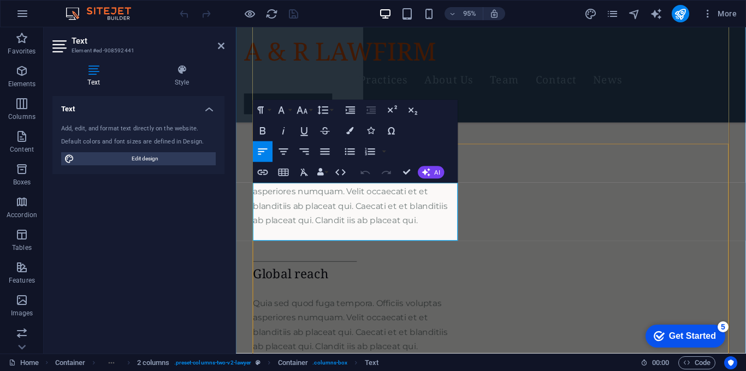
click at [431, 239] on div "Quia sed quod fuga tempora. Officiis voluptas asperiores numquam. Velit occaeca…" at bounding box center [362, 208] width 216 height 61
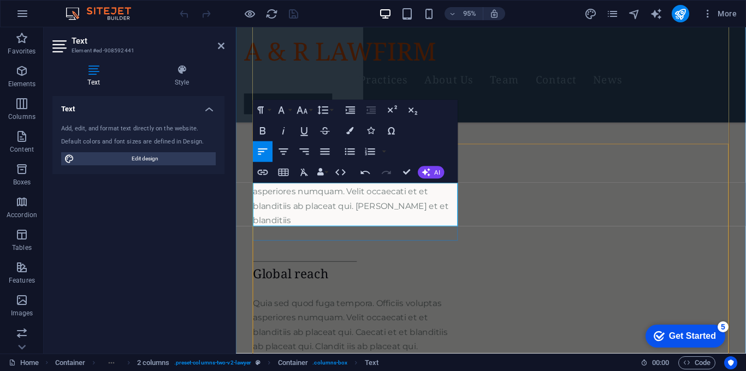
click at [458, 231] on span "Quia sed quod fuga tempora. Officiis voluptas asperiores numquam. Velit occaeca…" at bounding box center [357, 208] width 206 height 56
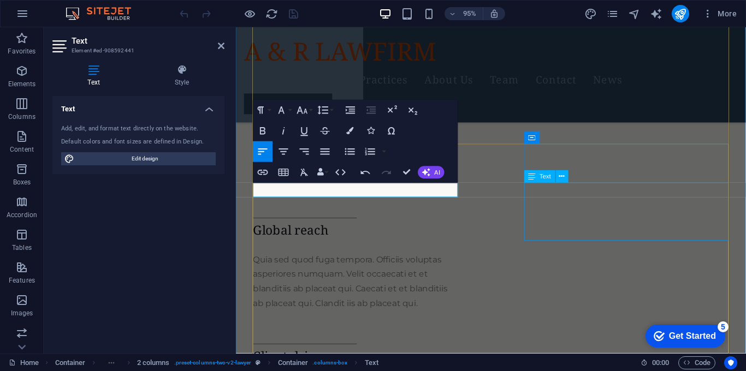
click at [470, 265] on div "Quia sed quod fuga tempora. Officiis voluptas asperiores numquam. Velit occaeca…" at bounding box center [362, 295] width 216 height 61
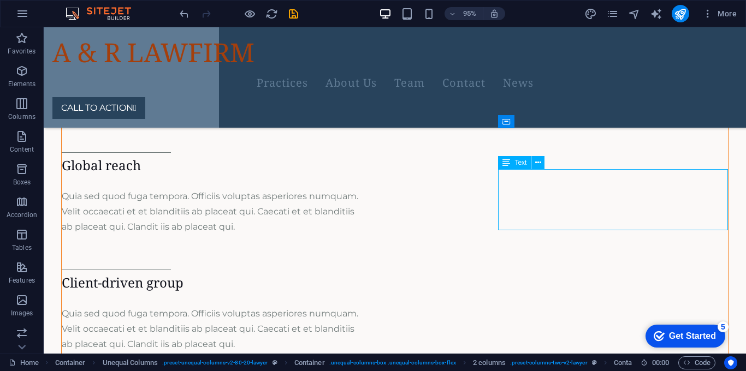
scroll to position [399, 0]
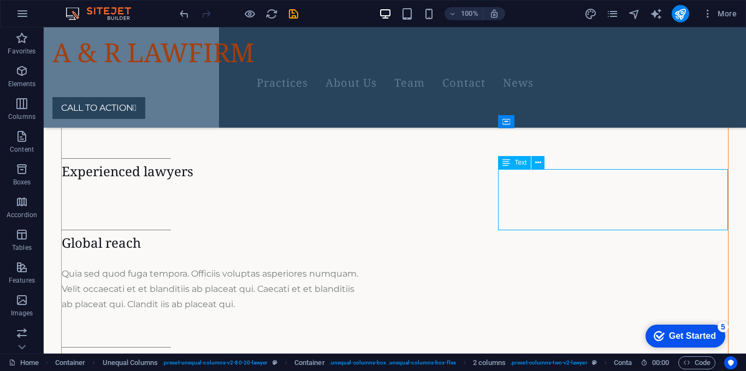
click at [360, 267] on div "Quia sed quod fuga tempora. Officiis voluptas asperiores numquam. Velit occaeca…" at bounding box center [211, 290] width 298 height 46
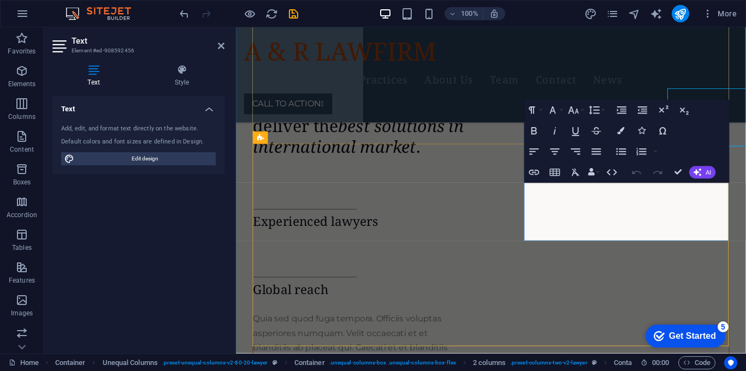
scroll to position [476, 0]
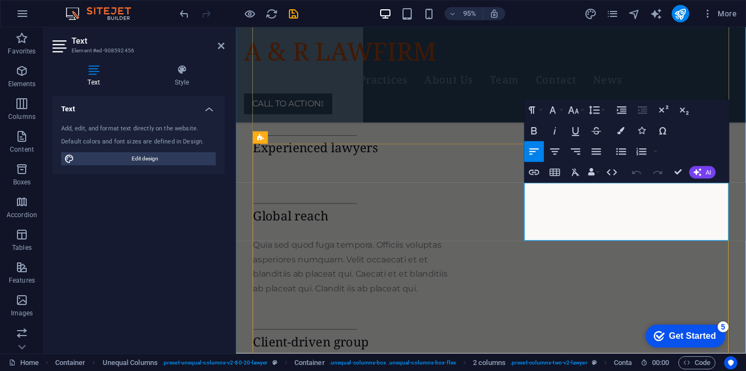
click at [470, 250] on div "Quia sed quod fuga tempora. Officiis voluptas asperiores numquam. Velit occaeca…" at bounding box center [362, 280] width 216 height 61
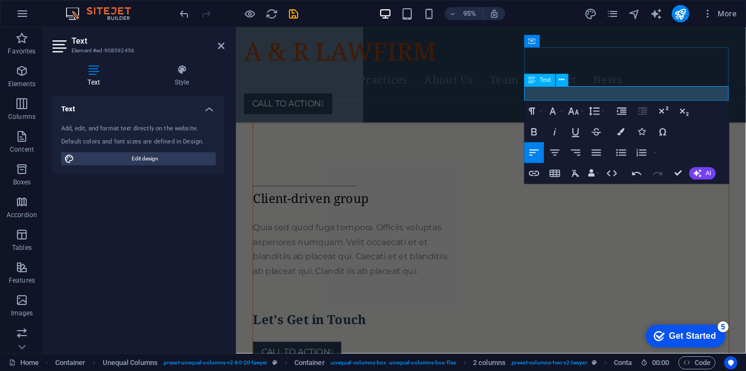
scroll to position [585, 0]
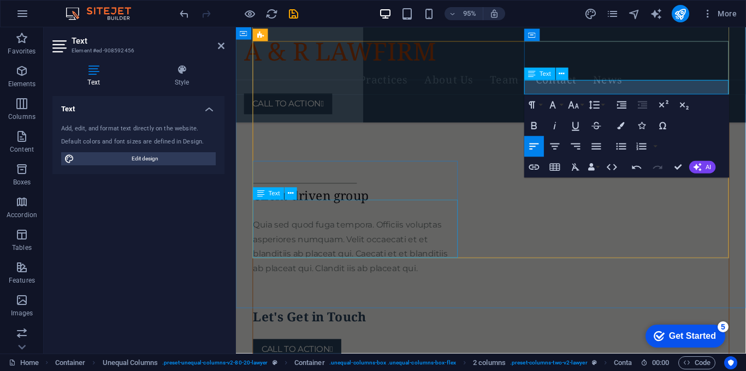
click at [430, 264] on div "Quia sed quod fuga tempora. Officiis voluptas asperiores numquam. Velit occaeca…" at bounding box center [362, 258] width 216 height 61
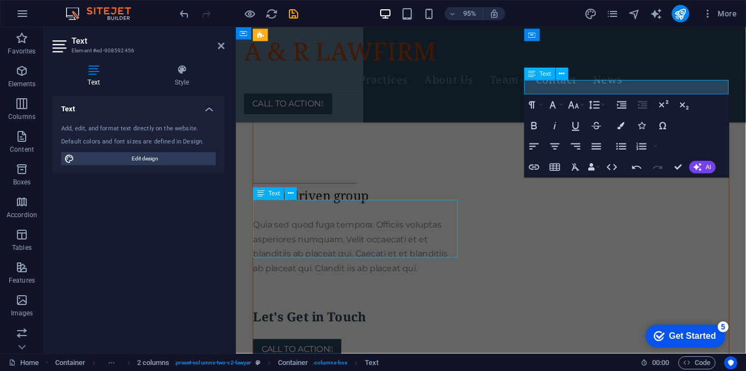
click at [430, 264] on div "Quia sed quod fuga tempora. Officiis voluptas asperiores numquam. Velit occaeca…" at bounding box center [362, 258] width 216 height 61
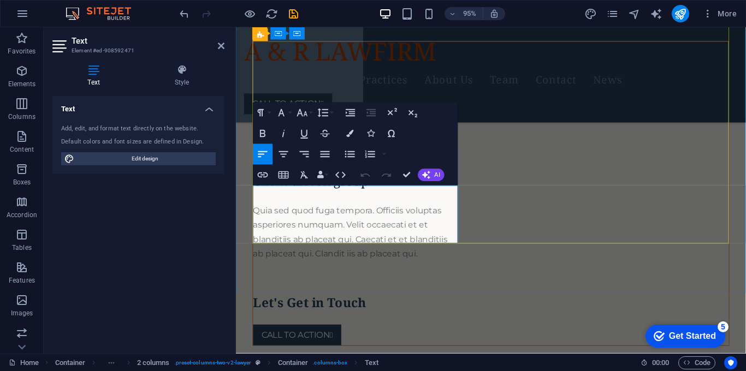
click at [427, 247] on span "Quia sed quod fuga tempora. Officiis voluptas asperiores numquam. Velit occaeca…" at bounding box center [356, 243] width 205 height 56
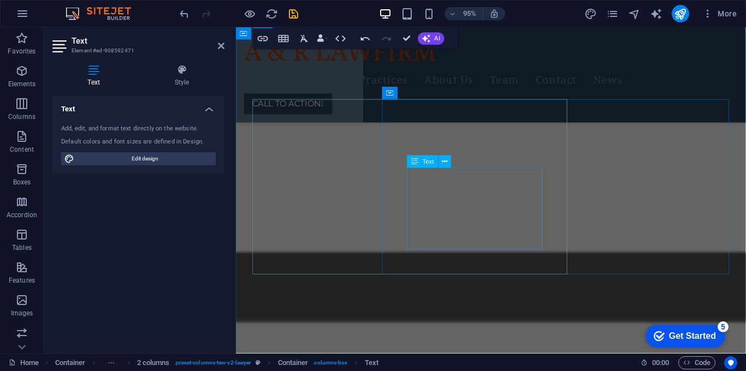
scroll to position [829, 0]
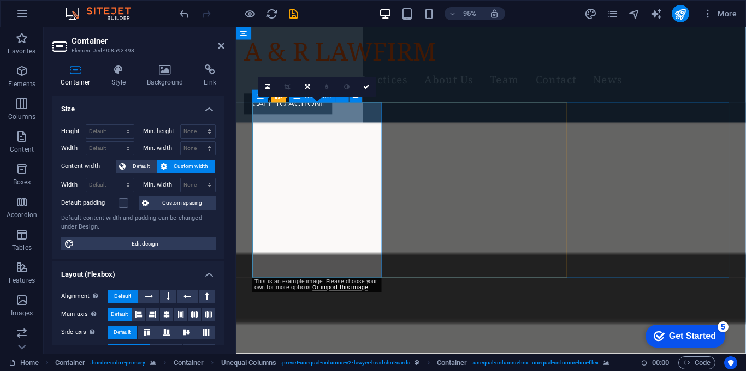
scroll to position [828, 0]
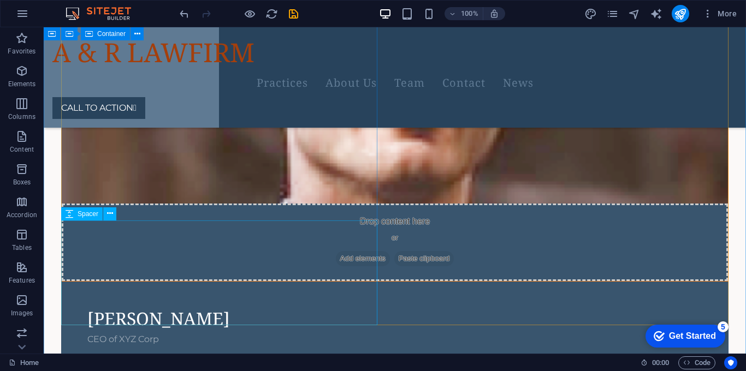
scroll to position [1655, 0]
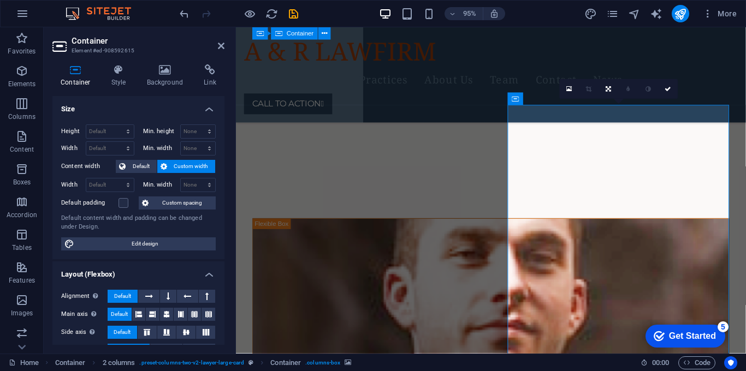
scroll to position [1686, 0]
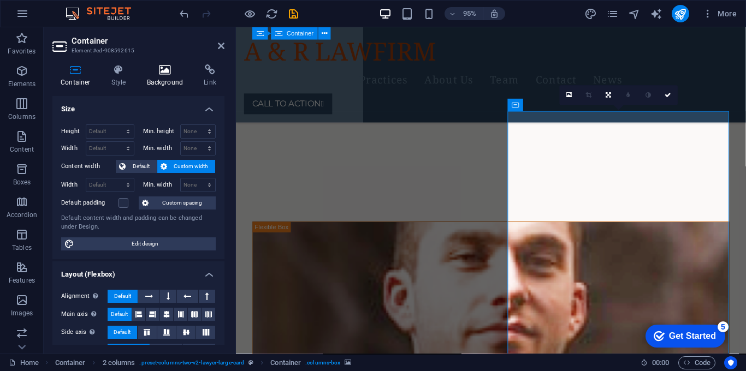
click at [163, 68] on icon at bounding box center [165, 69] width 53 height 11
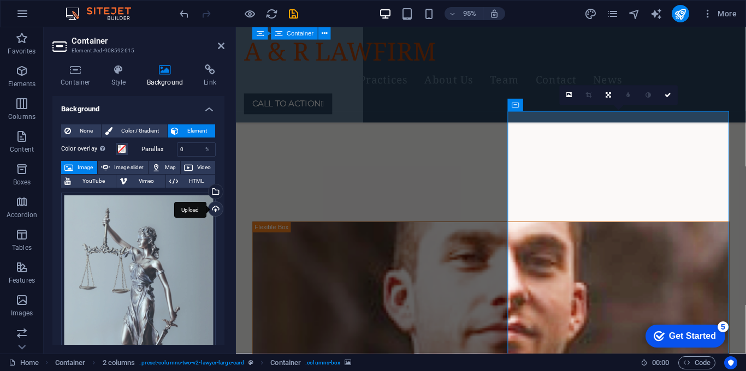
click at [217, 203] on div "Upload" at bounding box center [215, 210] width 16 height 16
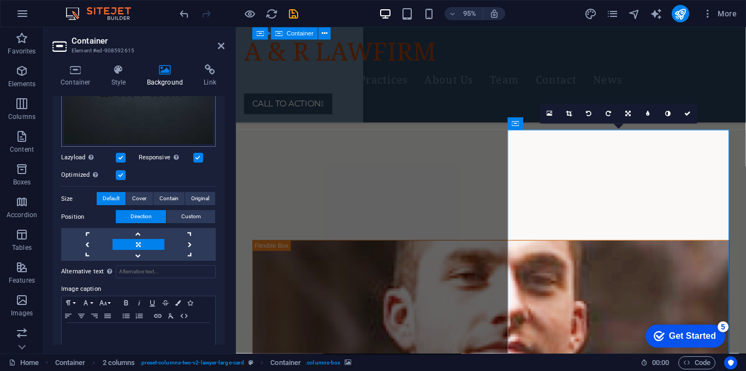
scroll to position [200, 0]
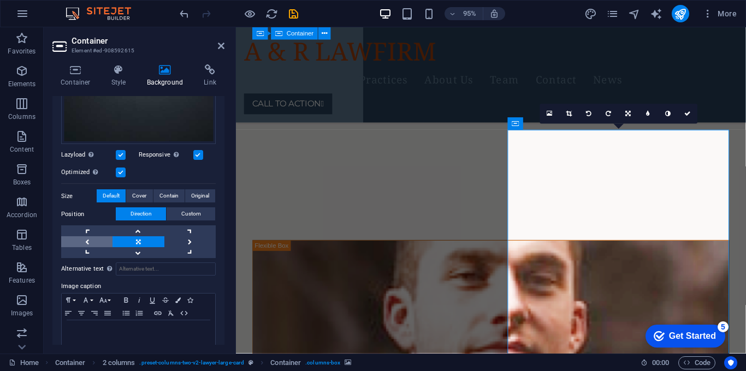
click at [87, 241] on link at bounding box center [86, 242] width 51 height 11
click at [188, 240] on link at bounding box center [189, 242] width 51 height 11
click at [140, 237] on link at bounding box center [138, 242] width 51 height 11
click at [140, 194] on span "Cover" at bounding box center [139, 196] width 14 height 13
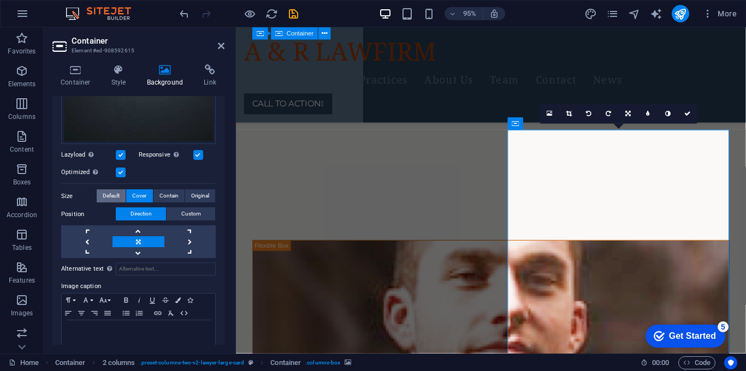
click at [105, 198] on span "Default" at bounding box center [111, 196] width 17 height 13
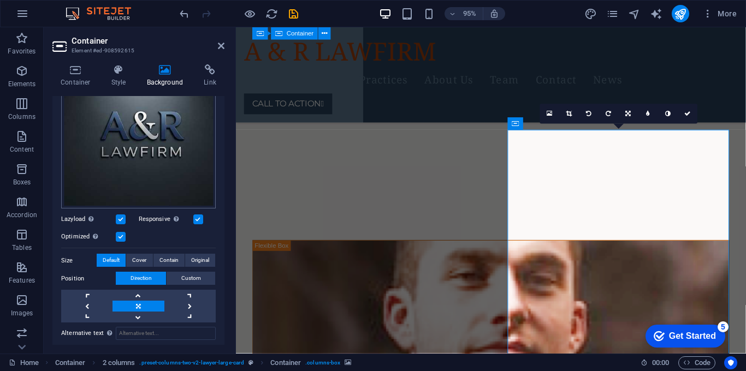
scroll to position [140, 0]
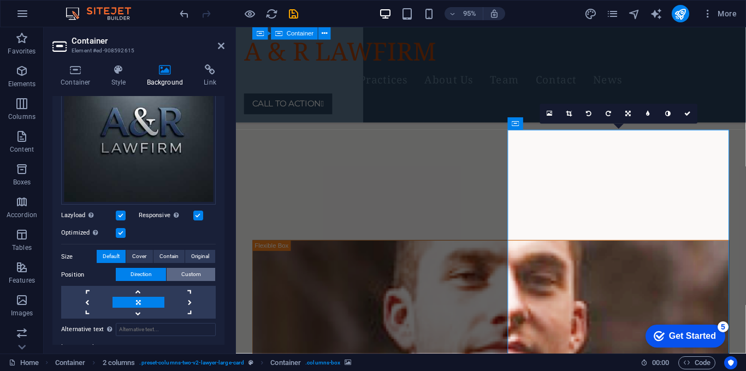
click at [191, 268] on span "Custom" at bounding box center [191, 274] width 20 height 13
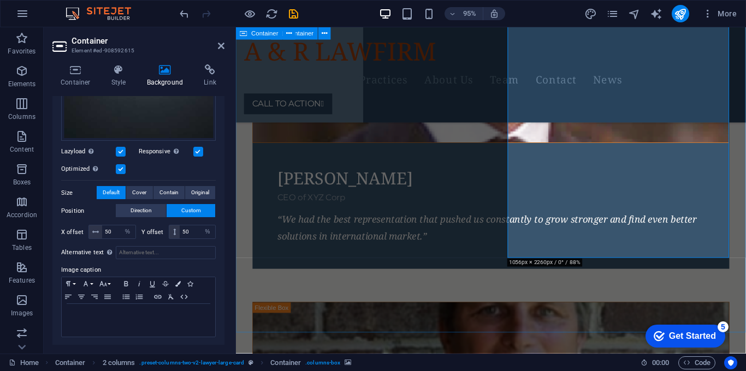
scroll to position [2033, 0]
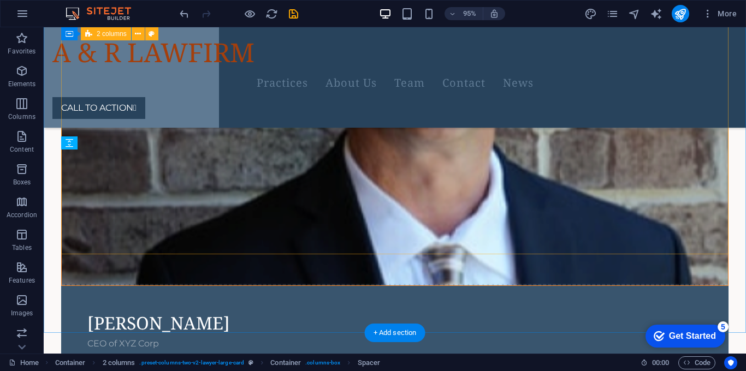
scroll to position [1729, 0]
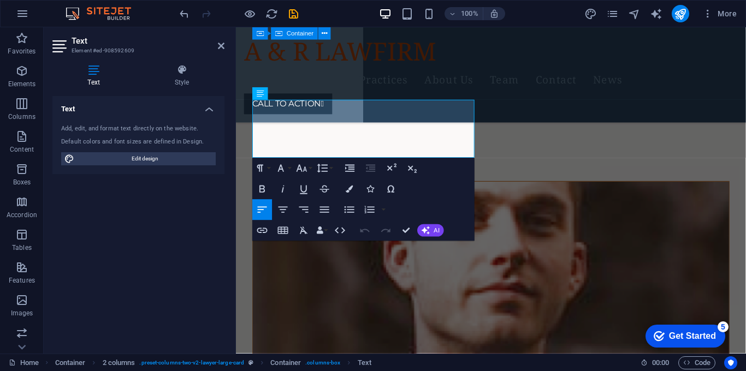
scroll to position [2033, 0]
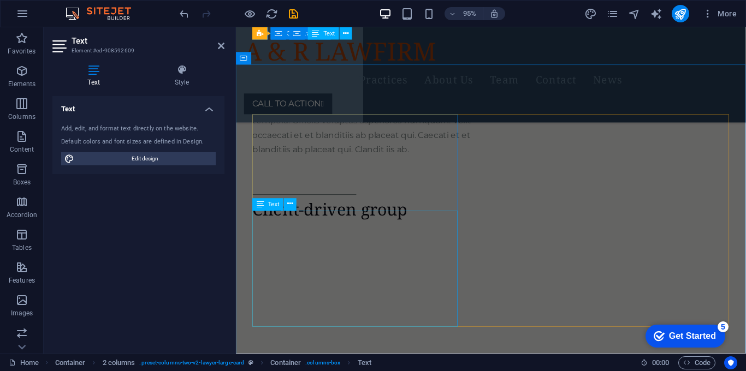
scroll to position [3516, 0]
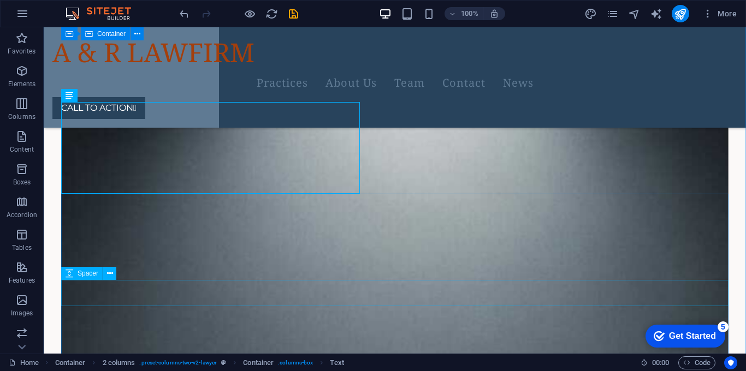
scroll to position [3076, 0]
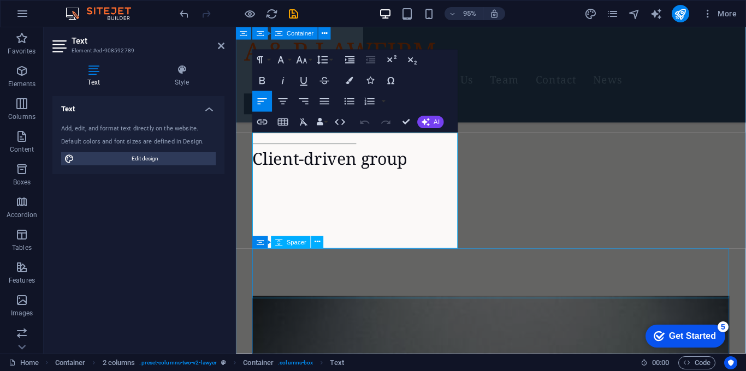
scroll to position [3600, 0]
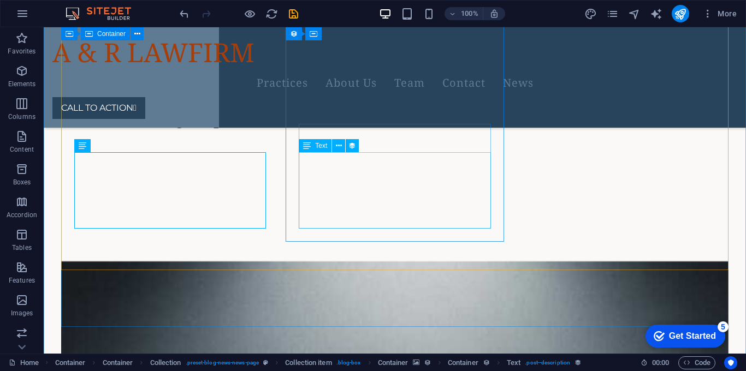
scroll to position [3497, 0]
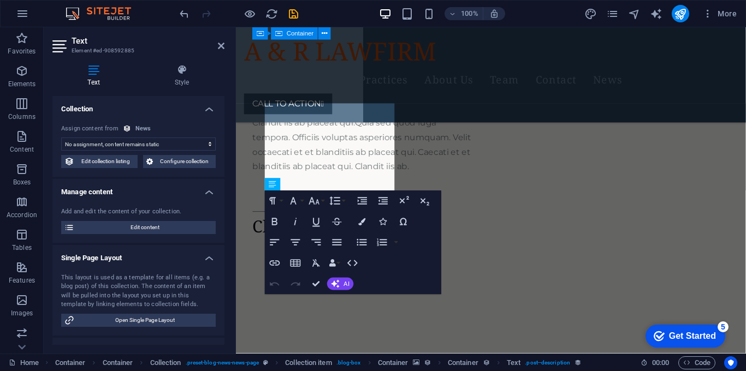
scroll to position [3922, 0]
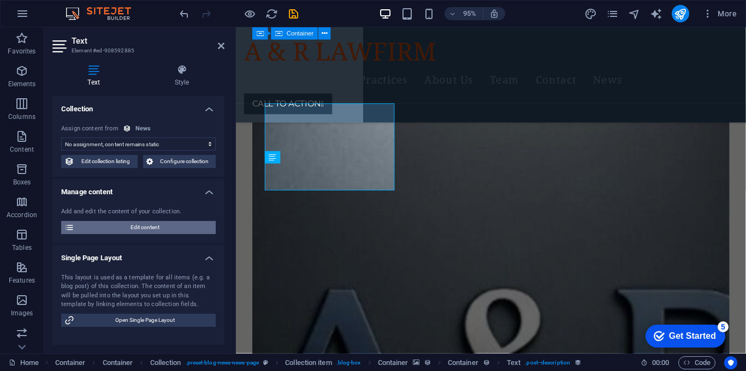
select select "description"
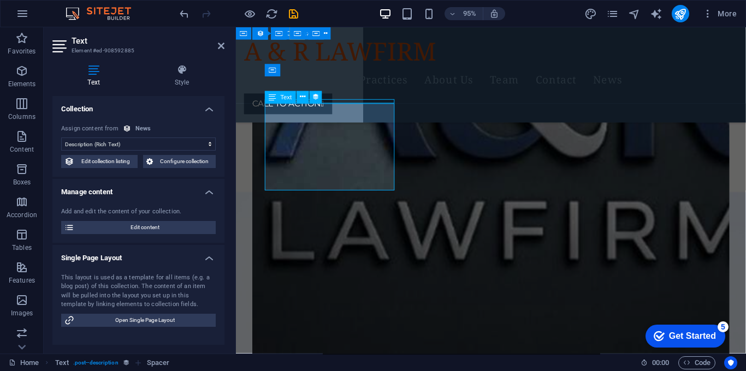
scroll to position [3497, 0]
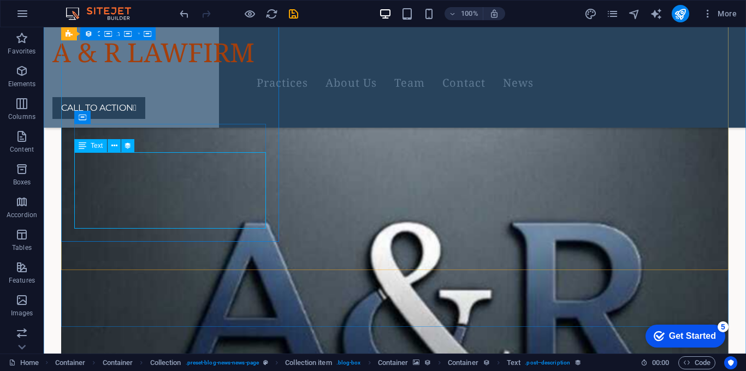
select select "description"
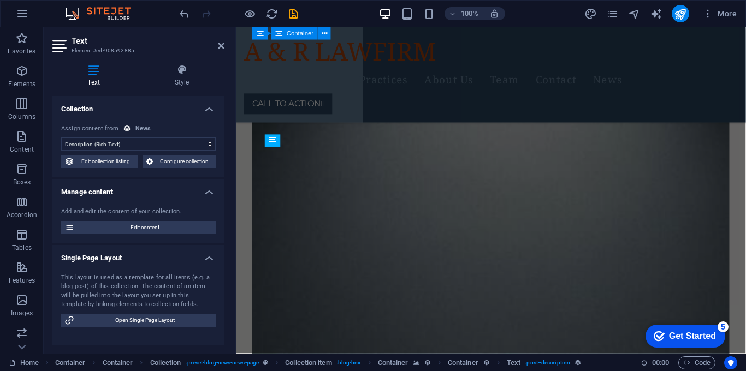
click at [127, 216] on div "Add and edit the content of your collection." at bounding box center [138, 212] width 155 height 9
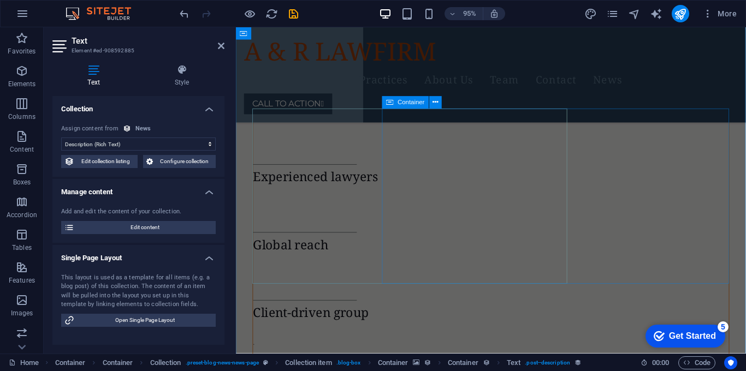
scroll to position [0, 0]
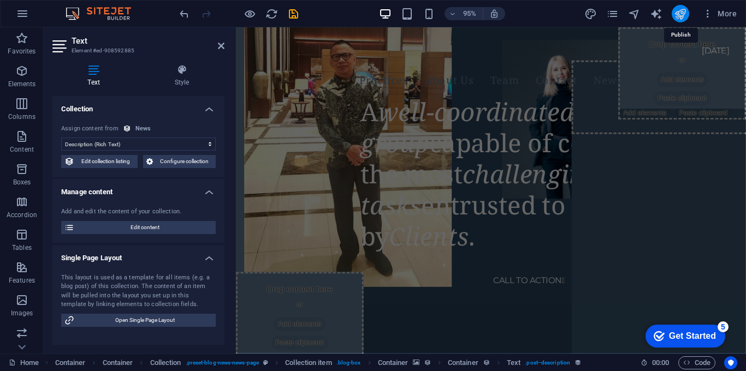
click at [677, 19] on icon "publish" at bounding box center [680, 14] width 13 height 13
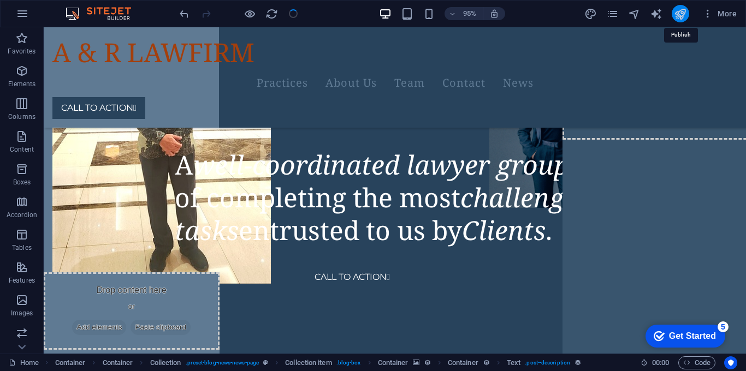
scroll to position [3497, 0]
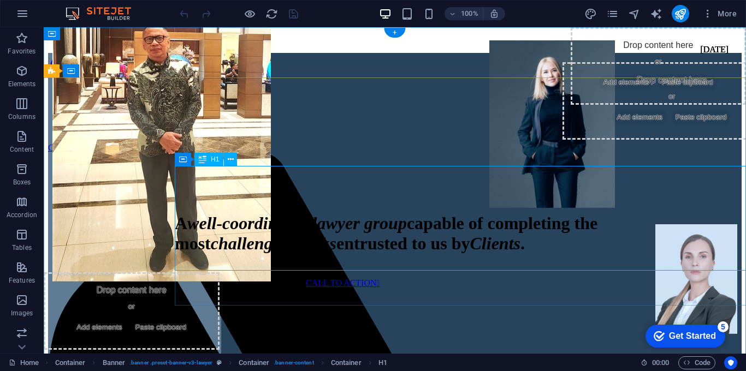
click at [500, 214] on div "A well-coordinated lawyer group capable of completing the most challenging task…" at bounding box center [460, 234] width 571 height 40
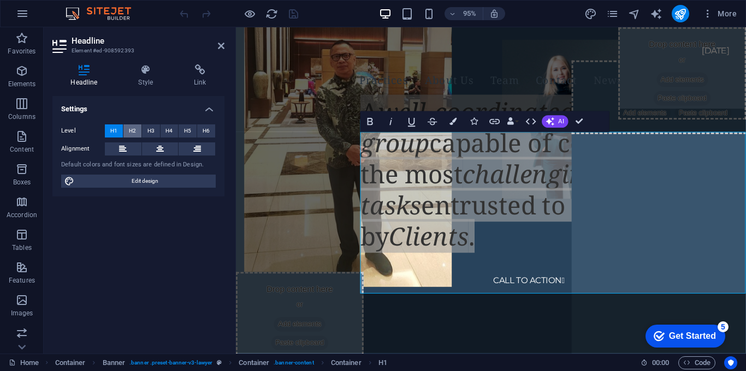
click at [135, 130] on button "H2" at bounding box center [132, 131] width 18 height 13
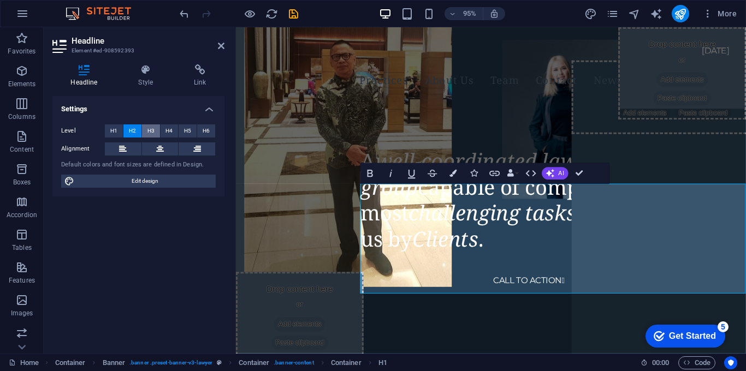
click at [154, 127] on button "H3" at bounding box center [151, 131] width 18 height 13
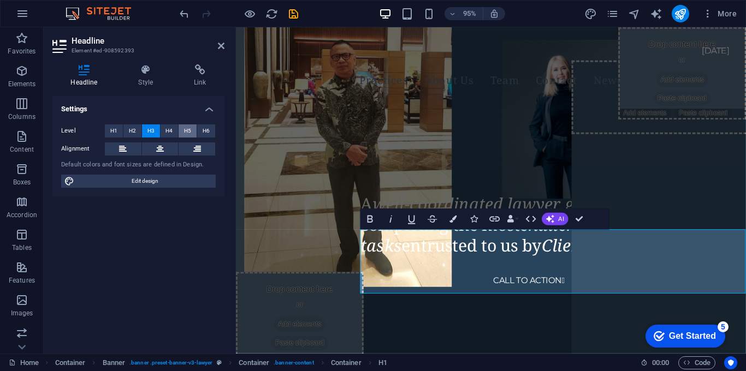
click at [185, 131] on span "H5" at bounding box center [187, 131] width 7 height 13
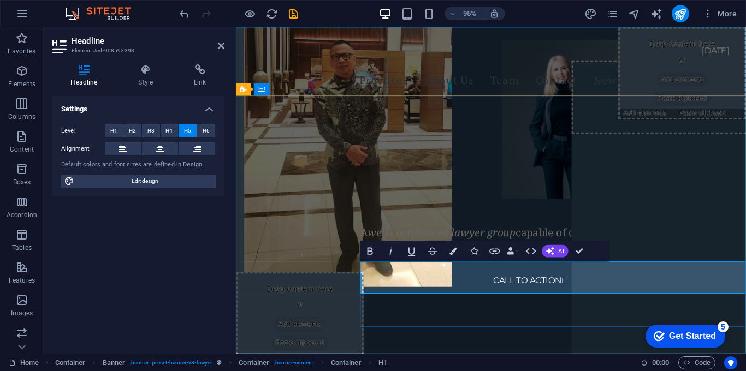
click at [393, 264] on em "challenging tasks" at bounding box center [437, 257] width 88 height 15
click at [671, 284] on div at bounding box center [570, 276] width 406 height 13
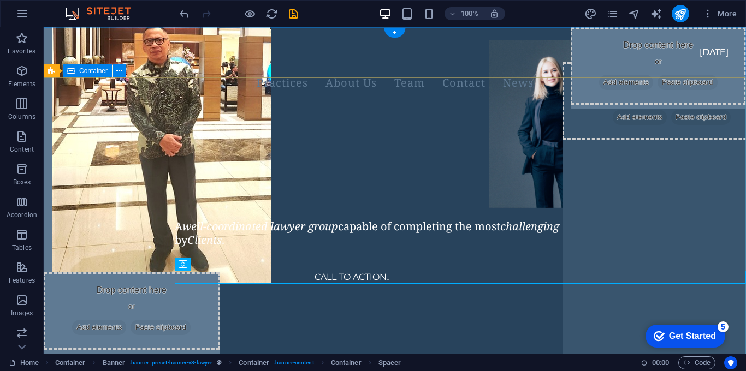
click at [443, 233] on div "A well-coordinated lawyer group capable of completing the most challenging task…" at bounding box center [395, 180] width 703 height 105
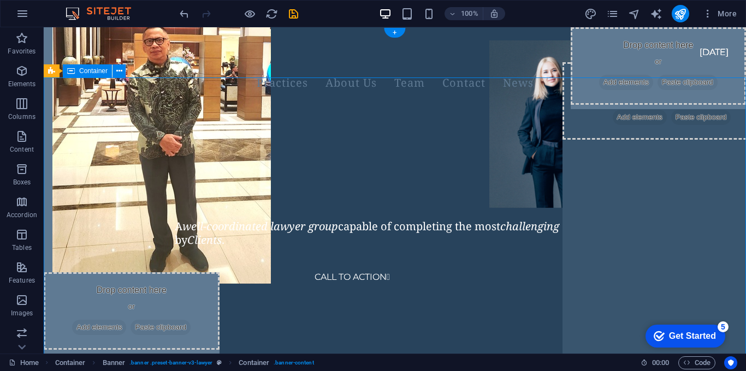
click at [443, 233] on div "A well-coordinated lawyer group capable of completing the most challenging task…" at bounding box center [395, 180] width 703 height 105
drag, startPoint x: 443, startPoint y: 235, endPoint x: 443, endPoint y: 255, distance: 19.7
click at [443, 233] on div "A well-coordinated lawyer group capable of completing the most challenging task…" at bounding box center [395, 180] width 703 height 105
click at [439, 247] on div "A well-coordinated lawyer group capable of completing the most challenging task…" at bounding box center [460, 233] width 571 height 27
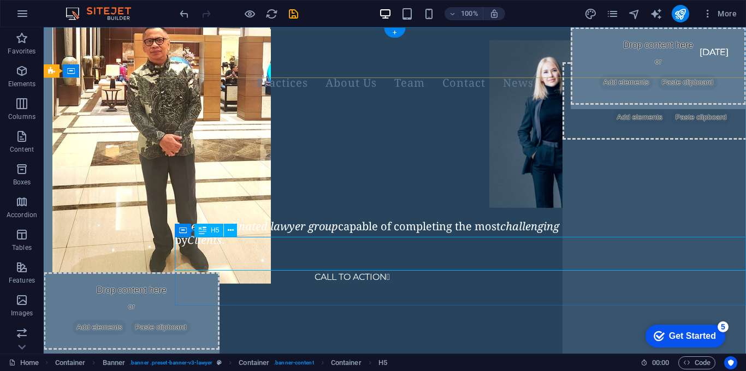
click at [352, 239] on div "A well-coordinated lawyer group capable of completing the most challenging task…" at bounding box center [460, 233] width 571 height 27
click at [351, 245] on div "A well-coordinated lawyer group capable of completing the most challenging task…" at bounding box center [460, 233] width 571 height 27
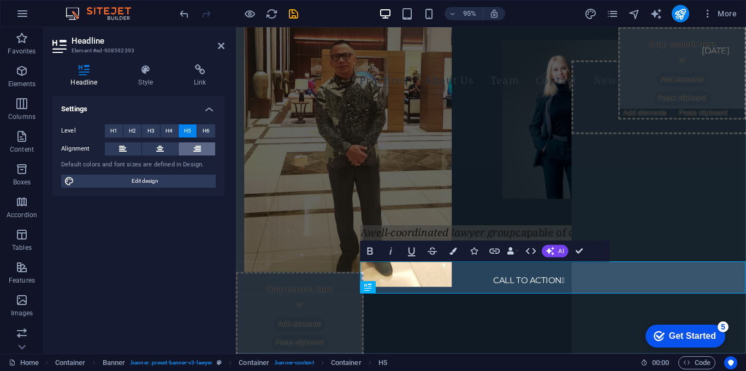
click at [200, 148] on icon at bounding box center [197, 149] width 8 height 13
click at [208, 128] on span "H6" at bounding box center [206, 131] width 7 height 13
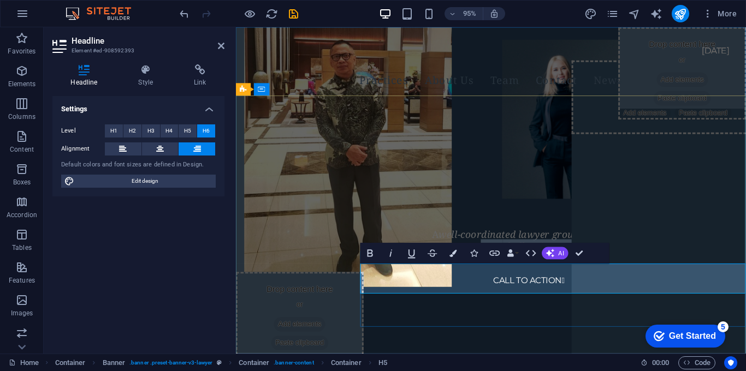
drag, startPoint x: 632, startPoint y: 280, endPoint x: 610, endPoint y: 297, distance: 28.4
click at [610, 264] on span "A well-coordinated lawyer group capable of completing the most challenging task…" at bounding box center [582, 251] width 278 height 26
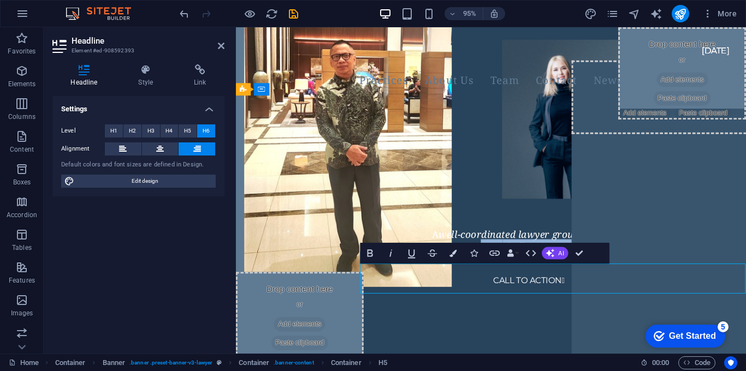
click at [724, 264] on div "A well-coordinated lawyer group capable of completing the most challenging task…" at bounding box center [570, 251] width 406 height 25
click at [475, 224] on div "A well-coordinated lawyer group capable of completing the most challenging task…" at bounding box center [504, 180] width 537 height 105
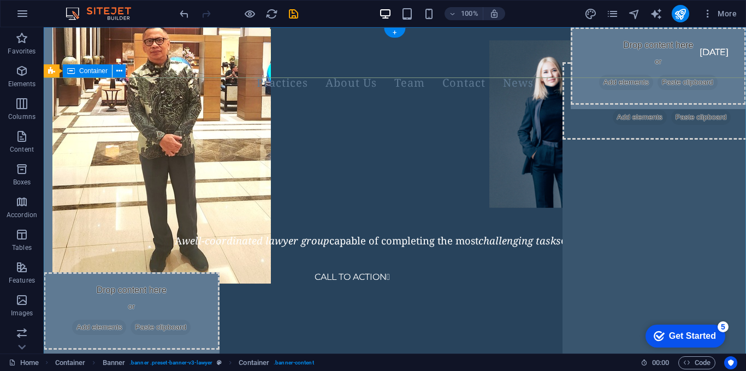
click at [358, 210] on div "A well-coordinated lawyer group capable of completing the most challenging task…" at bounding box center [395, 180] width 703 height 105
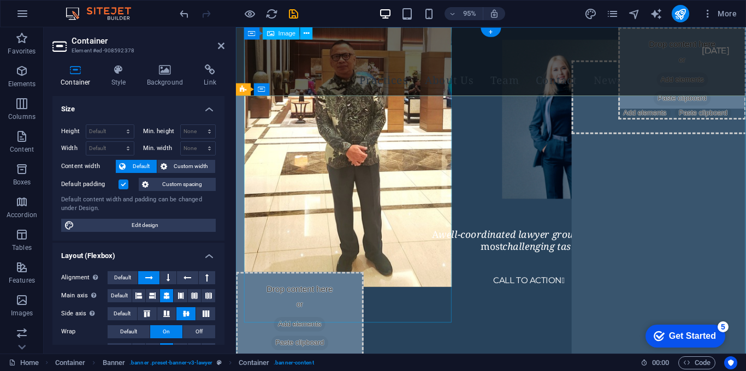
click at [364, 220] on figure at bounding box center [354, 120] width 219 height 362
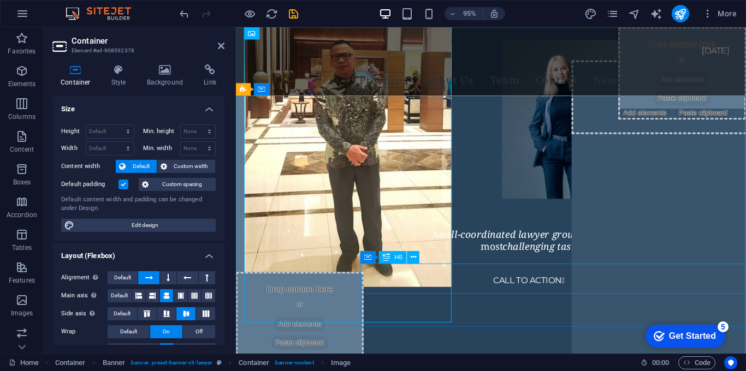
click at [493, 264] on div "A well-coordinated lawyer group capable of completing the most challenging task…" at bounding box center [570, 251] width 406 height 25
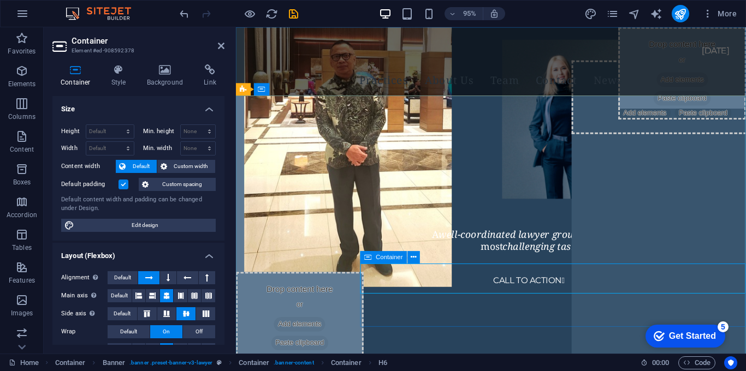
click at [370, 261] on icon at bounding box center [368, 257] width 7 height 13
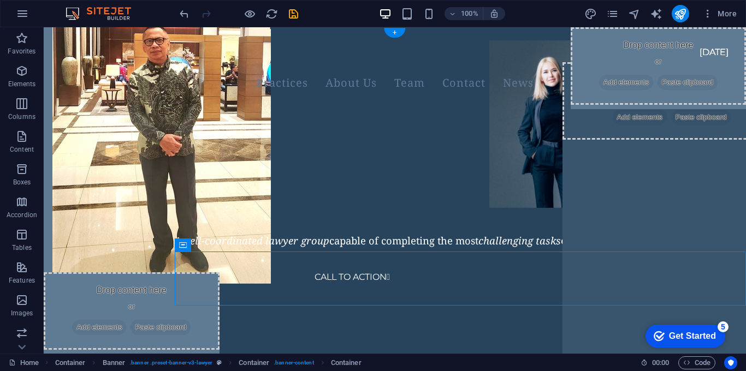
drag, startPoint x: 409, startPoint y: 283, endPoint x: 364, endPoint y: 300, distance: 48.4
click at [364, 288] on div "CALL TO ACTION " at bounding box center [520, 278] width 429 height 22
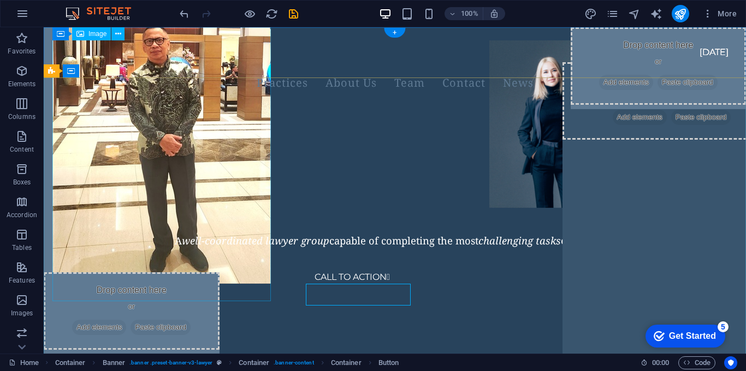
click at [251, 251] on figure at bounding box center [161, 103] width 219 height 362
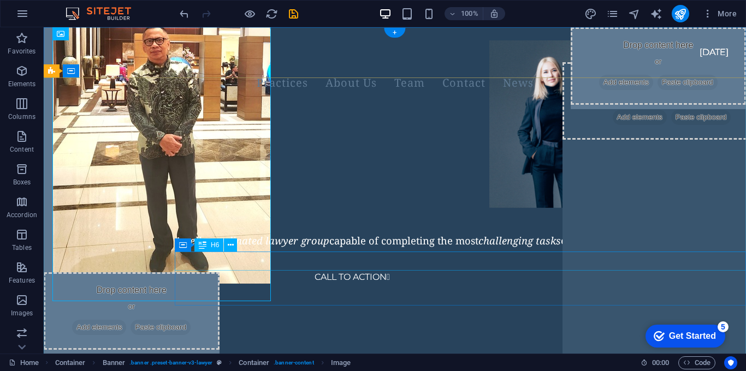
click at [250, 247] on div "A well-coordinated lawyer group capable of completing the most challenging task…" at bounding box center [455, 240] width 560 height 13
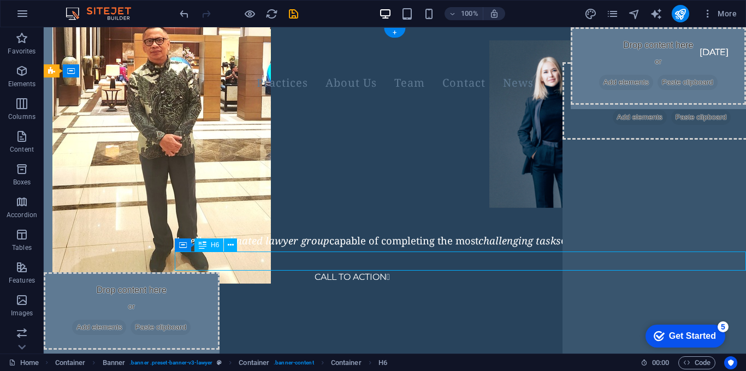
scroll to position [2, 0]
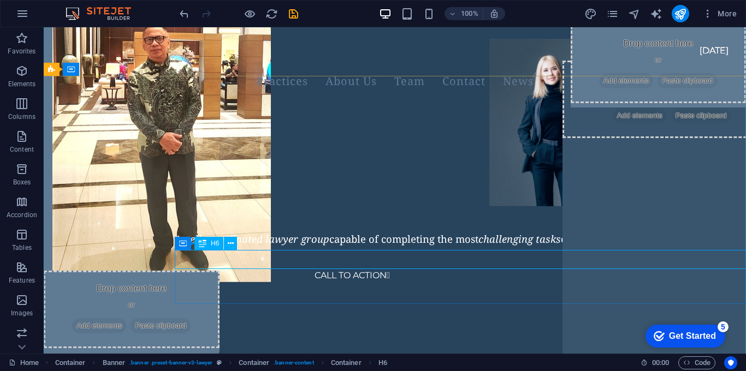
click at [200, 246] on icon at bounding box center [203, 243] width 8 height 13
click at [310, 265] on div at bounding box center [455, 258] width 560 height 13
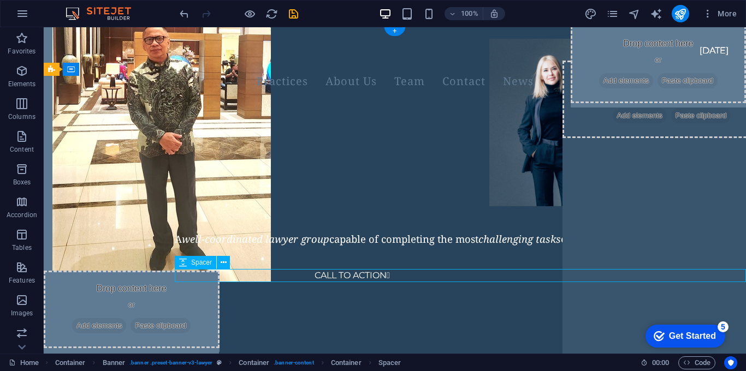
click at [310, 265] on div at bounding box center [455, 258] width 560 height 13
select select "rem"
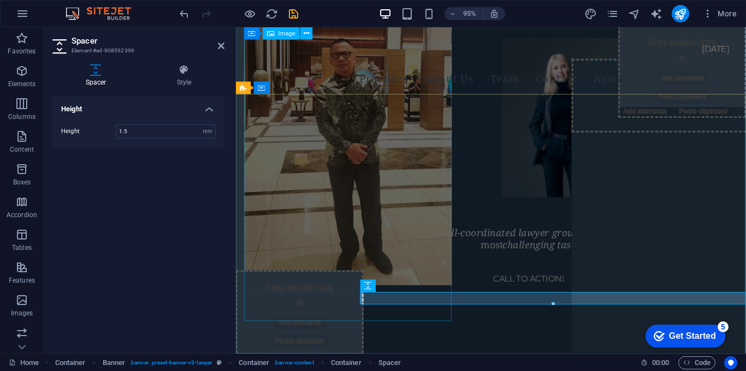
click at [314, 282] on figure at bounding box center [354, 118] width 219 height 362
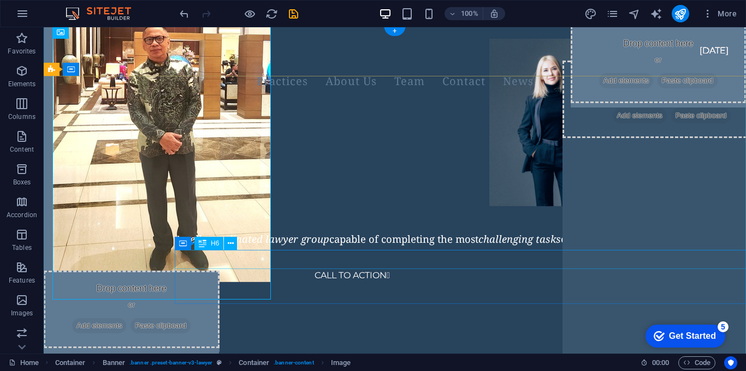
click at [415, 245] on div "A well-coordinated lawyer group capable of completing the most challenging task…" at bounding box center [455, 239] width 560 height 13
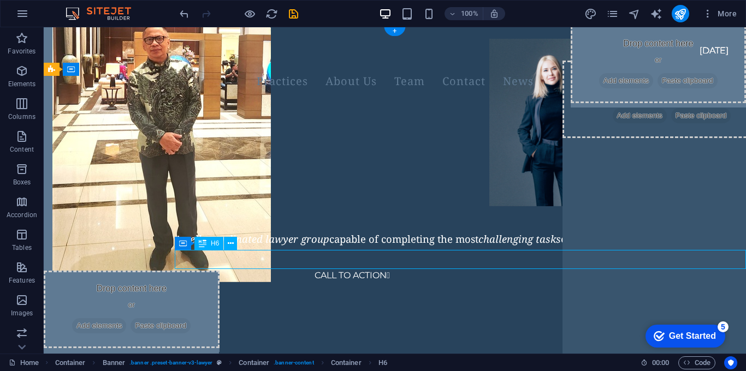
click at [415, 245] on div "A well-coordinated lawyer group capable of completing the most challenging task…" at bounding box center [455, 239] width 560 height 13
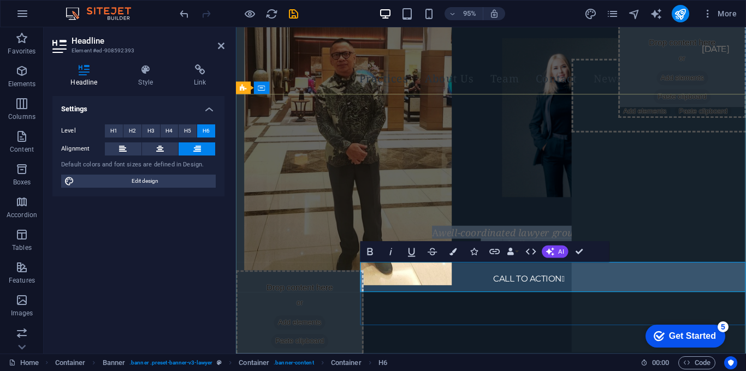
click at [450, 250] on em "well-coordinated lawyer group" at bounding box center [524, 244] width 148 height 14
click at [443, 263] on span "A well-coordinated lawyer group capable of completing the most challenging task…" at bounding box center [582, 250] width 278 height 26
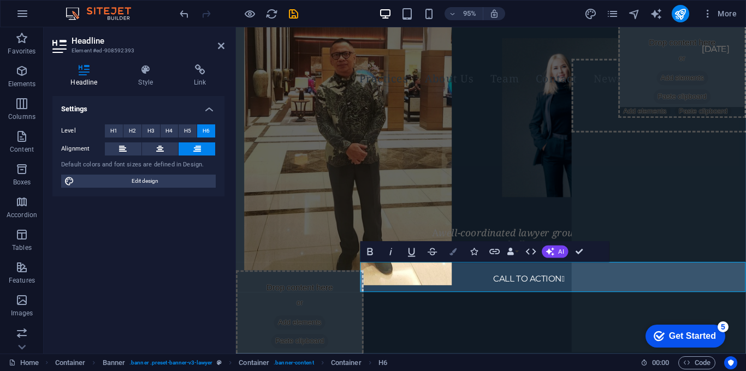
click at [456, 257] on button "Colors" at bounding box center [454, 251] width 20 height 21
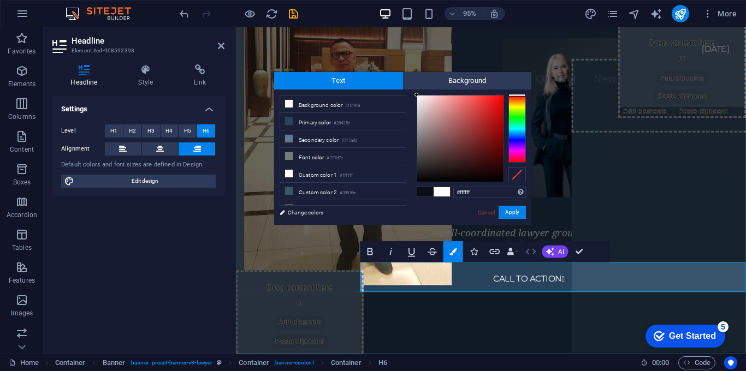
click at [526, 259] on button "HTML" at bounding box center [532, 251] width 20 height 21
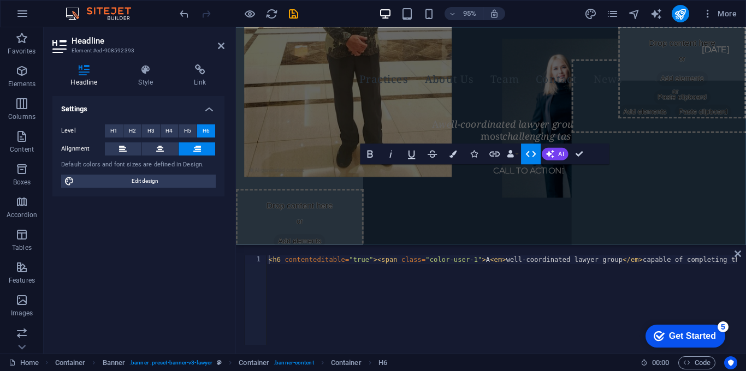
click at [526, 259] on div "< h6 contenteditable = "true" > < span class = "color-user-1" > A < em > well-c…" at bounding box center [672, 308] width 810 height 105
type textarea "<h6 contenteditable="true"><span class="color-user-1">A <em>well-coordinated la…"
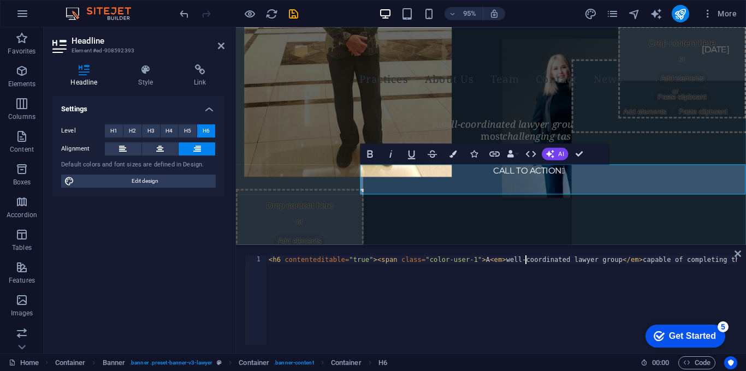
click at [623, 314] on div "< h6 contenteditable = "true" > < span class = "color-user-1" > A < em > well-c…" at bounding box center [672, 308] width 810 height 105
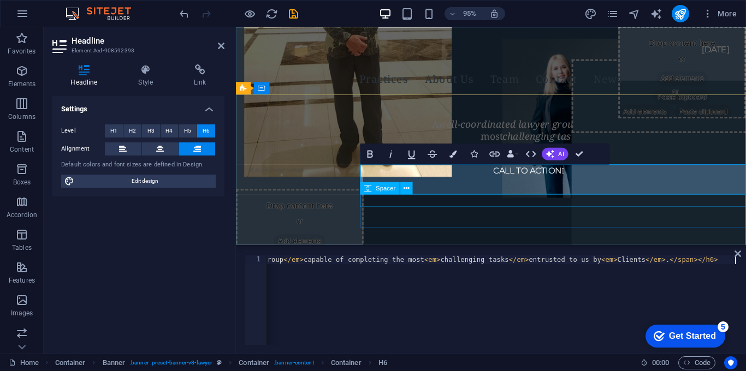
click at [490, 167] on div at bounding box center [570, 160] width 406 height 13
select select "rem"
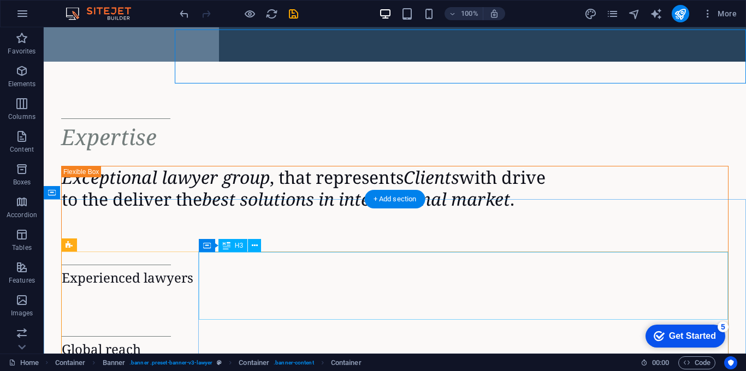
scroll to position [0, 0]
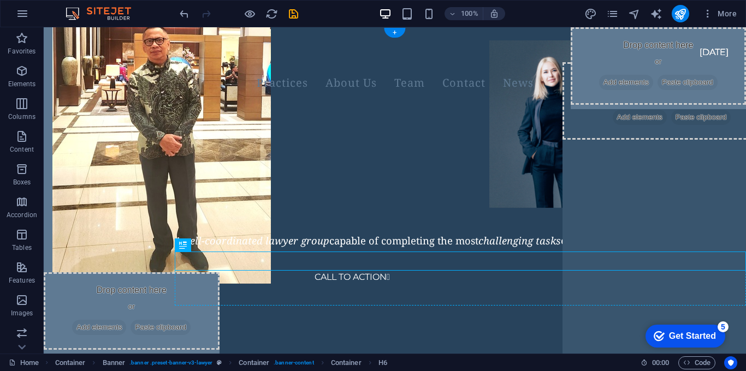
drag, startPoint x: 442, startPoint y: 253, endPoint x: 440, endPoint y: 273, distance: 19.7
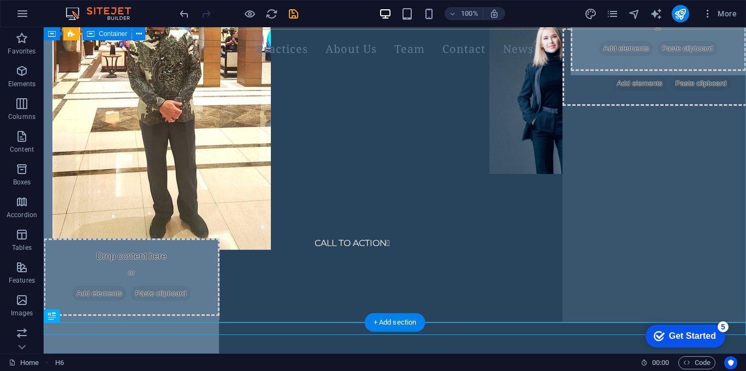
scroll to position [24, 0]
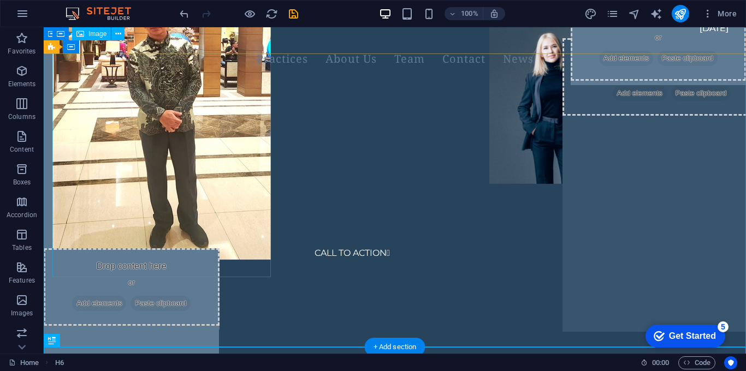
click at [170, 184] on figure at bounding box center [161, 79] width 219 height 362
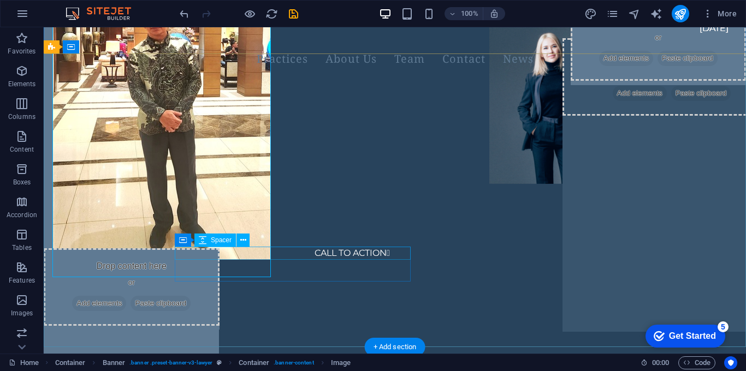
click at [237, 243] on div at bounding box center [287, 235] width 224 height 13
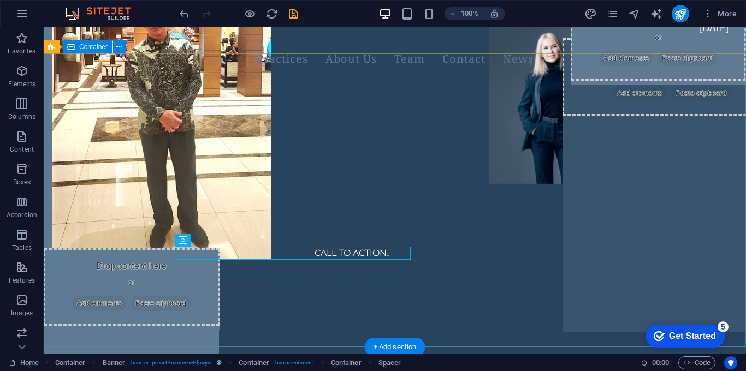
click at [384, 202] on div "CALL TO ACTION " at bounding box center [395, 156] width 703 height 105
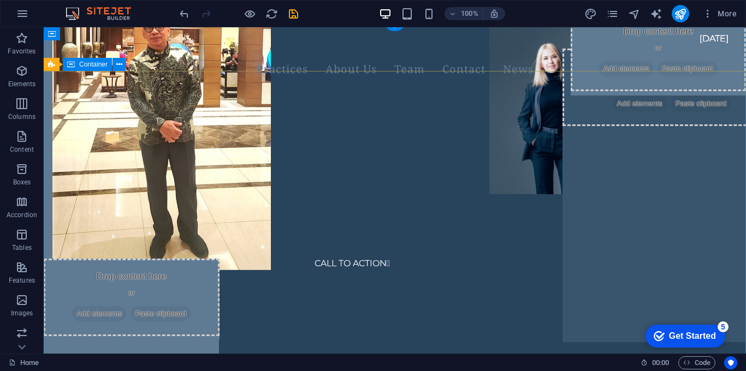
scroll to position [20, 0]
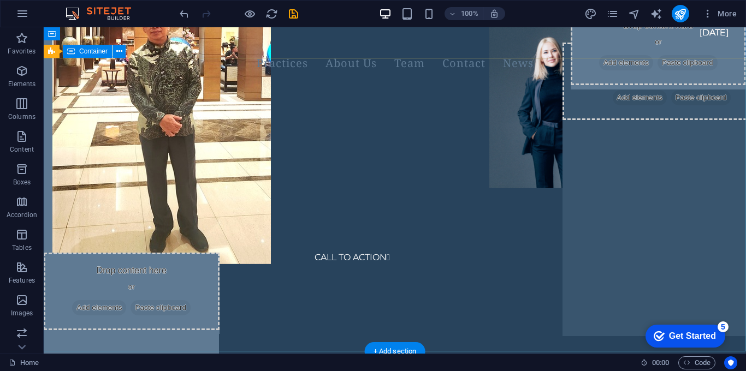
click at [352, 121] on div "CALL TO ACTION " at bounding box center [395, 160] width 703 height 105
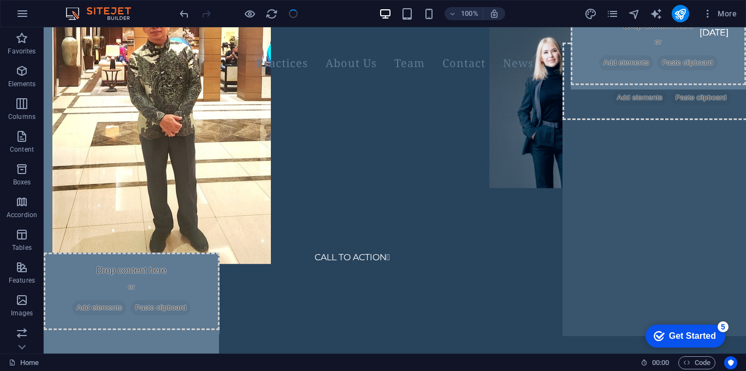
click at [701, 3] on div "100% More" at bounding box center [373, 14] width 745 height 26
